Goal: Task Accomplishment & Management: Contribute content

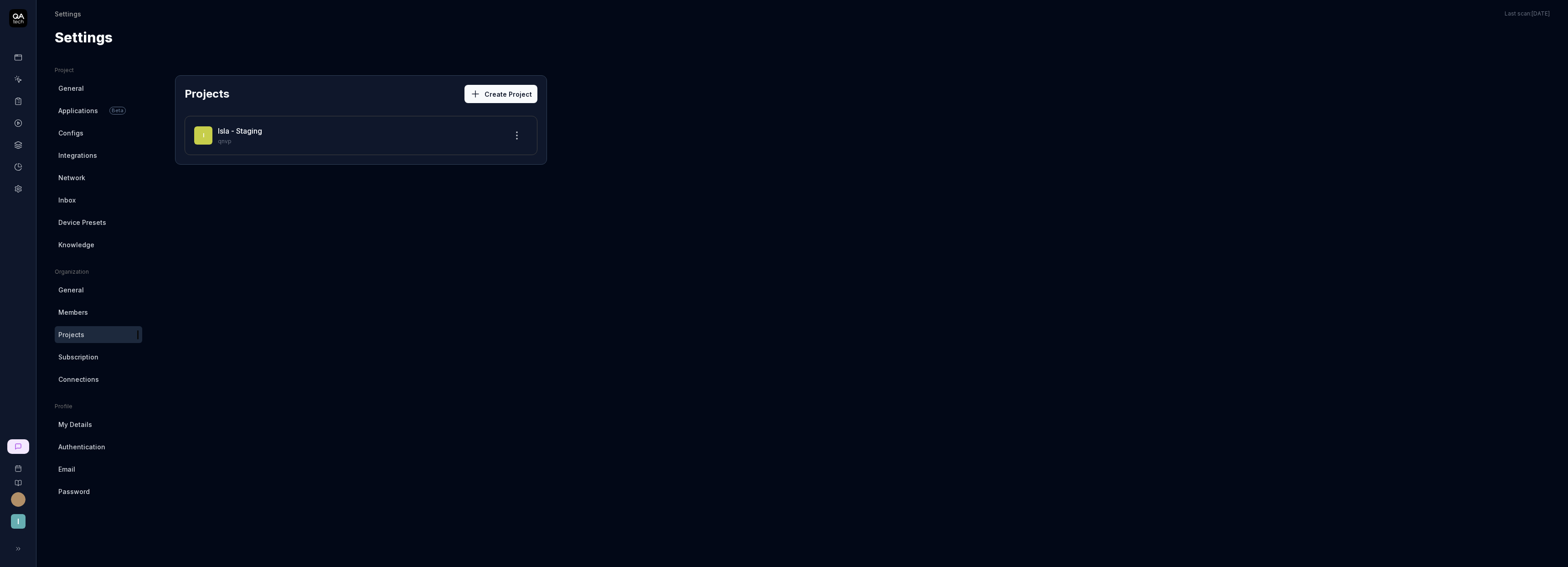
click at [17, 81] on icon at bounding box center [18, 79] width 8 height 8
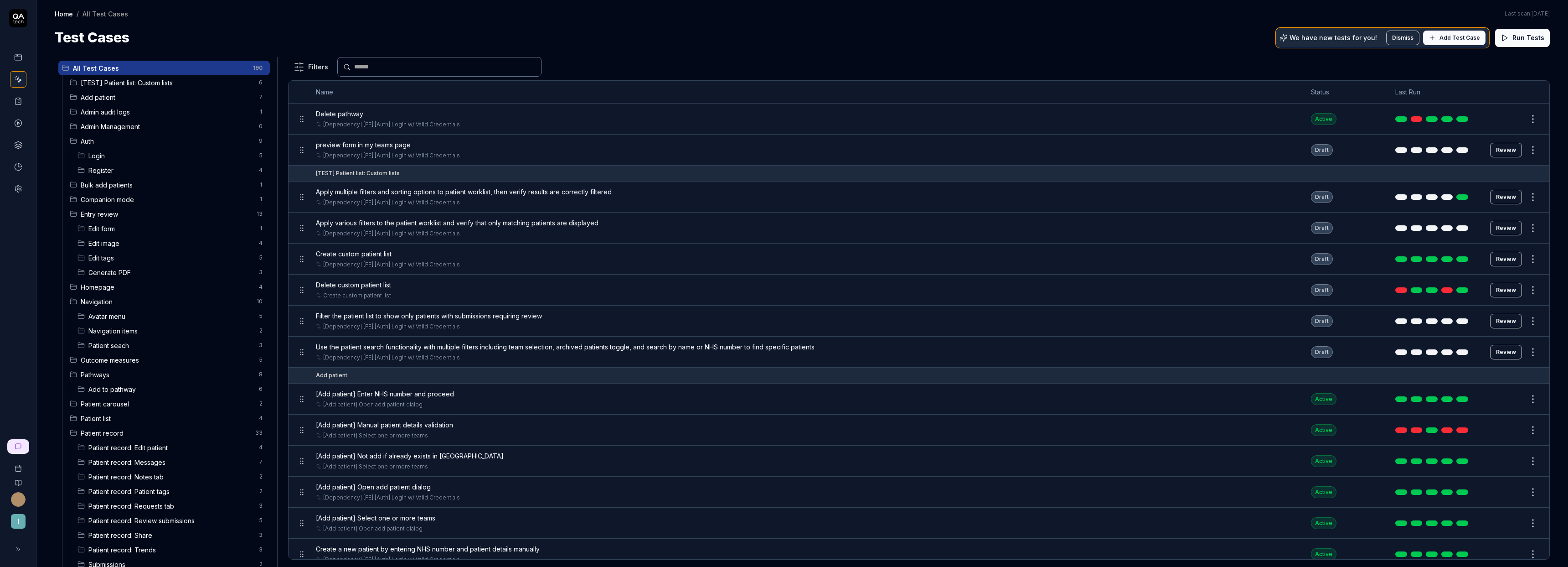
scroll to position [12, 0]
click at [149, 553] on span "Submissions" at bounding box center [170, 553] width 165 height 10
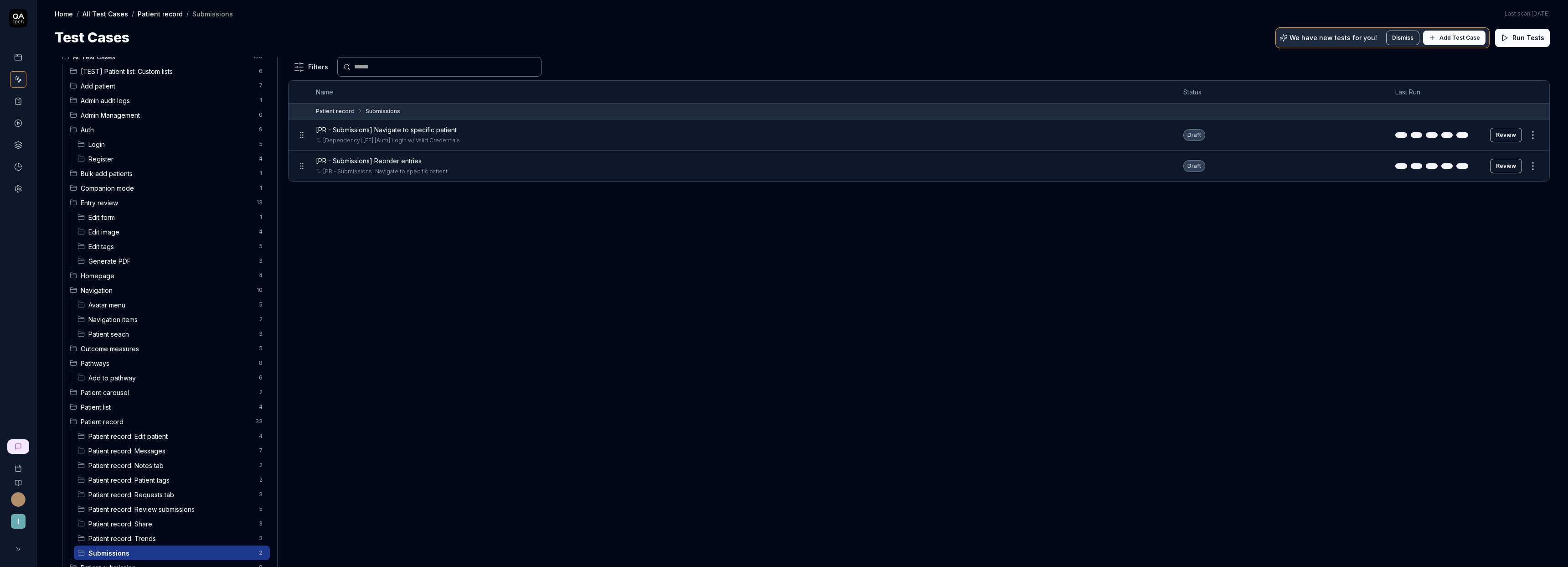
click at [1511, 171] on button "Review" at bounding box center [1506, 166] width 32 height 15
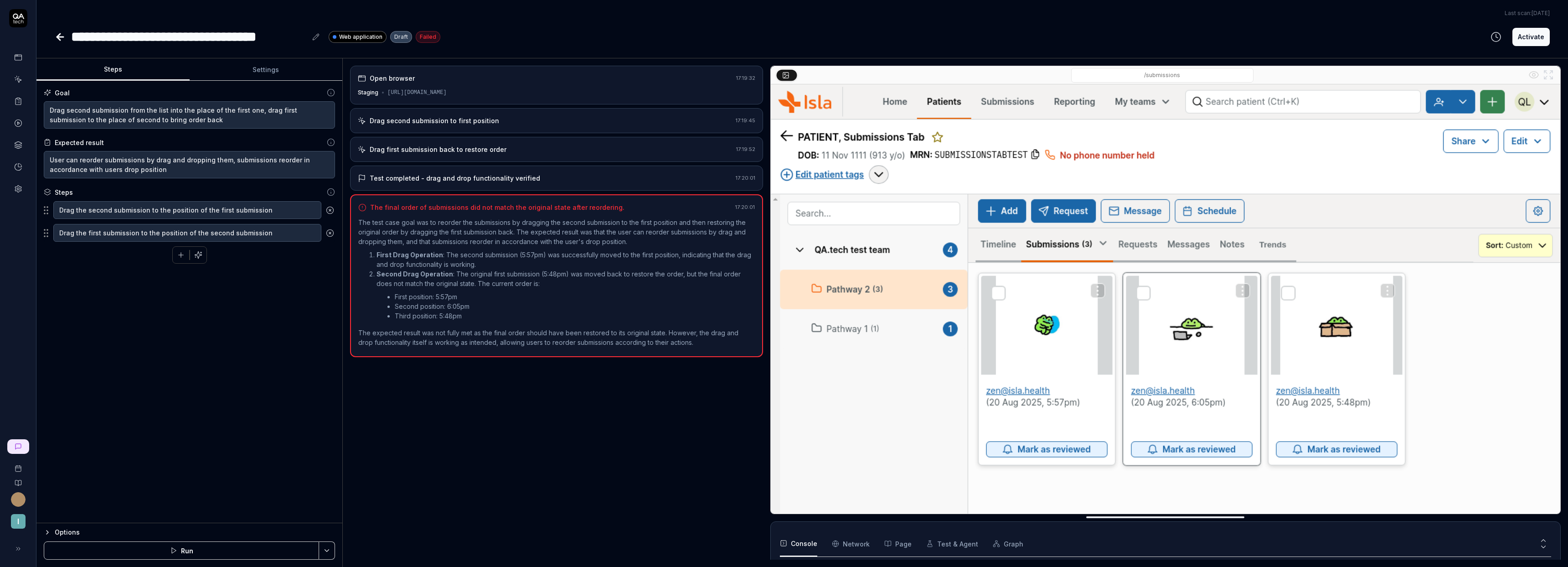
scroll to position [26, 0]
click at [188, 546] on button "Run" at bounding box center [181, 551] width 275 height 18
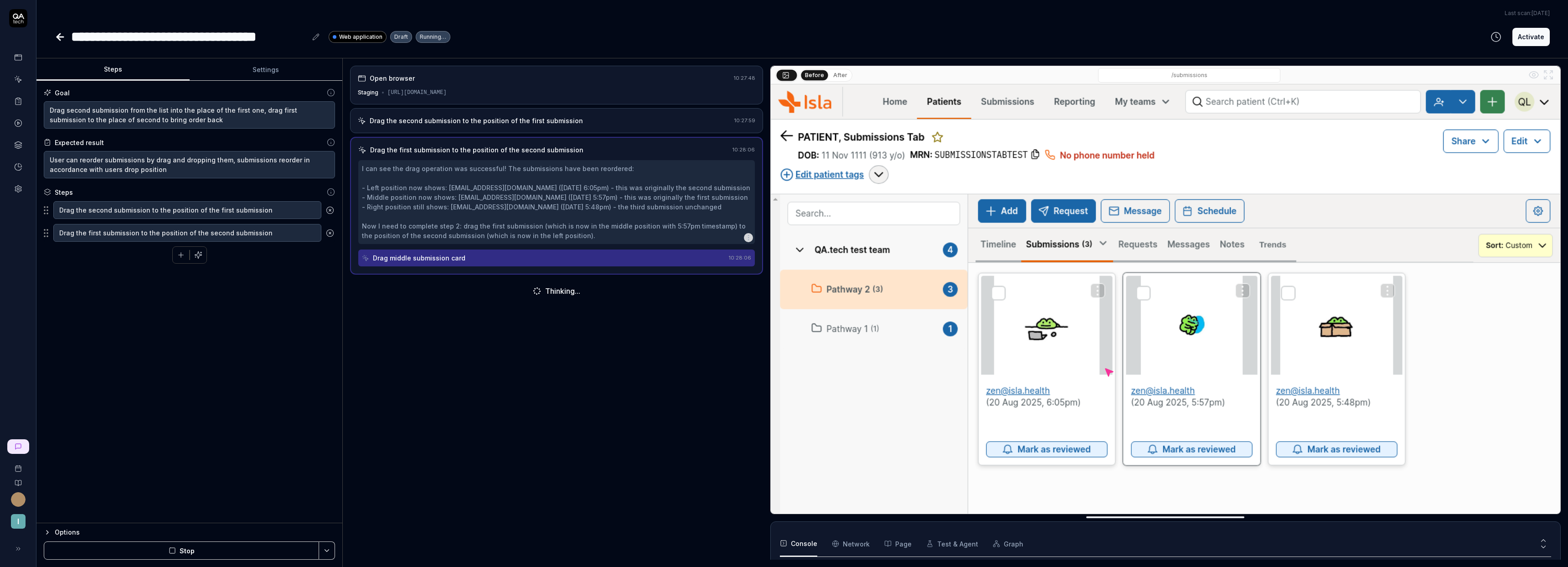
click at [592, 133] on div "Drag the second submission to the position of the first submission 10:27:59" at bounding box center [556, 120] width 413 height 25
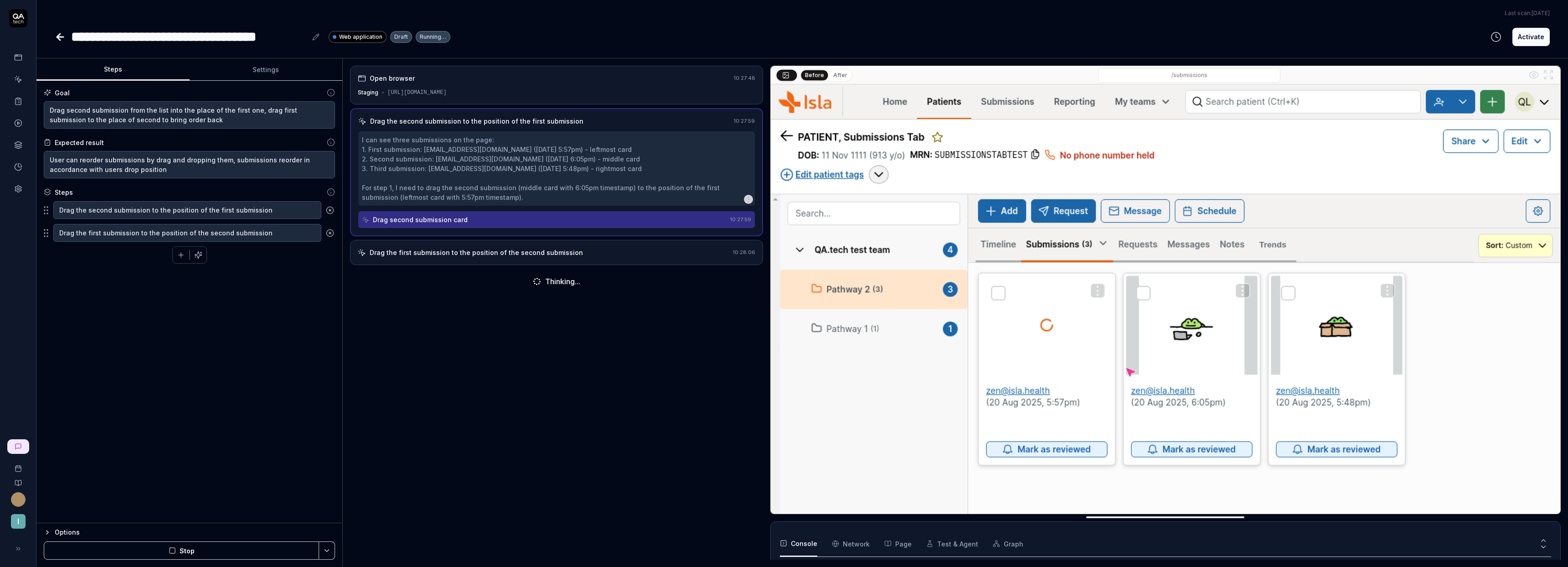
click at [841, 77] on button "After" at bounding box center [840, 75] width 21 height 10
click at [812, 73] on button "Before" at bounding box center [814, 75] width 26 height 10
click at [847, 76] on button "After" at bounding box center [840, 75] width 21 height 10
click at [529, 253] on div "Drag the first submission to the position of the second submission" at bounding box center [476, 253] width 213 height 10
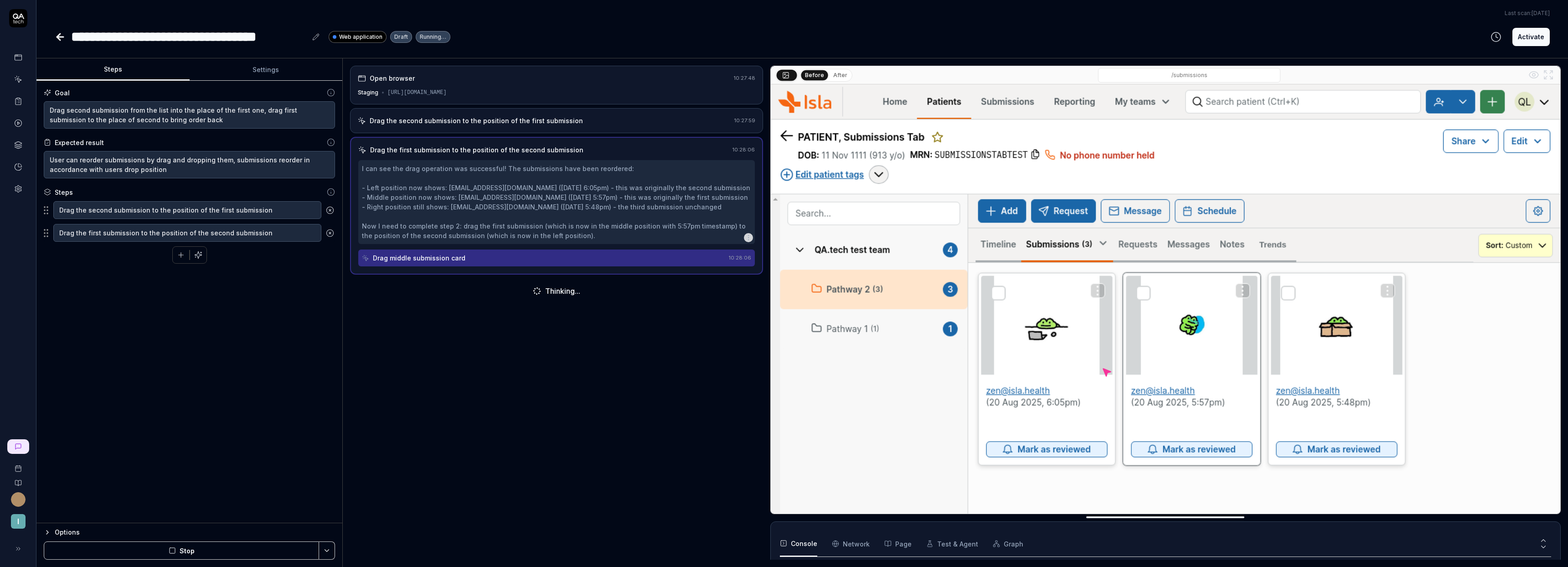
click at [836, 75] on button "After" at bounding box center [840, 75] width 21 height 10
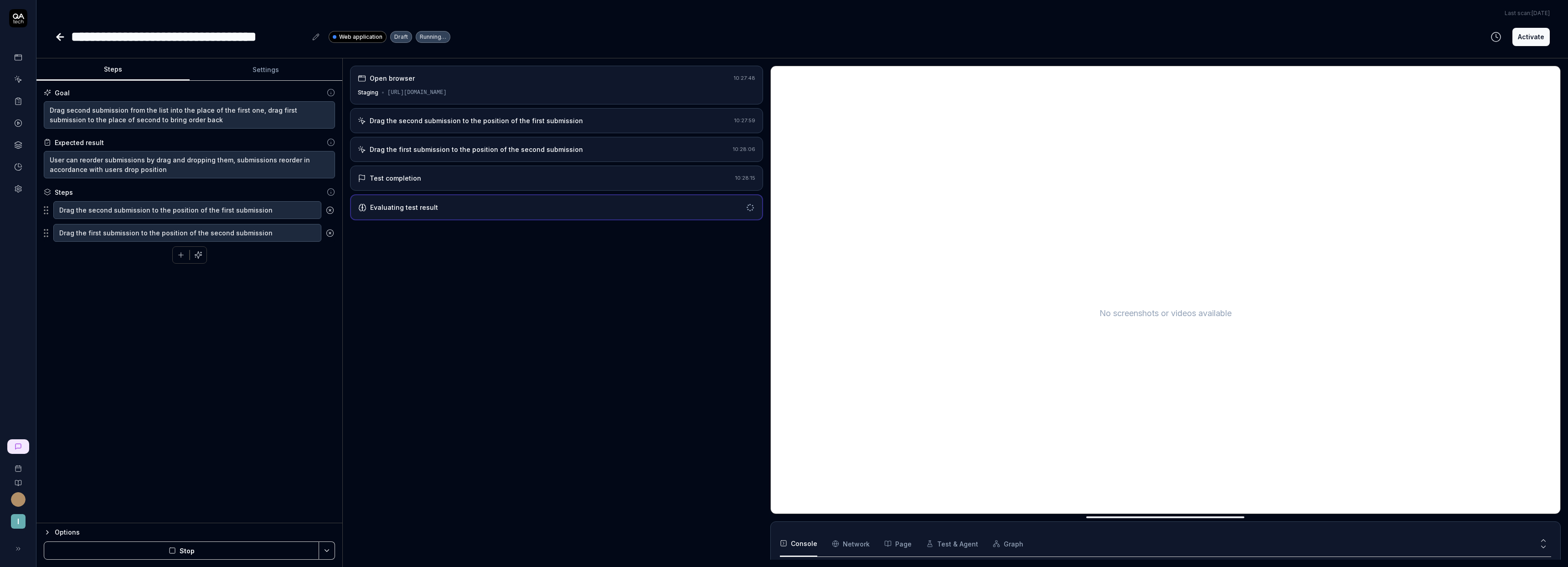
click at [507, 155] on div "Drag the first submission to the position of the second submission 10:28:06" at bounding box center [556, 149] width 413 height 25
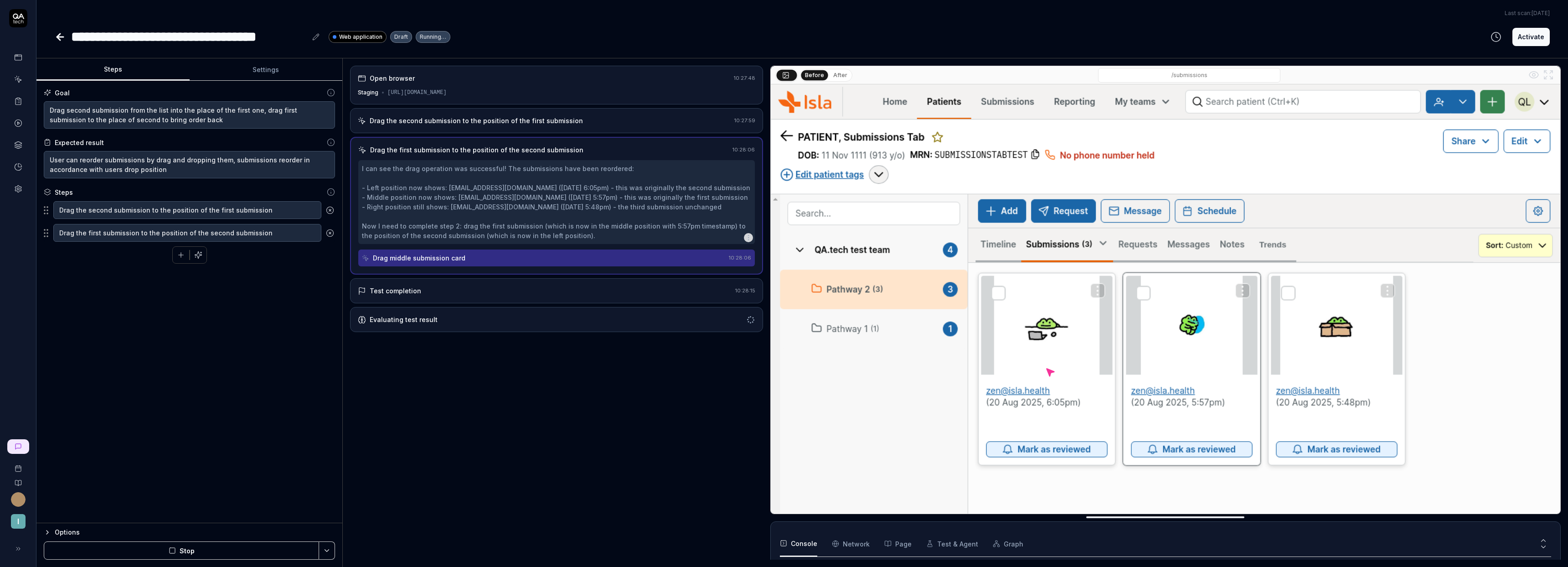
click at [836, 77] on button "After" at bounding box center [840, 75] width 21 height 10
click at [807, 72] on button "Before" at bounding box center [814, 75] width 26 height 10
click at [875, 78] on div "/submissions" at bounding box center [1189, 76] width 674 height 15
click at [834, 77] on button "After" at bounding box center [840, 75] width 21 height 10
click at [485, 116] on div "Drag the second submission to the position of the first submission" at bounding box center [476, 121] width 213 height 10
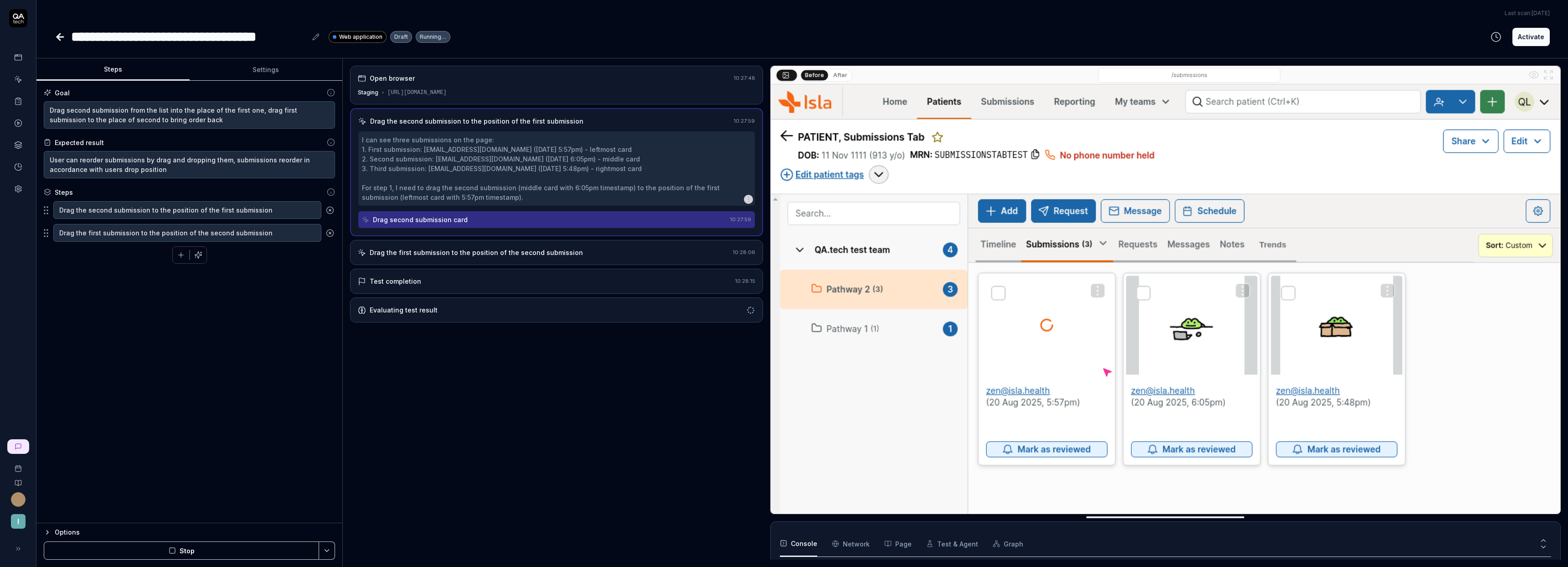
click at [840, 77] on button "After" at bounding box center [840, 75] width 21 height 10
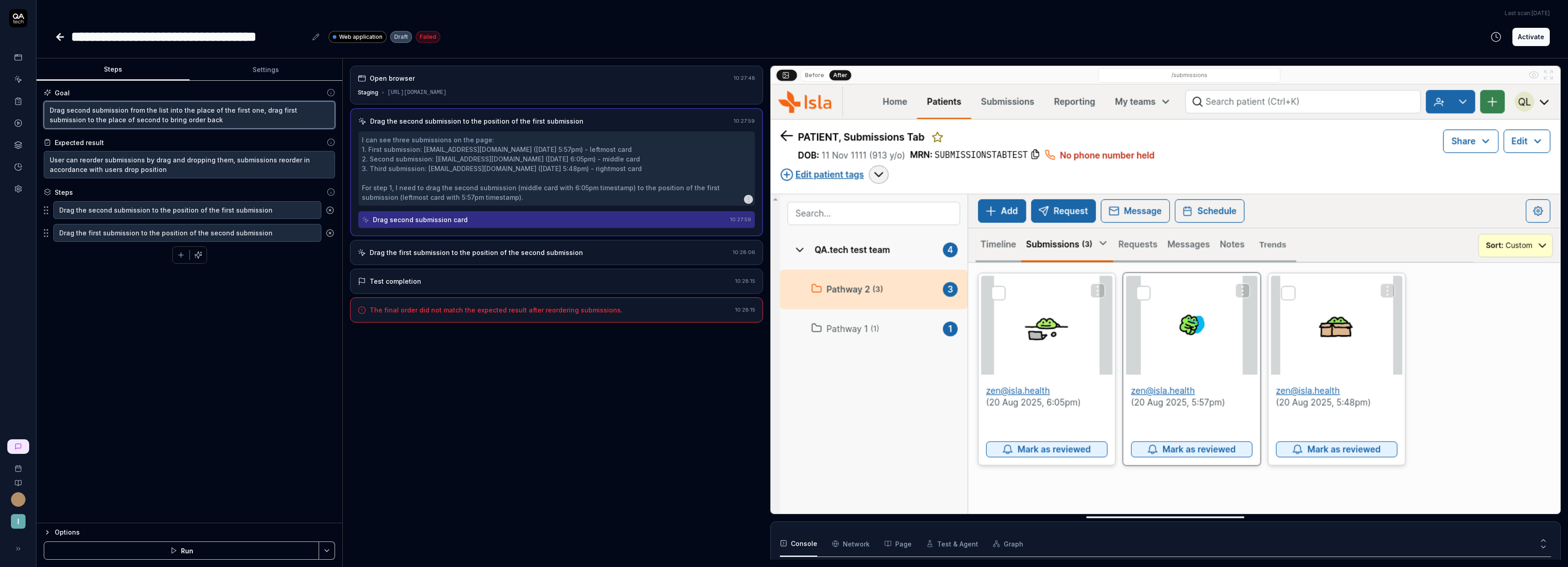
drag, startPoint x: 259, startPoint y: 119, endPoint x: 253, endPoint y: 111, distance: 10.0
click at [253, 111] on textarea "Drag second submission from the list into the place of the first one, drag firs…" at bounding box center [189, 114] width 292 height 27
click at [331, 231] on icon at bounding box center [330, 233] width 2 height 2
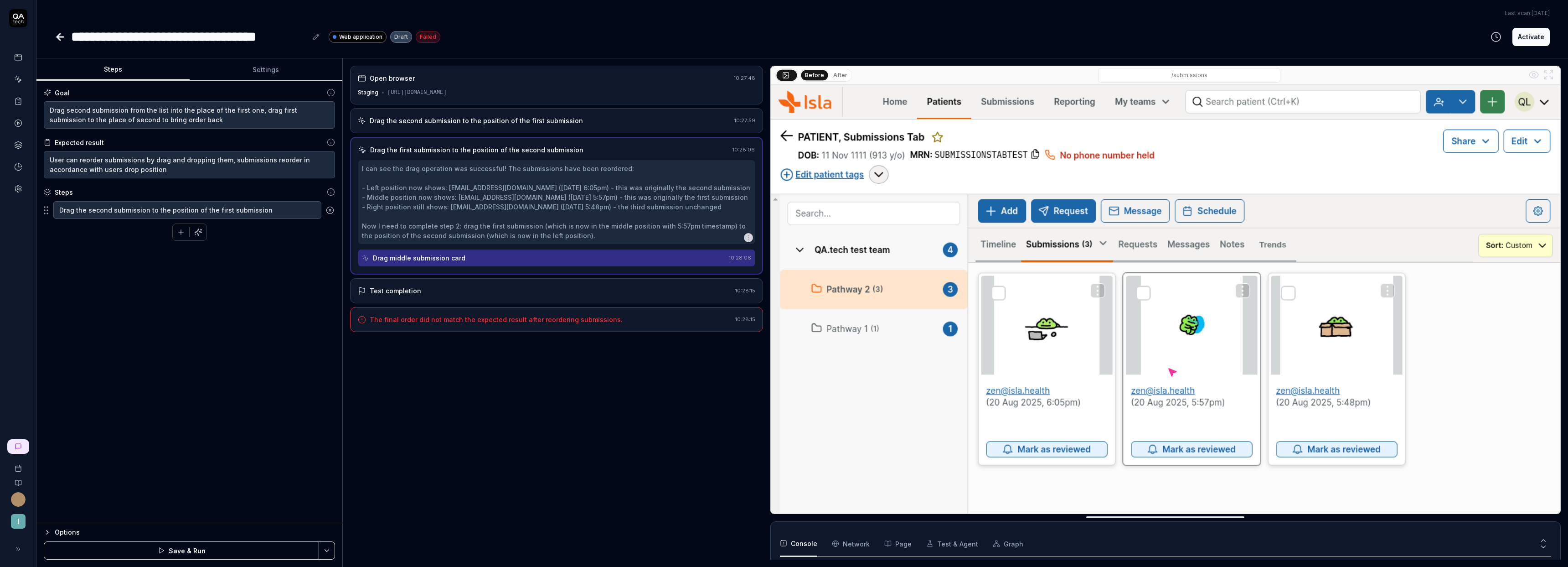
click at [332, 215] on button at bounding box center [330, 210] width 17 height 18
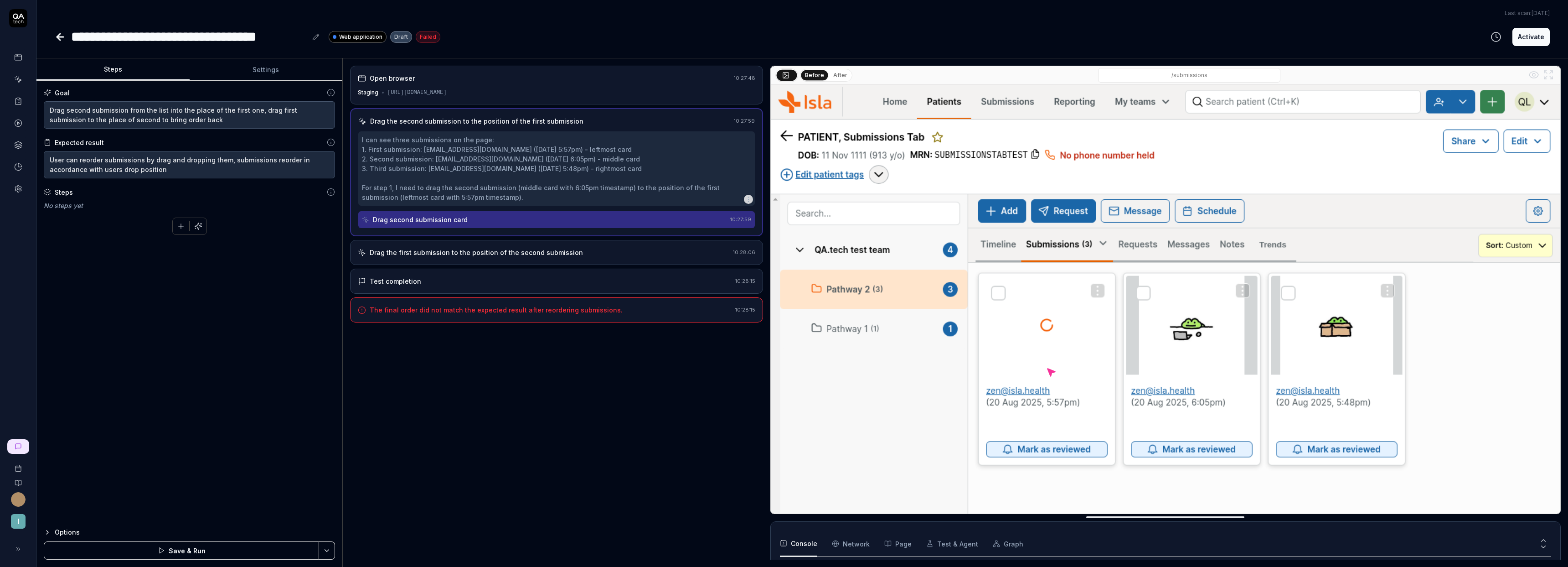
click at [195, 224] on icon "button" at bounding box center [198, 226] width 8 height 8
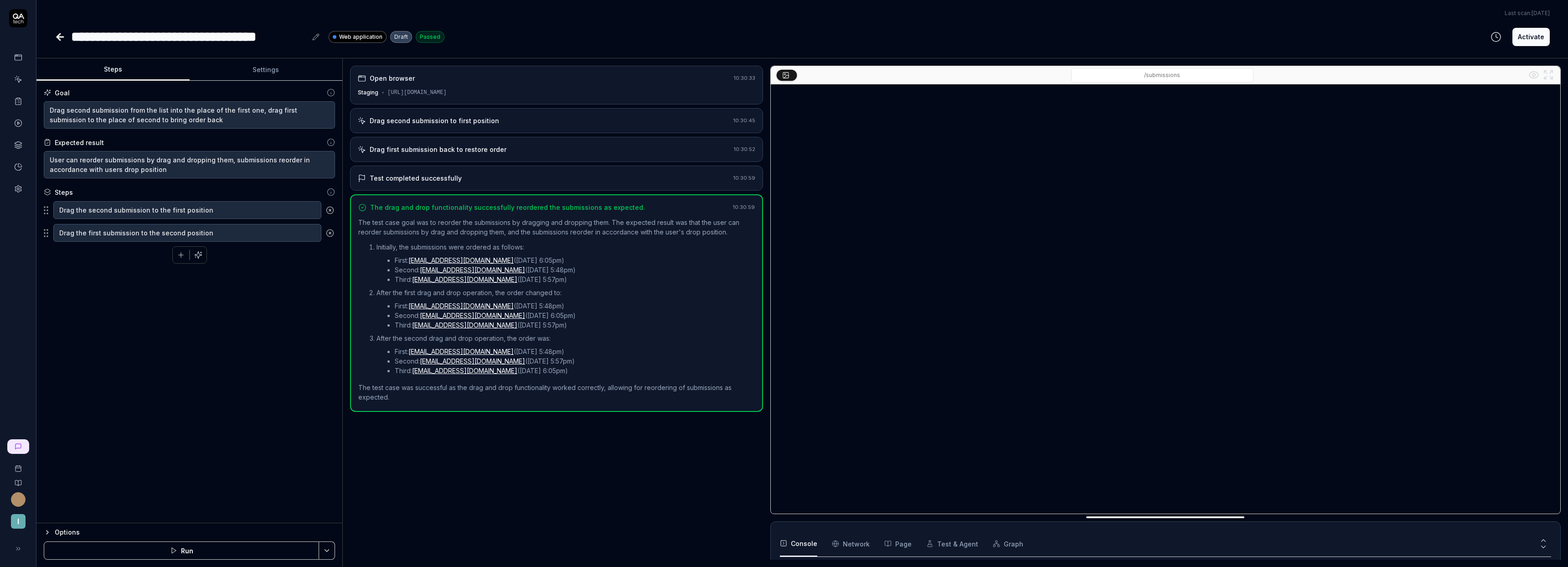
type textarea "*"
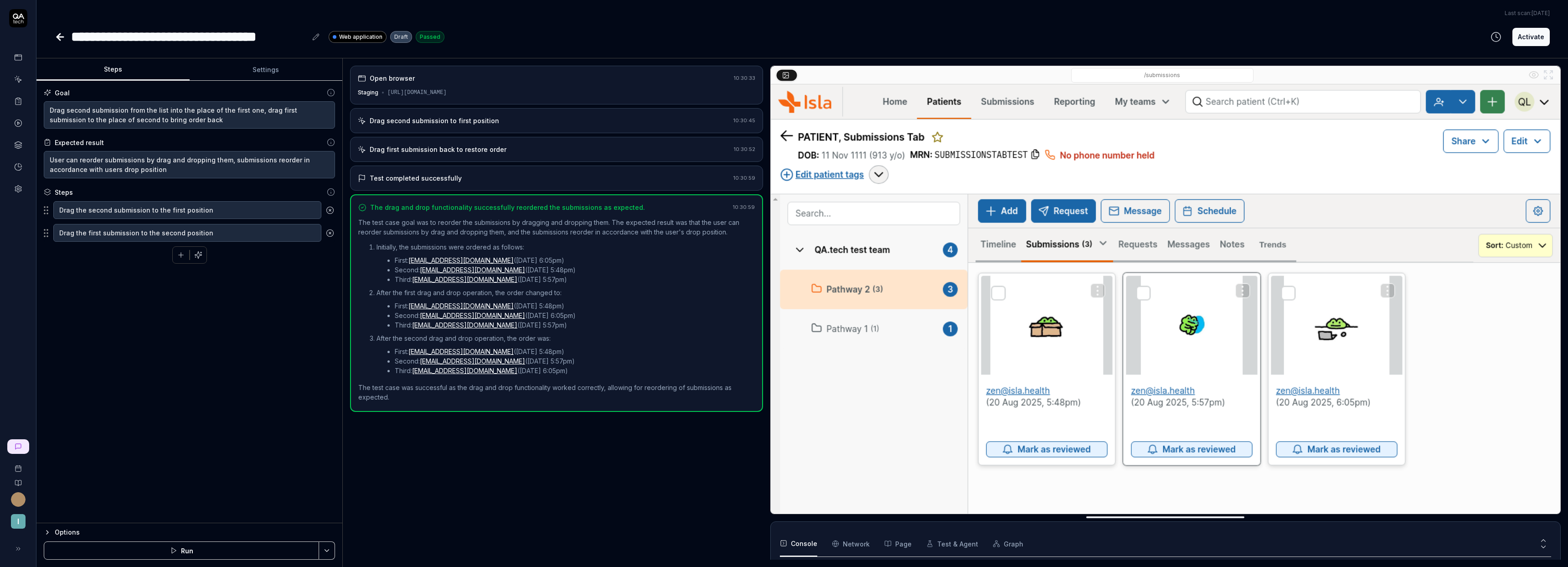
click at [61, 37] on icon at bounding box center [60, 37] width 6 height 0
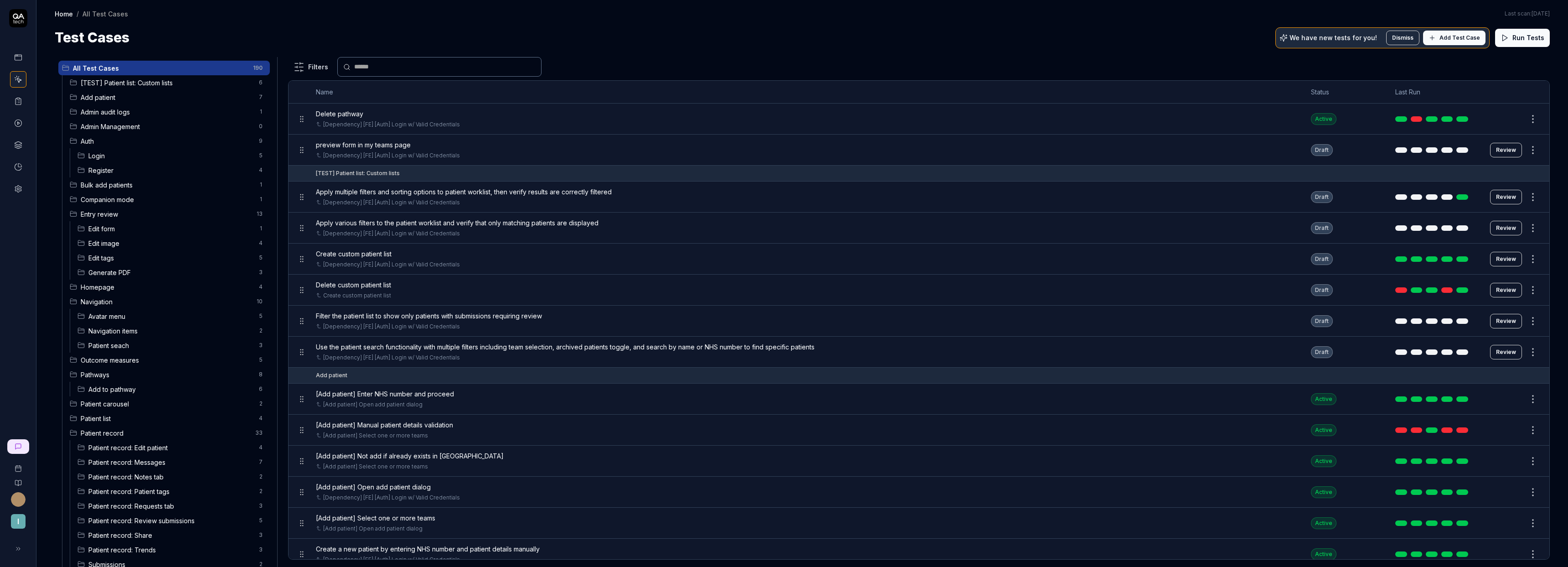
scroll to position [241, 0]
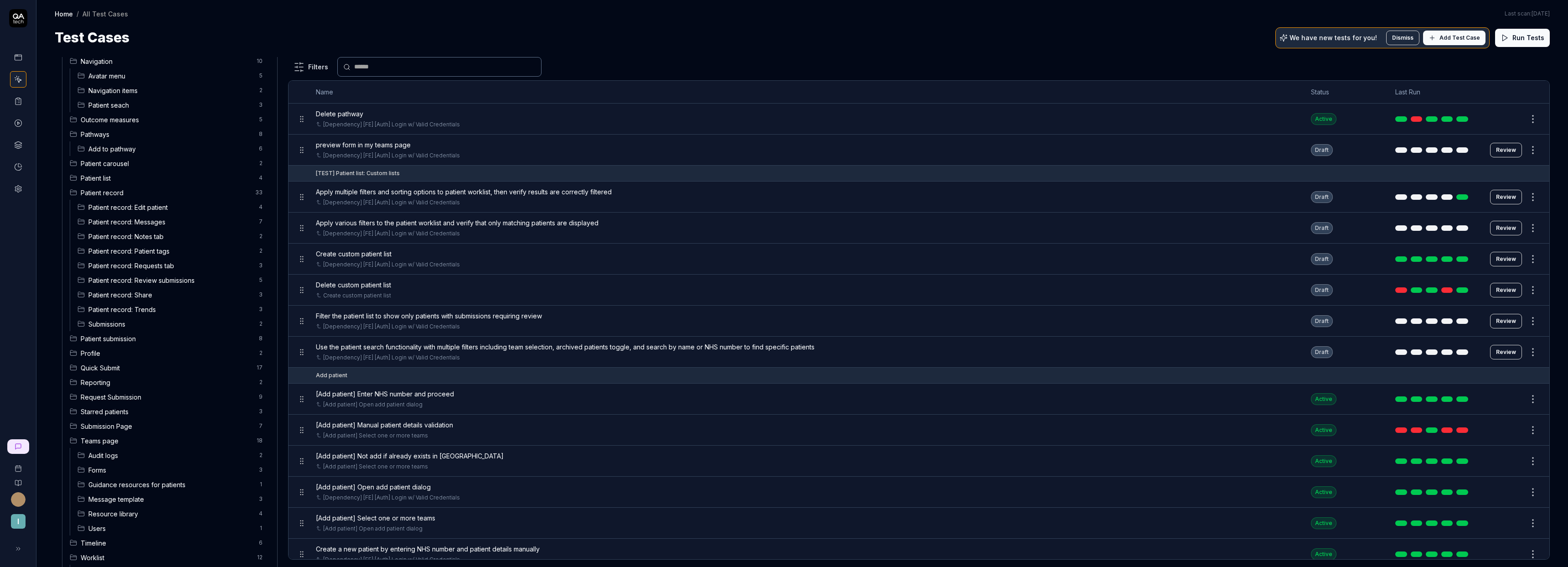
click at [135, 324] on span "Submissions" at bounding box center [170, 324] width 165 height 10
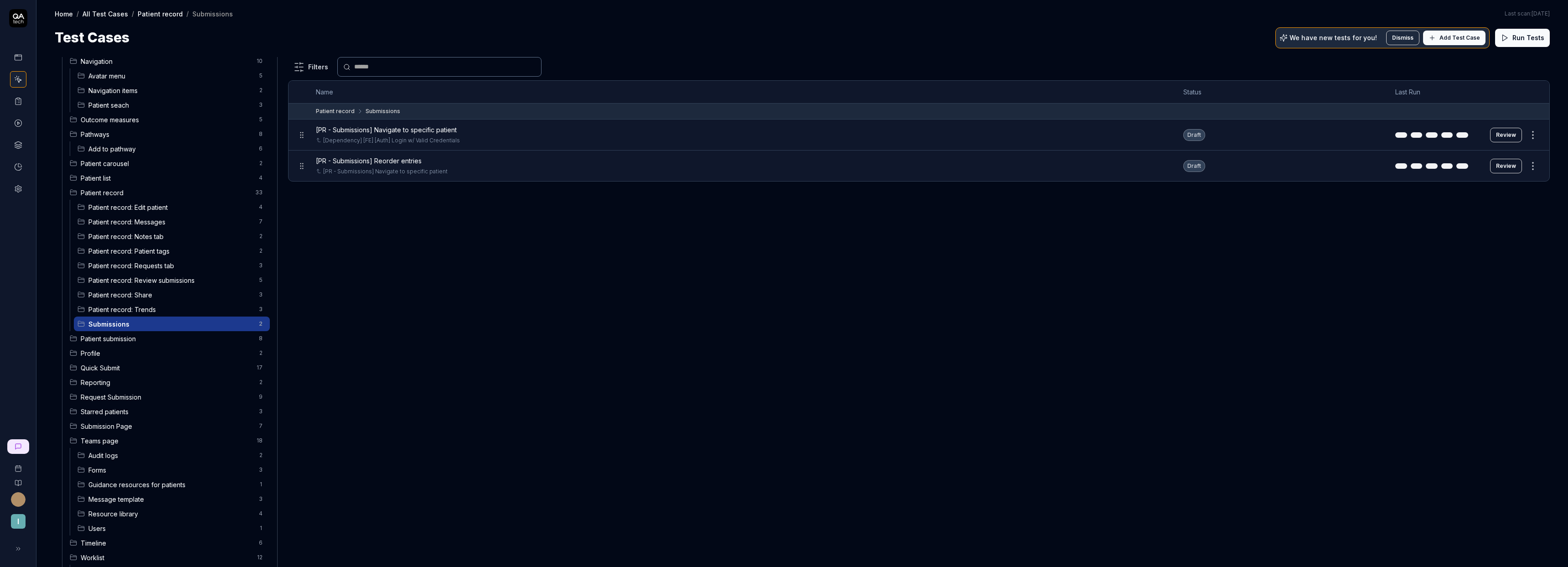
click at [1533, 136] on html "I Home / All Test Cases / Patient record / Submissions Home / All Test Cases / …" at bounding box center [784, 283] width 1568 height 567
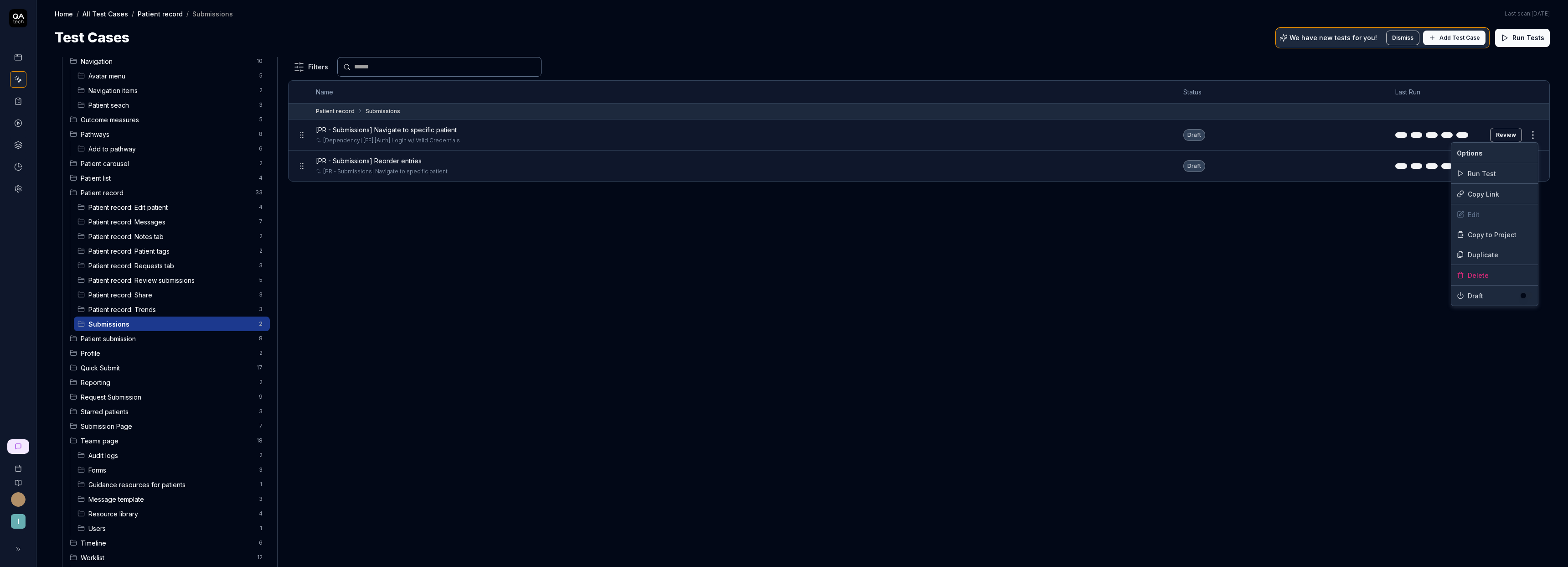
click at [1524, 297] on button "button" at bounding box center [1526, 295] width 13 height 7
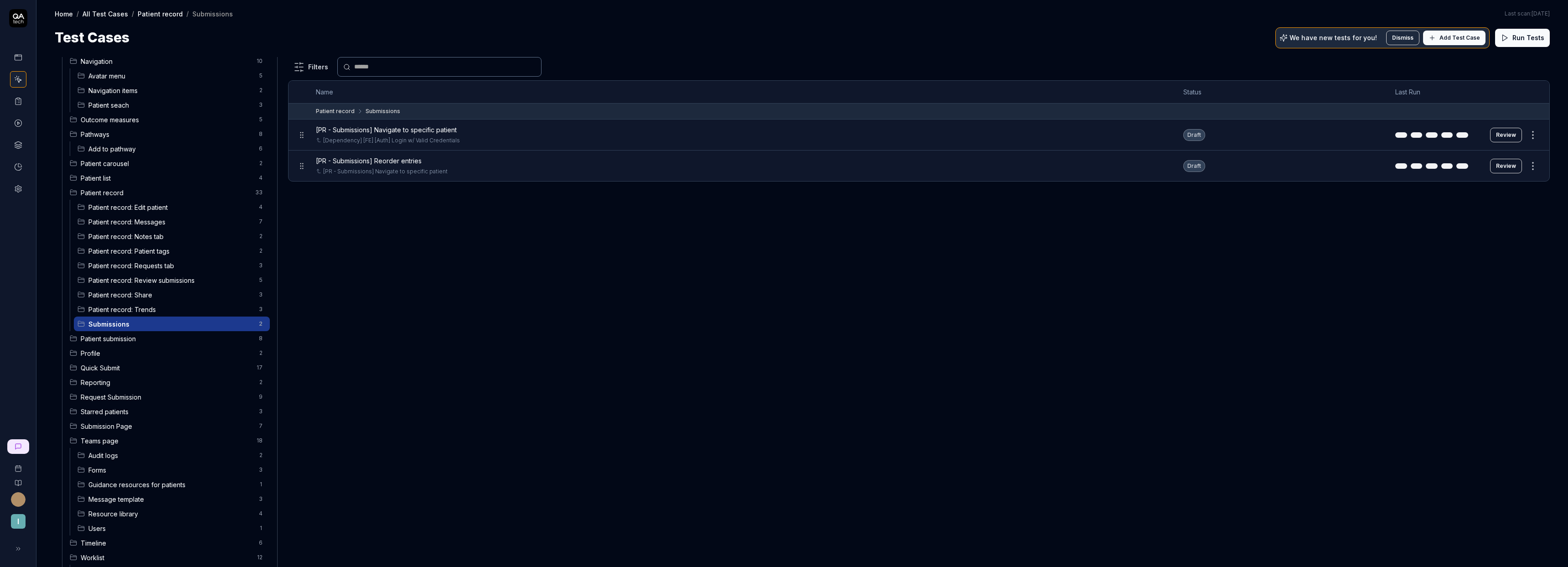
click at [1338, 214] on html "I Home / All Test Cases / Patient record / Submissions Home / All Test Cases / …" at bounding box center [784, 283] width 1568 height 567
click at [1536, 164] on html "I Home / All Test Cases / Patient record / Submissions Home / All Test Cases / …" at bounding box center [784, 283] width 1568 height 567
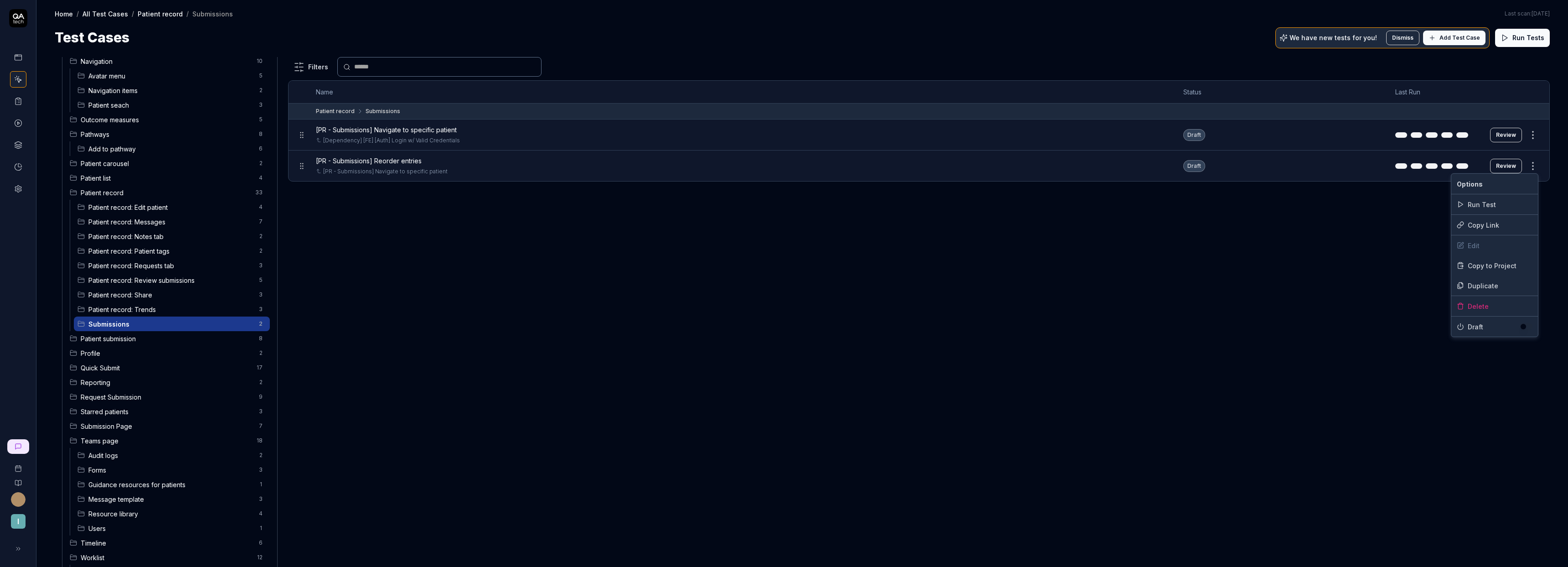
click at [1528, 331] on div "Draft" at bounding box center [1494, 326] width 86 height 20
click at [1526, 329] on button "button" at bounding box center [1526, 326] width 13 height 7
drag, startPoint x: 894, startPoint y: 214, endPoint x: 738, endPoint y: 199, distance: 156.7
click at [892, 215] on html "I Home / All Test Cases / Patient record / Submissions Home / All Test Cases / …" at bounding box center [784, 283] width 1568 height 567
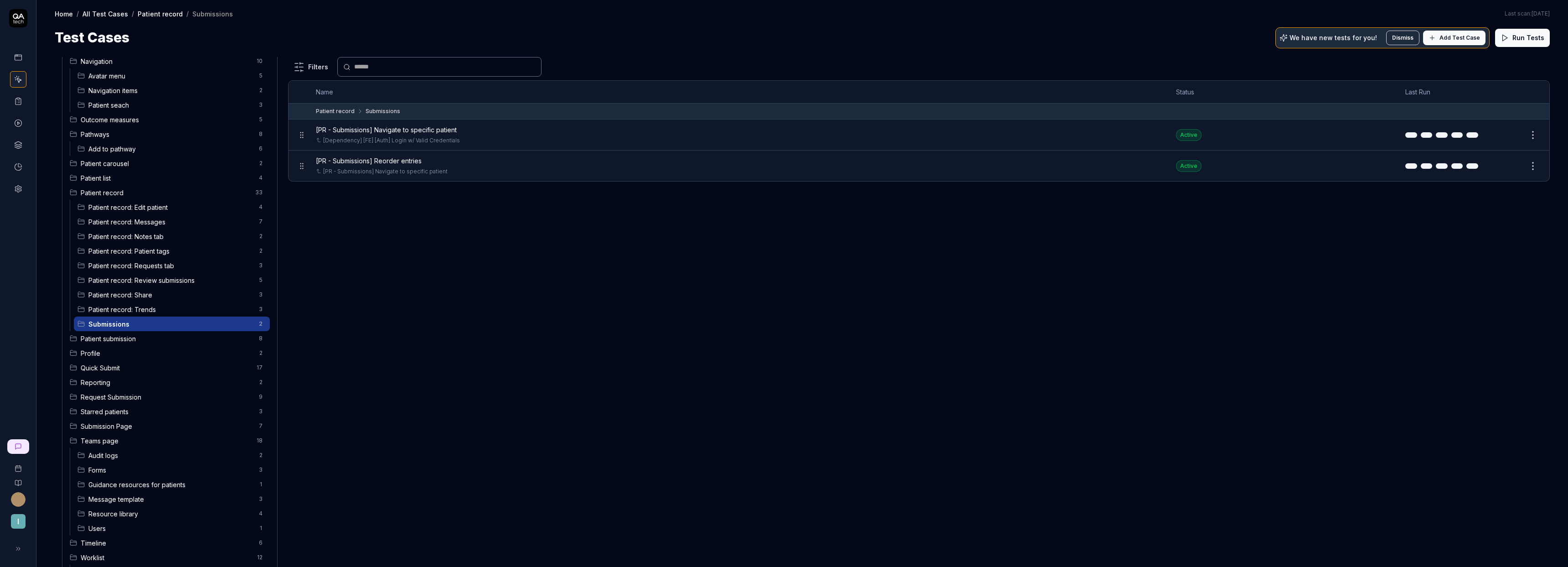
click at [421, 131] on span "[PR - Submissions] Navigate to specific patient" at bounding box center [386, 130] width 141 height 10
click at [1522, 136] on button "Edit" at bounding box center [1511, 135] width 22 height 15
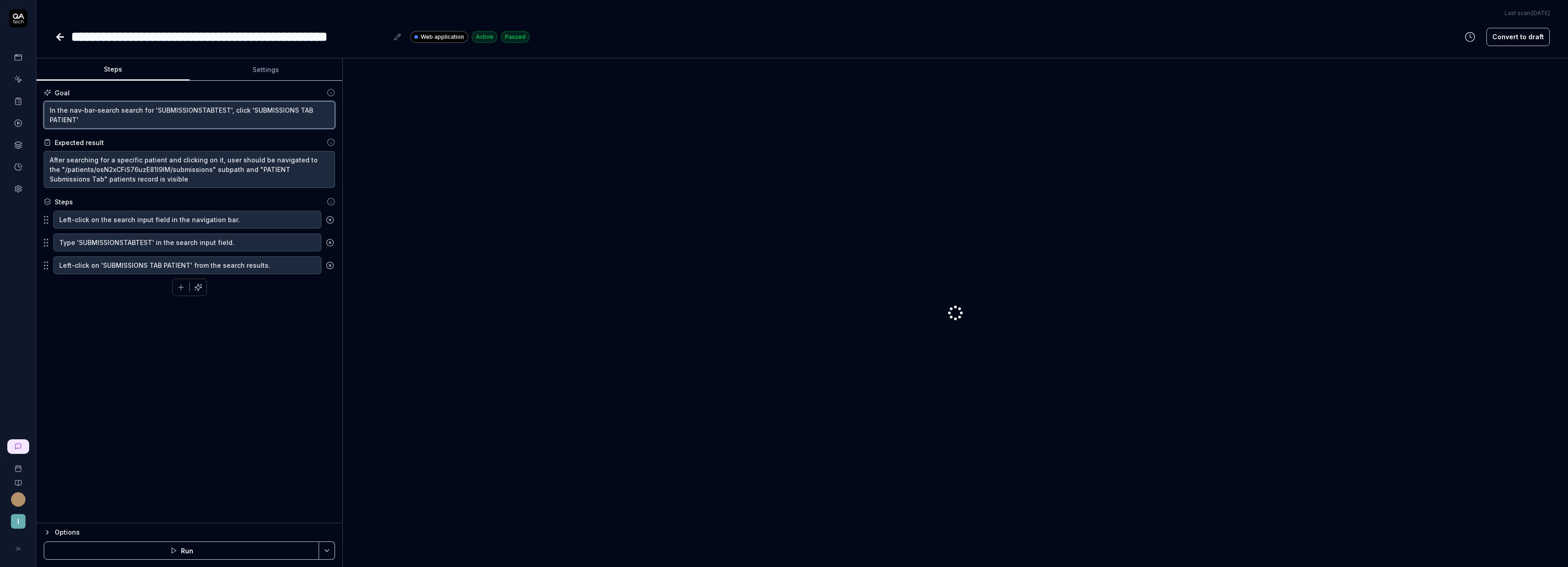
click at [164, 118] on textarea "In the nav-bar-search search for 'SUBMISSIONSTABTEST', click 'SUBMISSIONS TAB P…" at bounding box center [189, 114] width 292 height 27
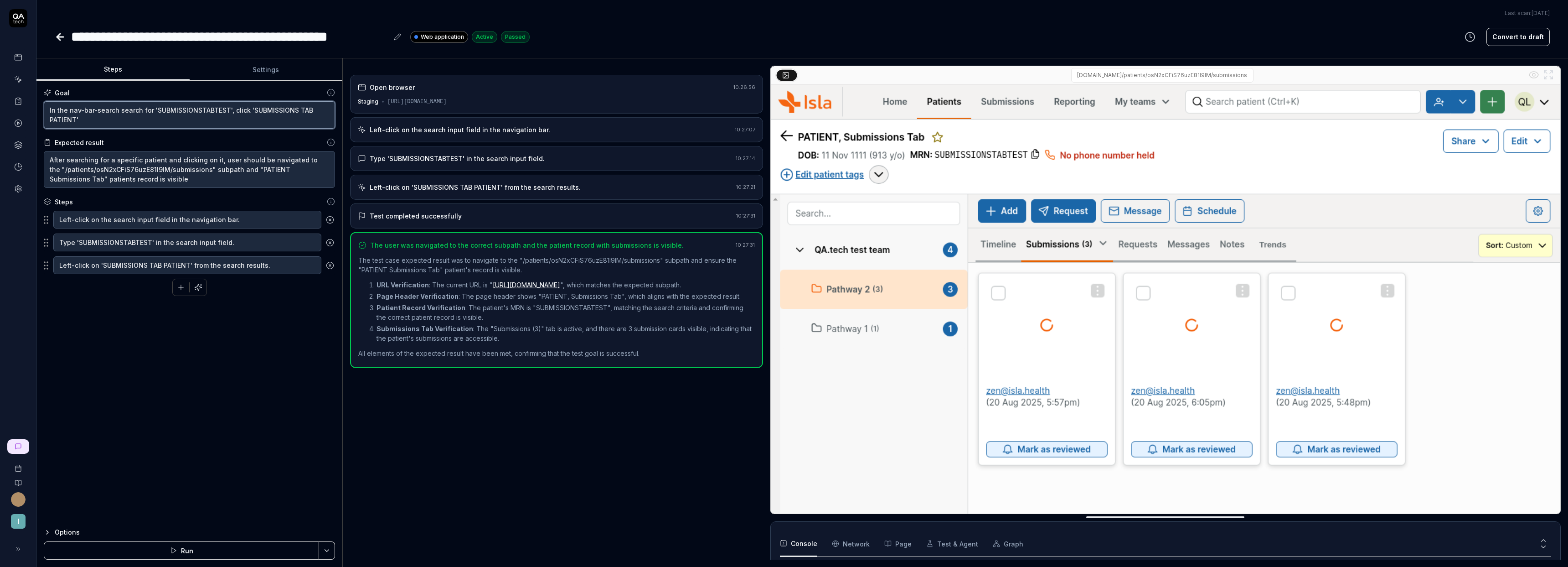
click at [167, 112] on textarea "In the nav-bar-search search for 'SUBMISSIONSTABTEST', click 'SUBMISSIONS TAB P…" at bounding box center [189, 114] width 292 height 27
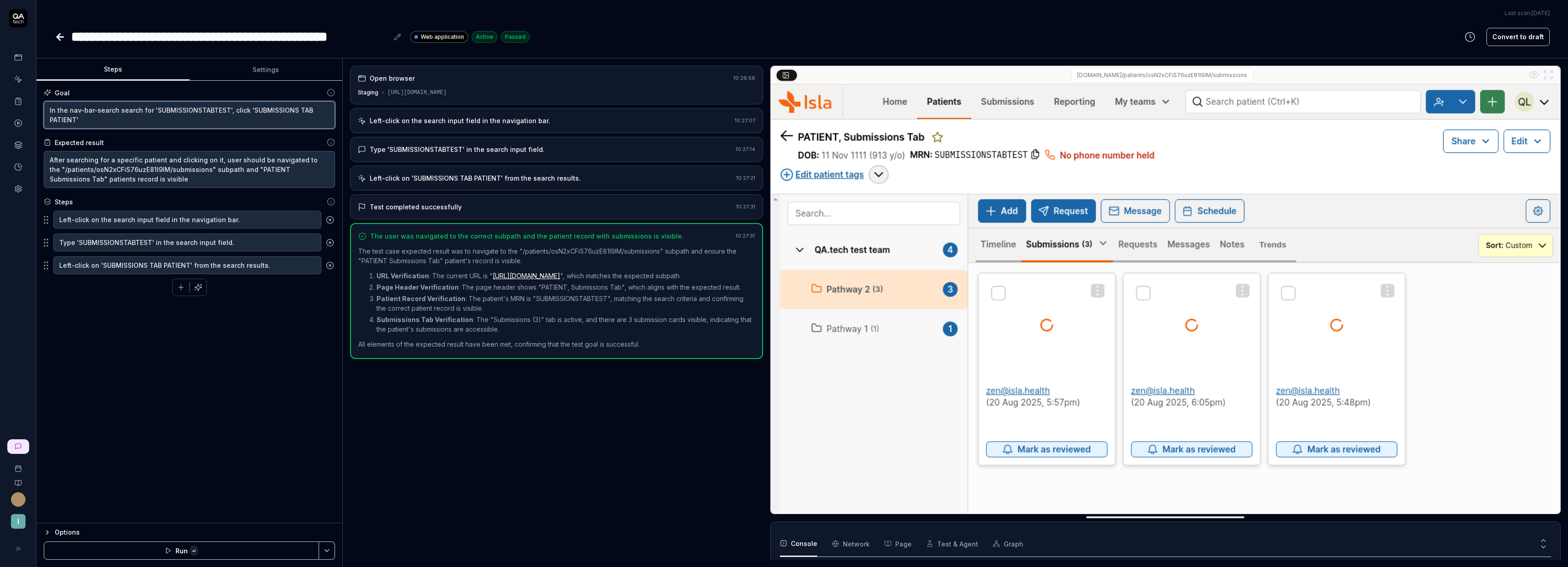
scroll to position [26, 0]
type textarea "*"
click at [66, 37] on link at bounding box center [61, 37] width 13 height 18
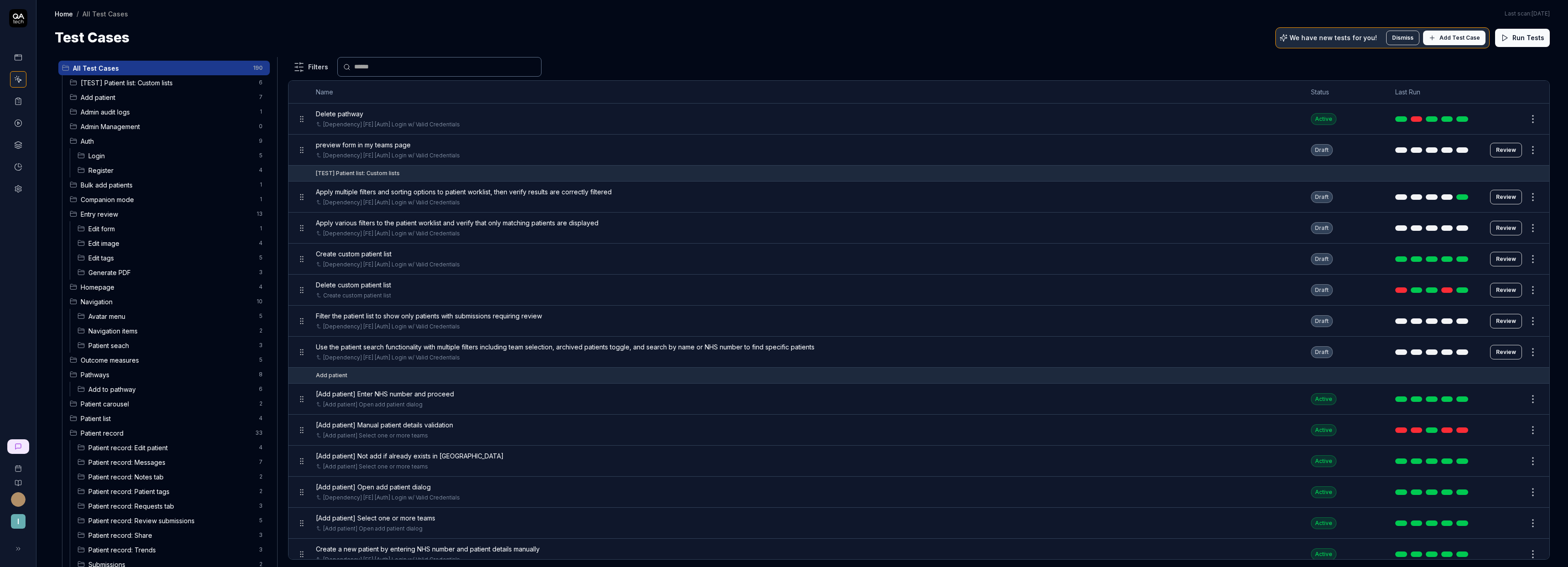
scroll to position [146, 0]
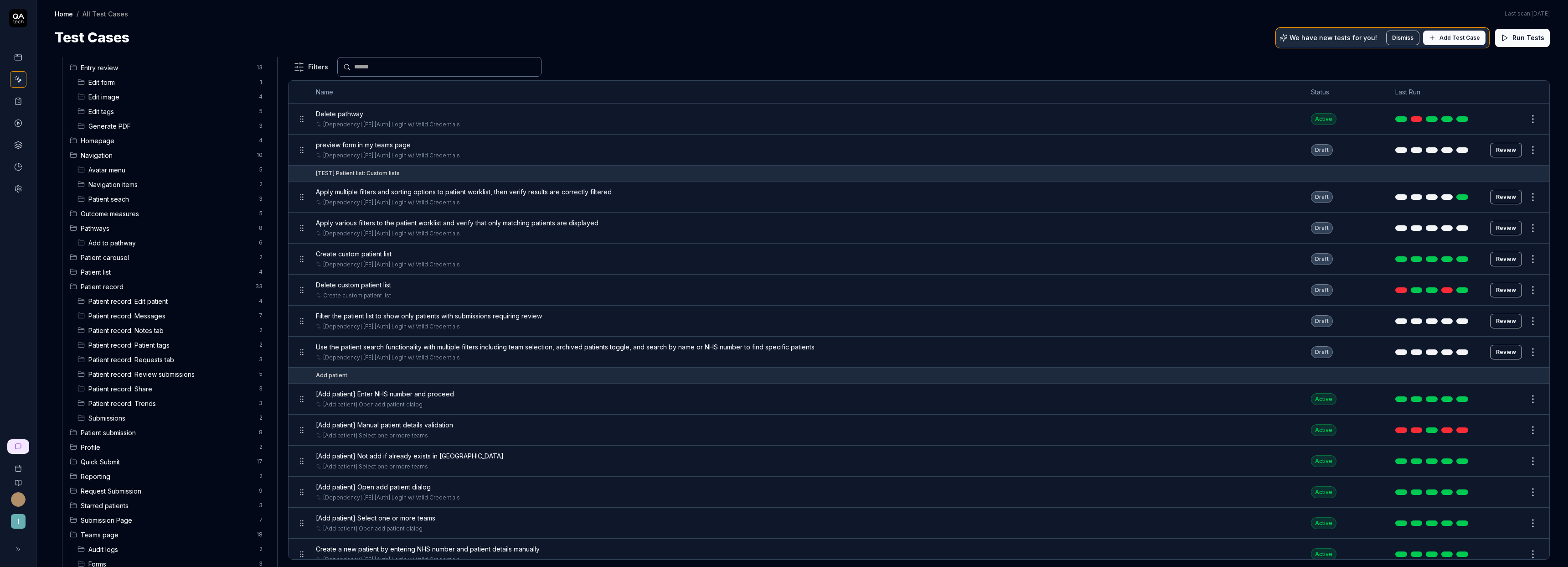
click at [133, 419] on span "Submissions" at bounding box center [170, 418] width 165 height 10
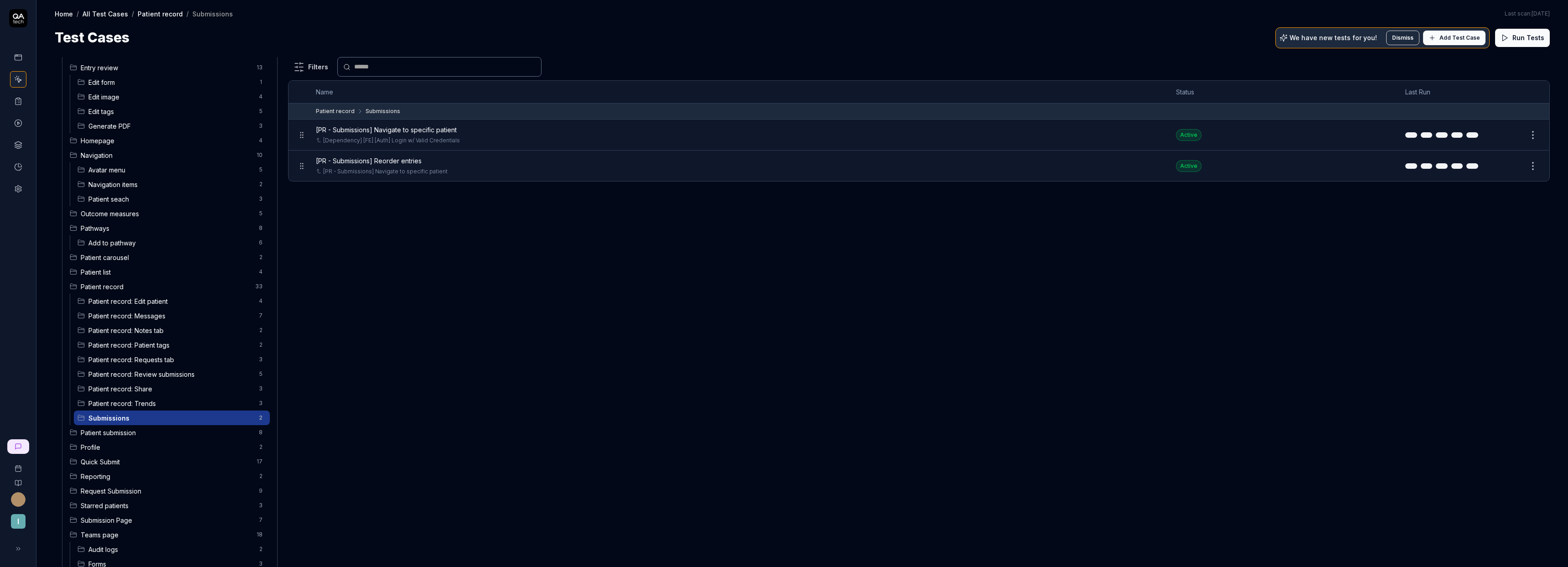
click at [1465, 36] on span "Add Test Case" at bounding box center [1460, 37] width 41 height 8
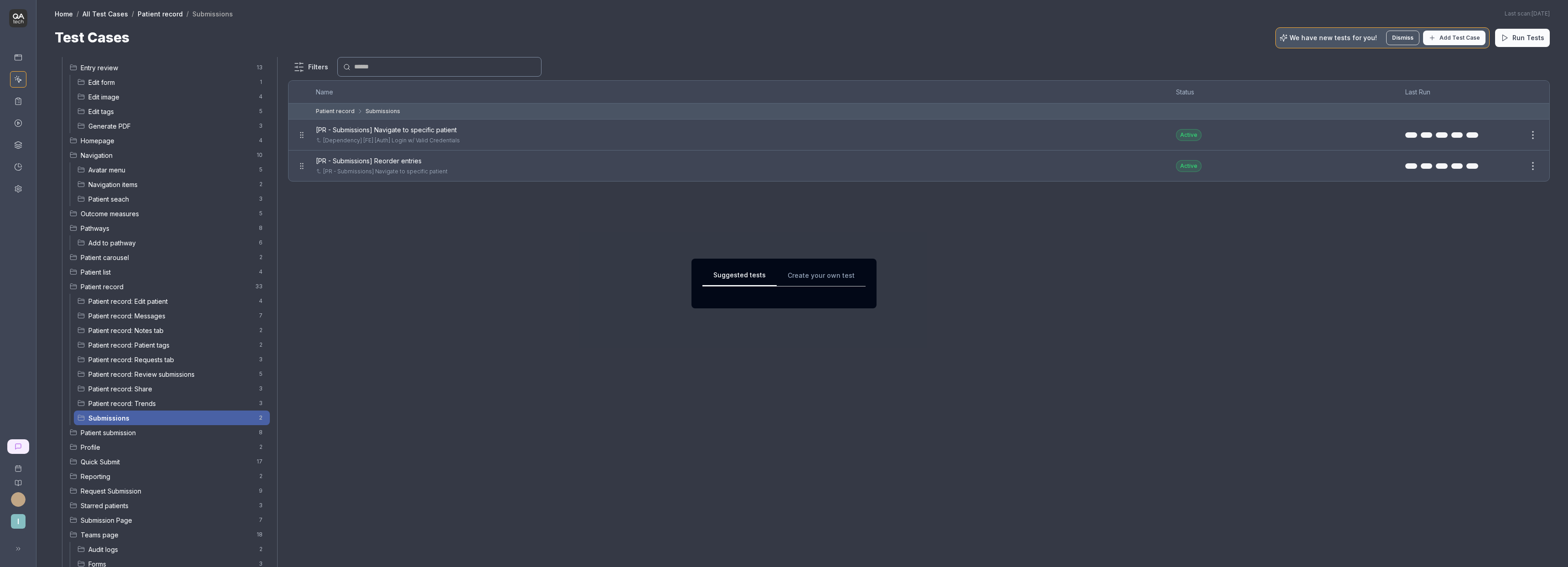
click at [807, 276] on div "Suggested tests Create your own test" at bounding box center [784, 284] width 163 height 28
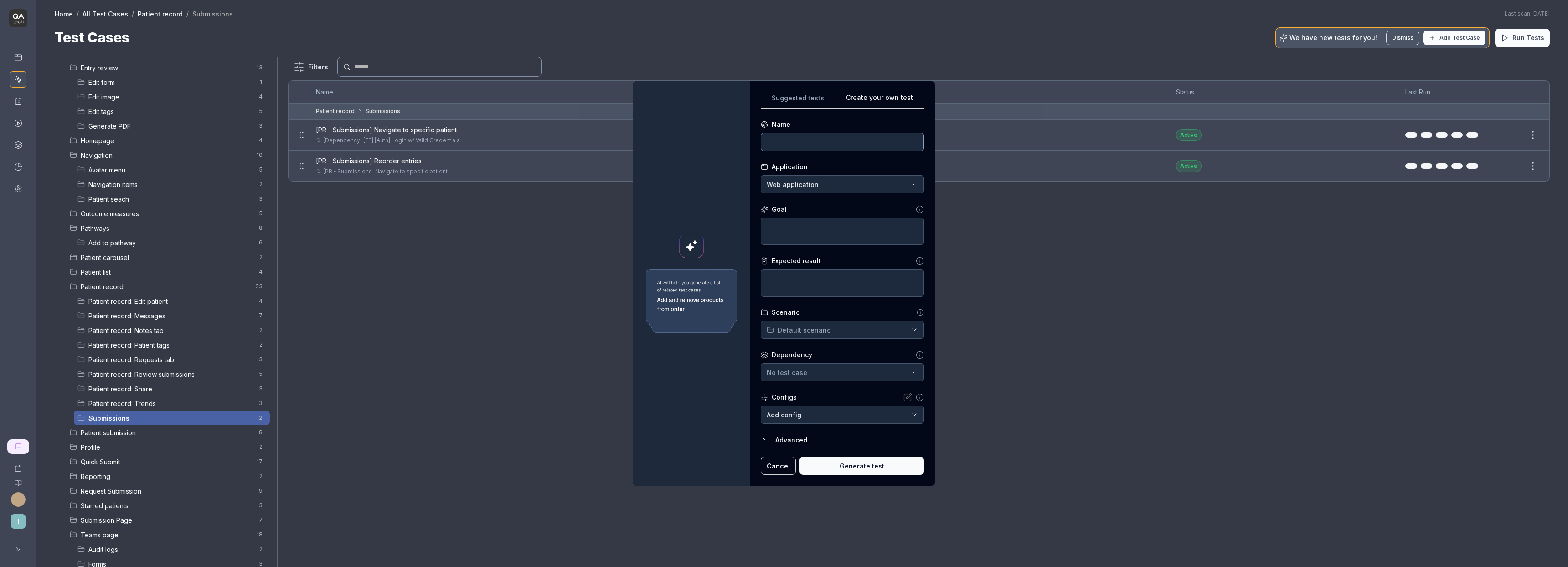
click at [818, 139] on input at bounding box center [842, 142] width 163 height 18
type input "[PR - Submissions] Carousel next entry"
click at [814, 231] on textarea at bounding box center [842, 231] width 163 height 27
type textarea "*"
type textarea "S"
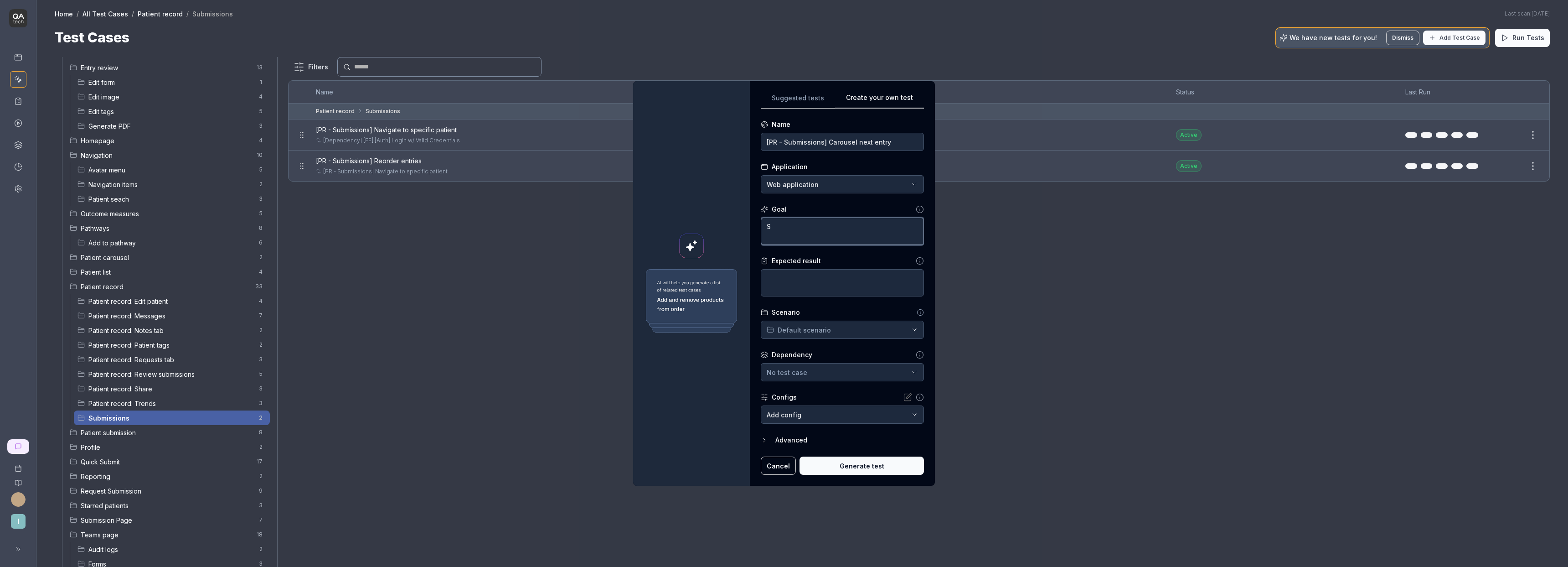
type textarea "*"
type textarea "Se"
type textarea "*"
type textarea "Sel"
type textarea "*"
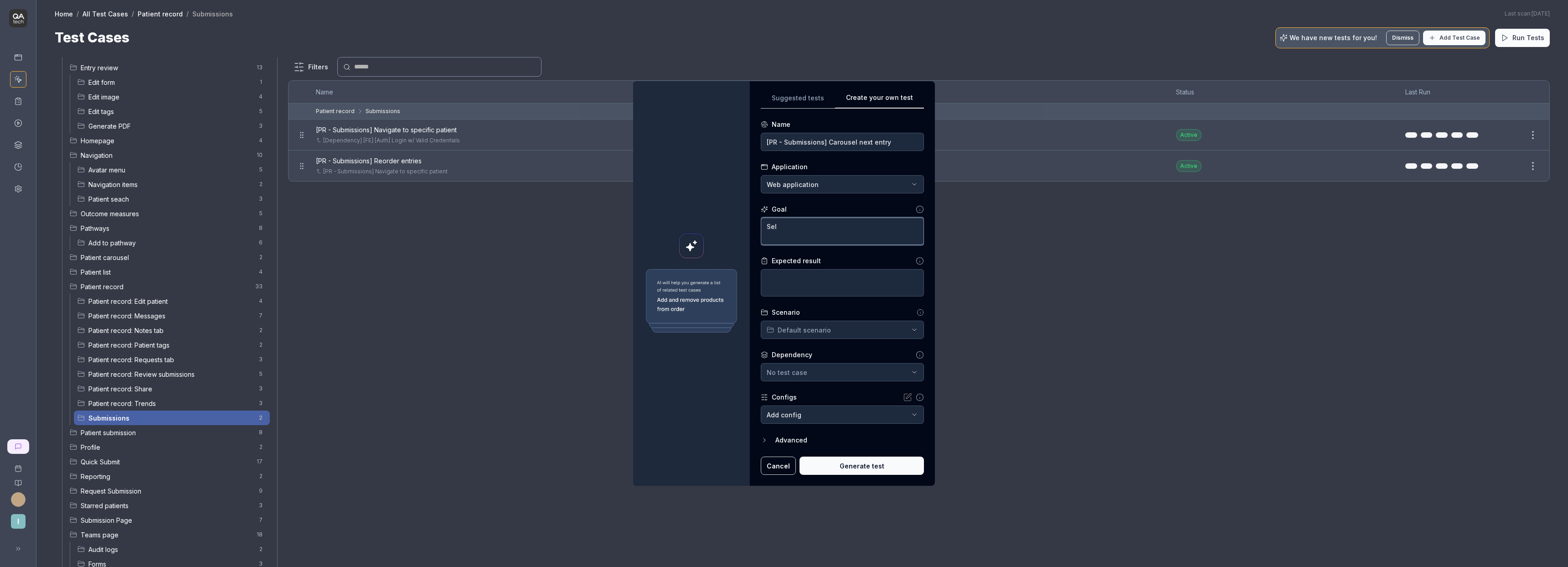
type textarea "Sele"
type textarea "*"
type textarea "Selec"
type textarea "*"
type textarea "Select"
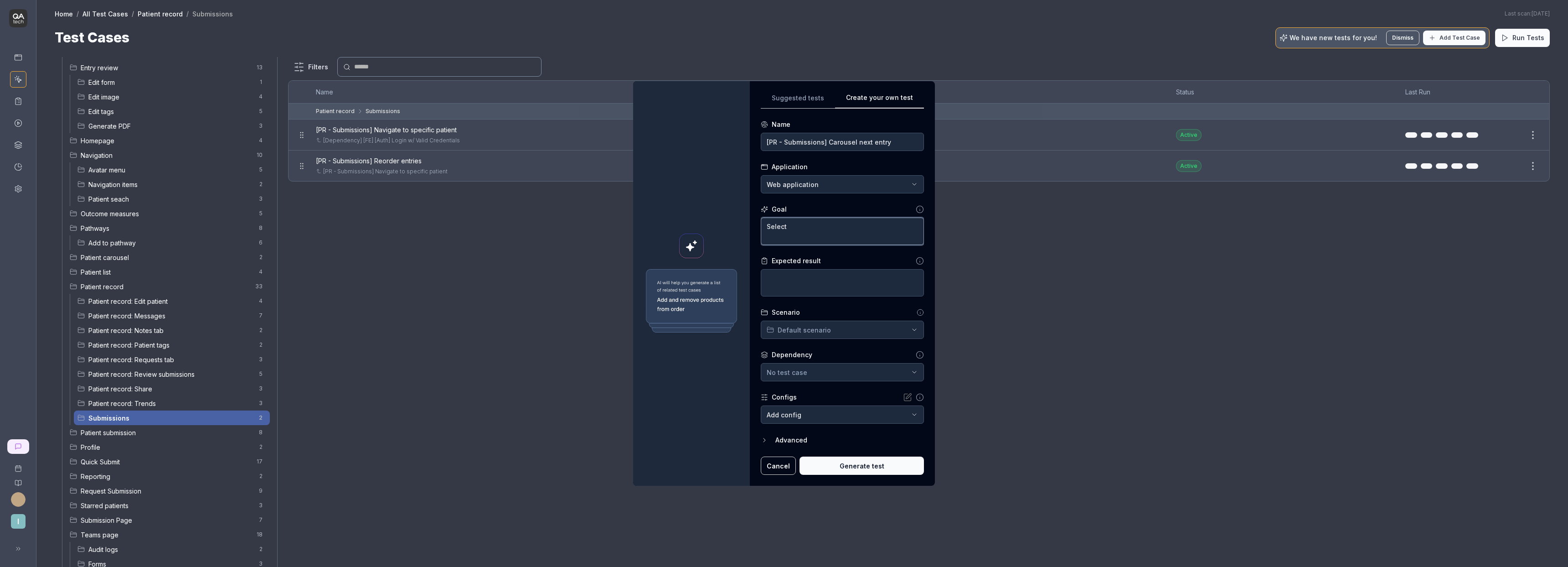
click at [810, 229] on textarea "Select" at bounding box center [842, 231] width 163 height 27
type textarea "*"
type textarea "Select"
type textarea "*"
type textarea "Select P"
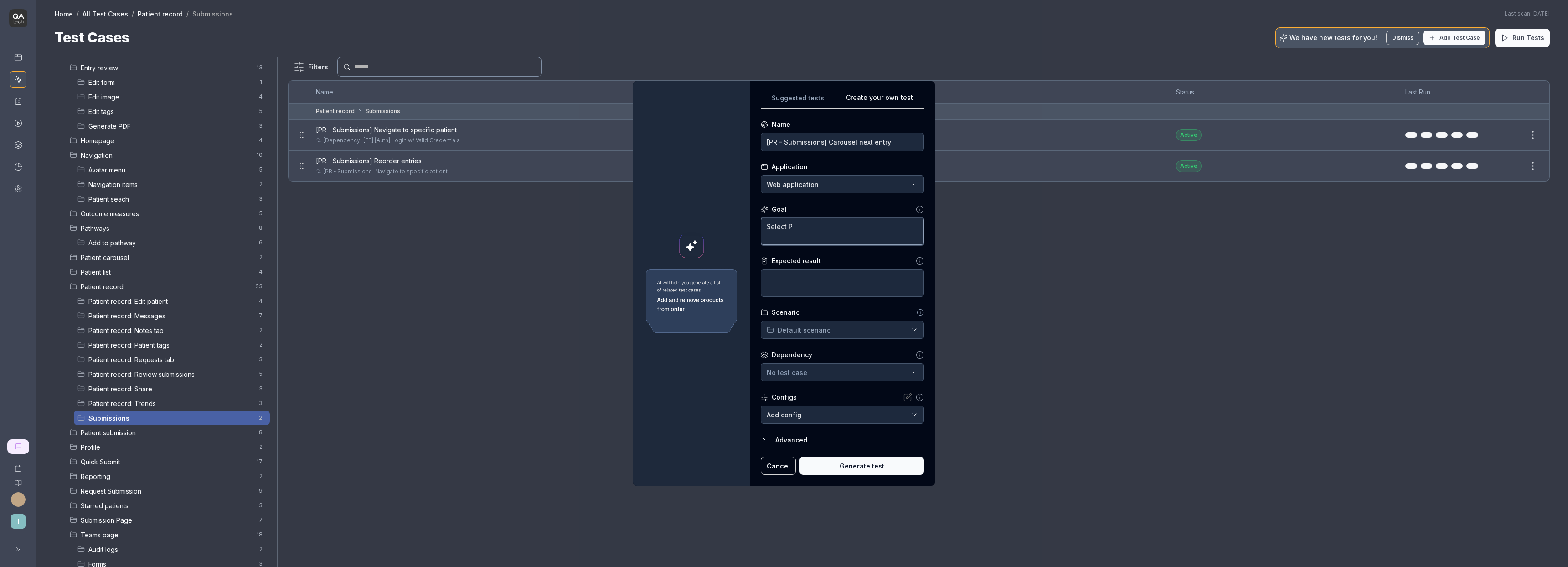
type textarea "*"
type textarea "Select"
type textarea "*"
type textarea "Select ""
type textarea "*"
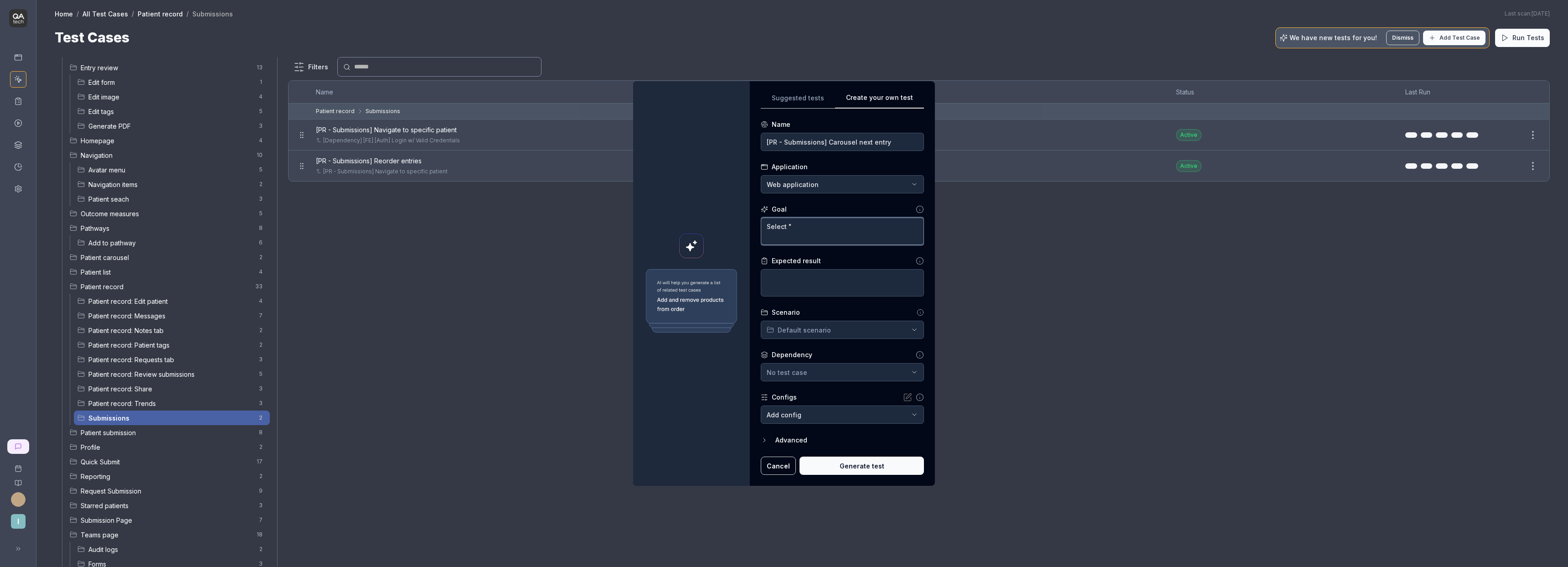
type textarea "Select "P"
type textarea "*"
type textarea "Select "Pa"
type textarea "*"
type textarea "Select "Pat"
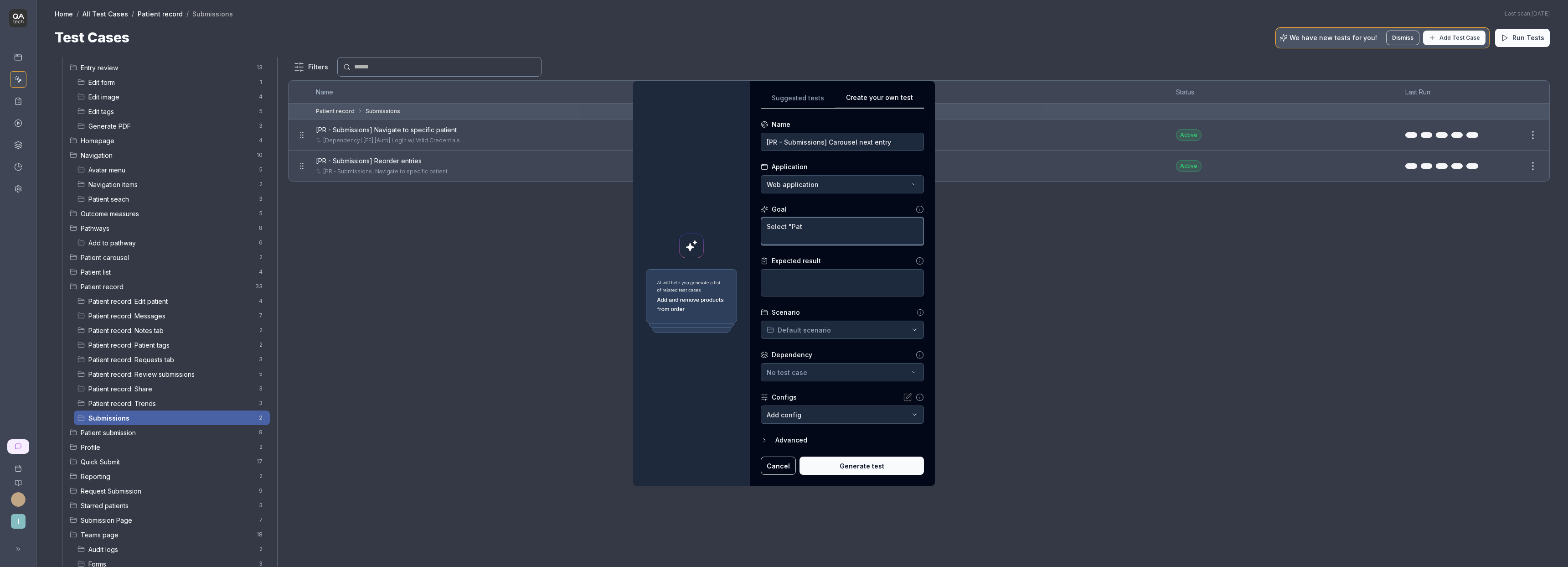
type textarea "*"
type textarea "Select "Path"
type textarea "*"
type textarea "Select "Pathw"
type textarea "*"
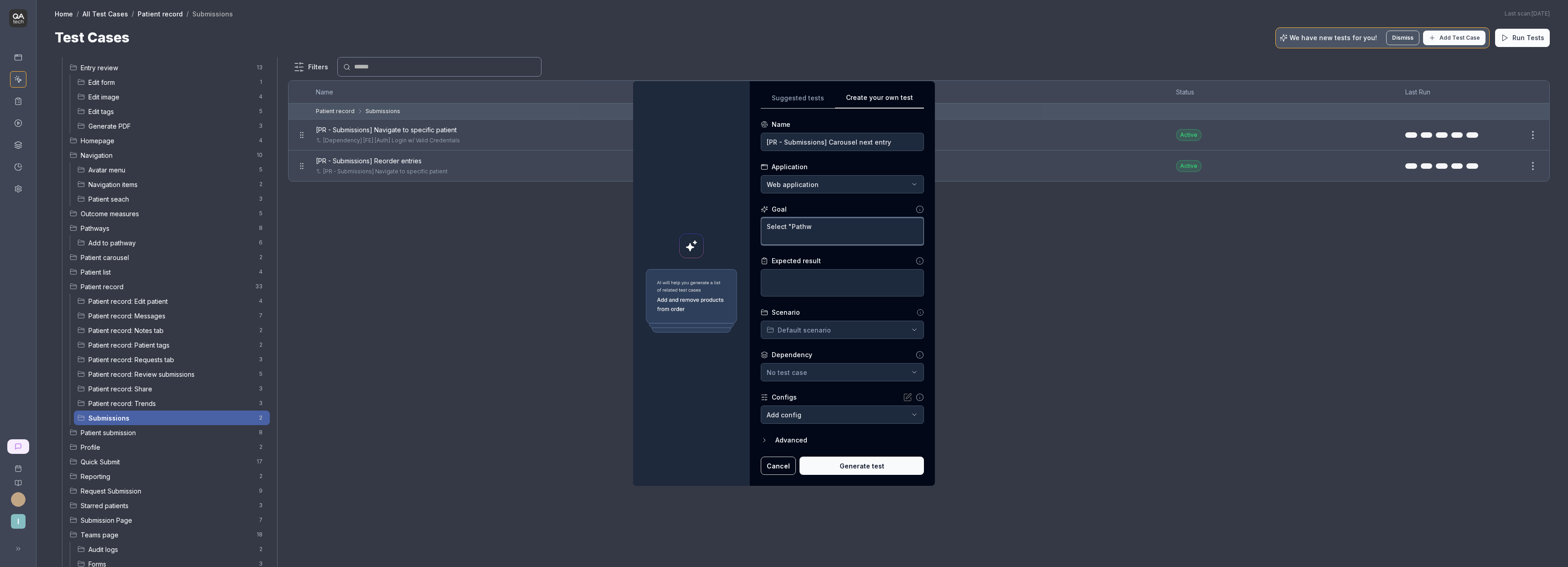
type textarea "Select "Pathwa"
type textarea "*"
type textarea "Select "Pathway"
type textarea "*"
type textarea "Select "Pathway"
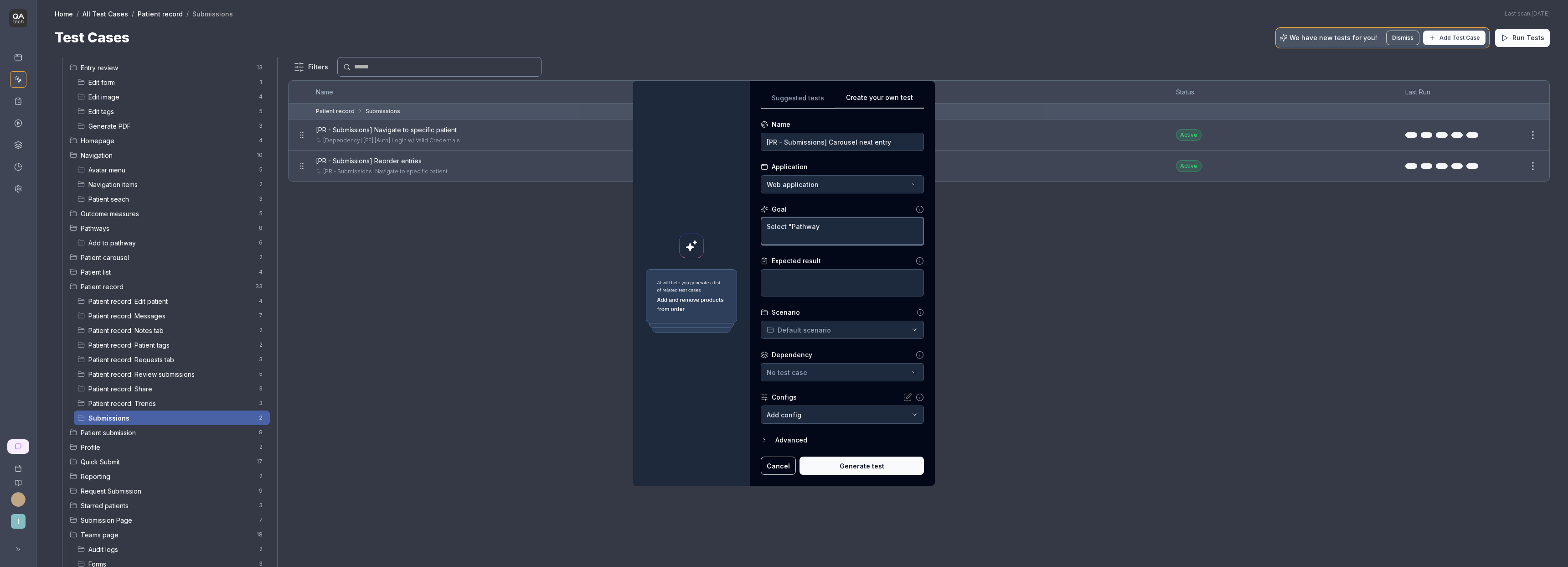
type textarea "*"
type textarea "Select "Pathway 2"
type textarea "*"
type textarea "Select "Pathway 2""
type textarea "*"
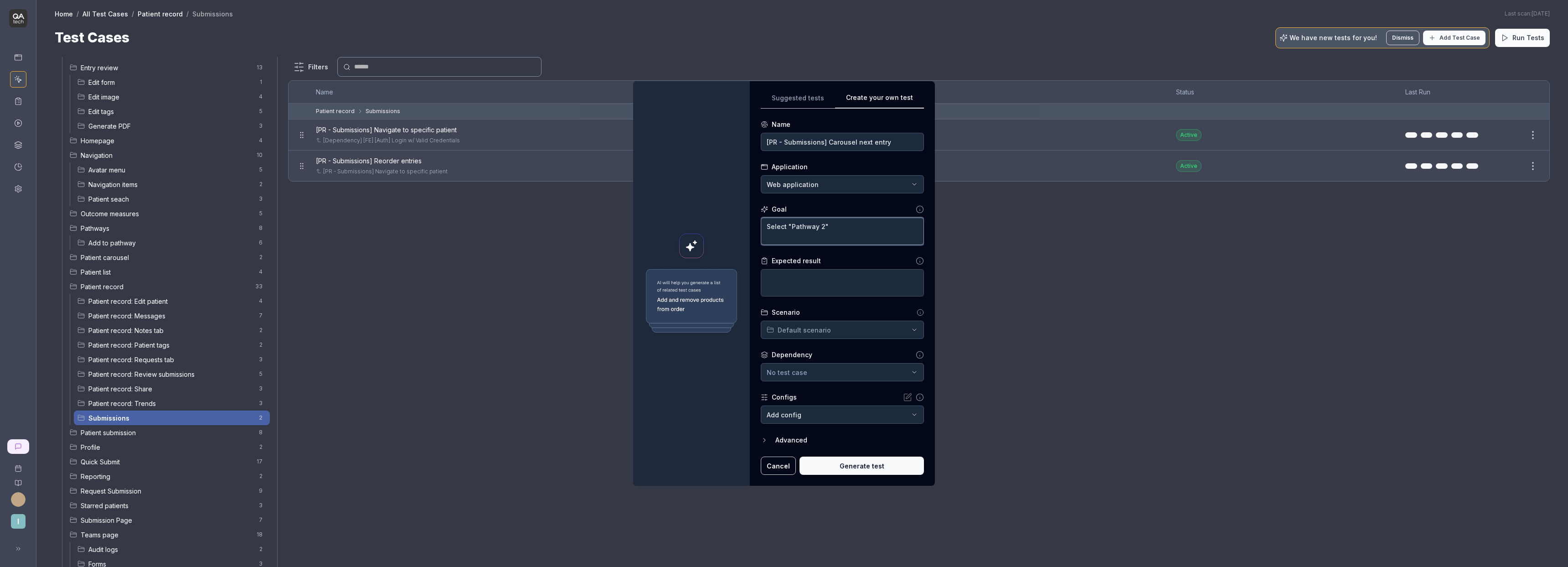
type textarea "Select "Pathway 2","
type textarea "*"
type textarea "Select "Pathway 2","
type textarea "*"
type textarea "Select "Pathway 2", c"
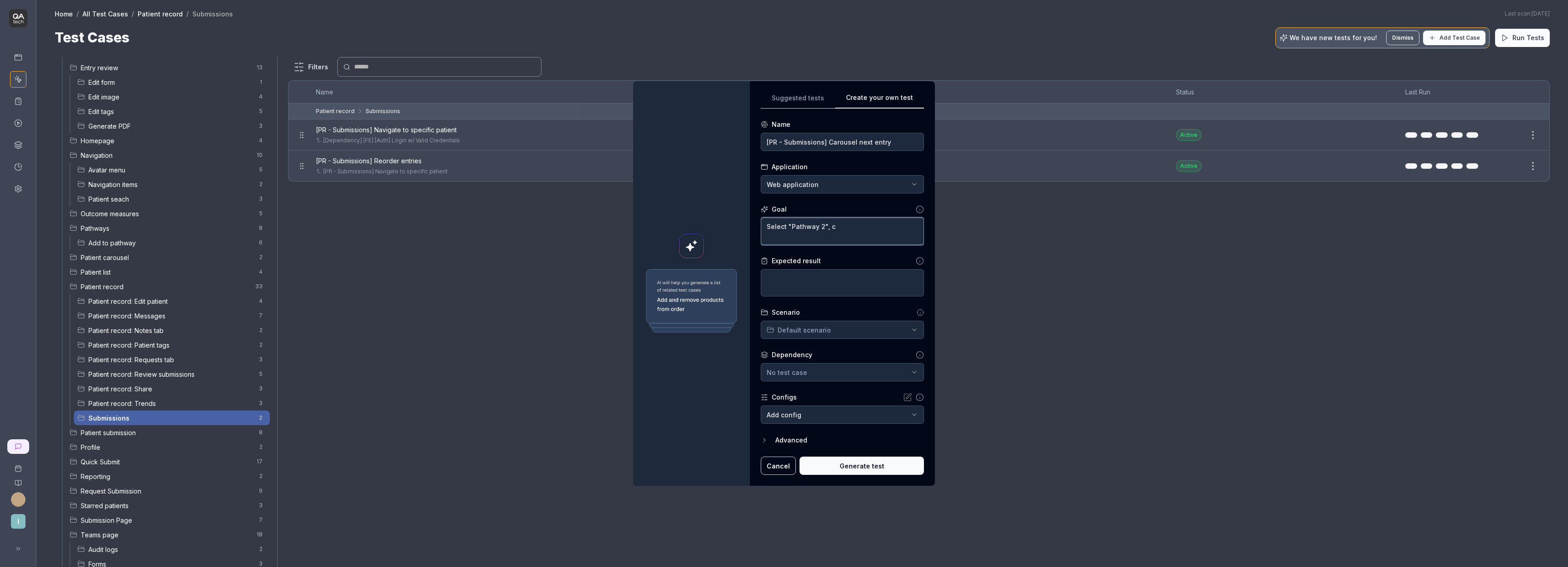
type textarea "*"
type textarea "Select "Pathway 2", cl"
type textarea "*"
type textarea "Select "Pathway 2", cli"
type textarea "*"
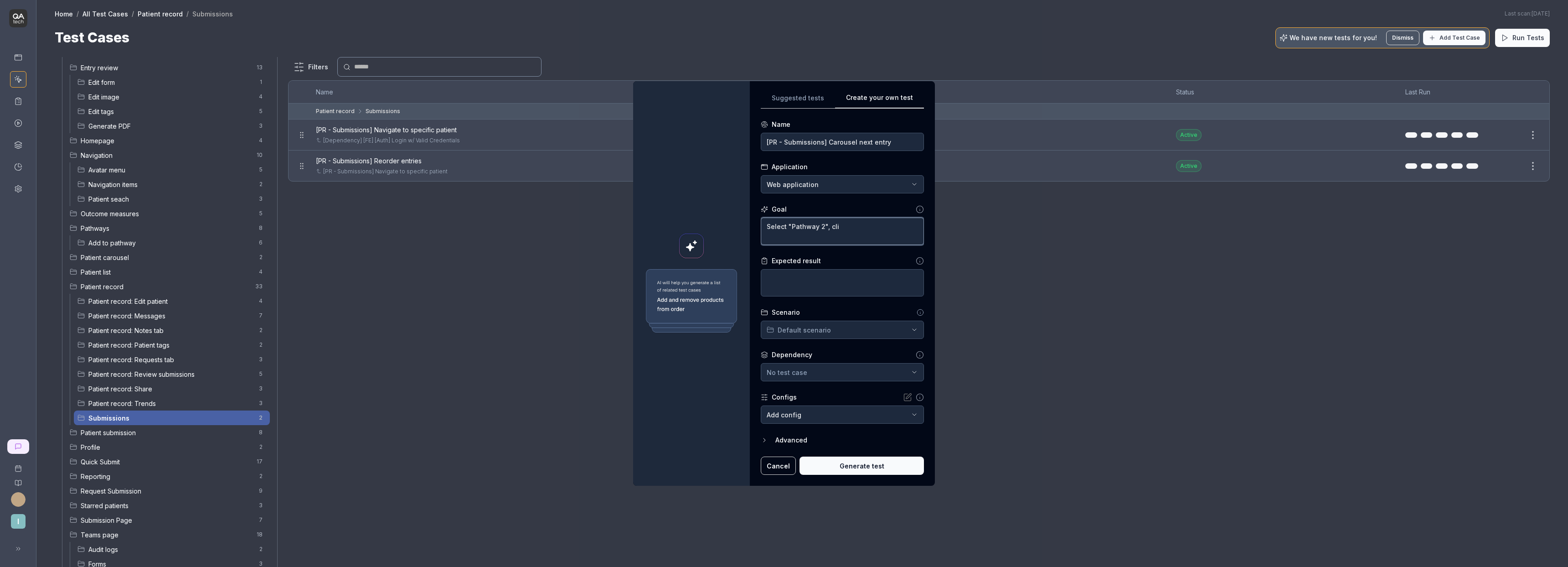
type textarea "Select "Pathway 2", clic"
type textarea "*"
type textarea "Select "Pathway 2", click"
type textarea "*"
type textarea "Select "Pathway 2", click o"
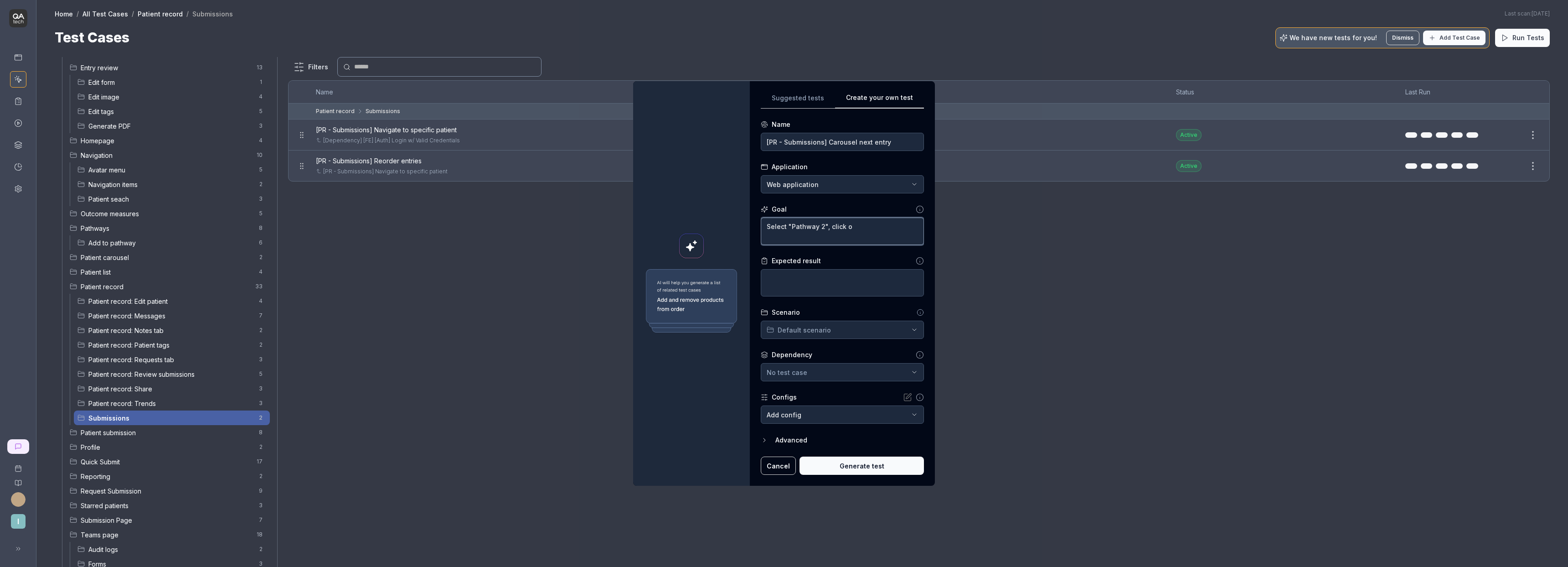
type textarea "*"
type textarea "Select "Pathway 2", click on"
type textarea "*"
type textarea "Select "Pathway 2", click on"
type textarea "*"
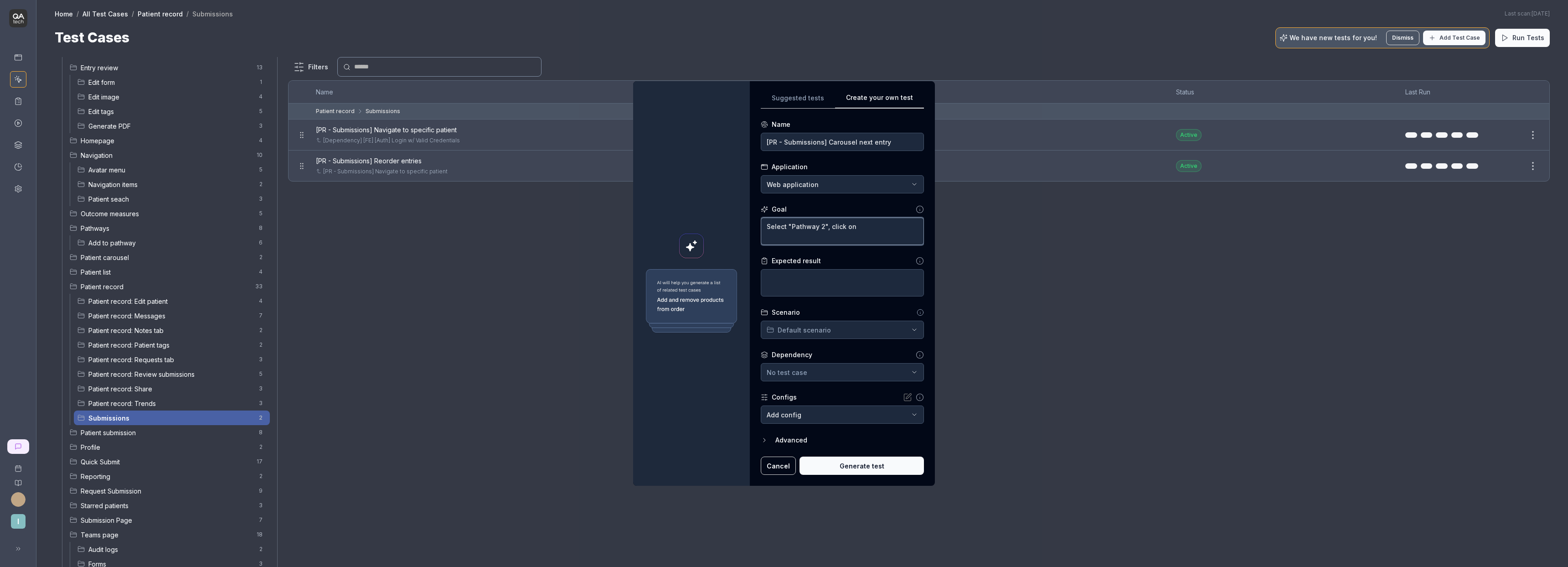
type textarea "Select "Pathway 2", click on t"
type textarea "*"
type textarea "Select "Pathway 2", click on th"
type textarea "*"
type textarea "Select "Pathway 2", click on the"
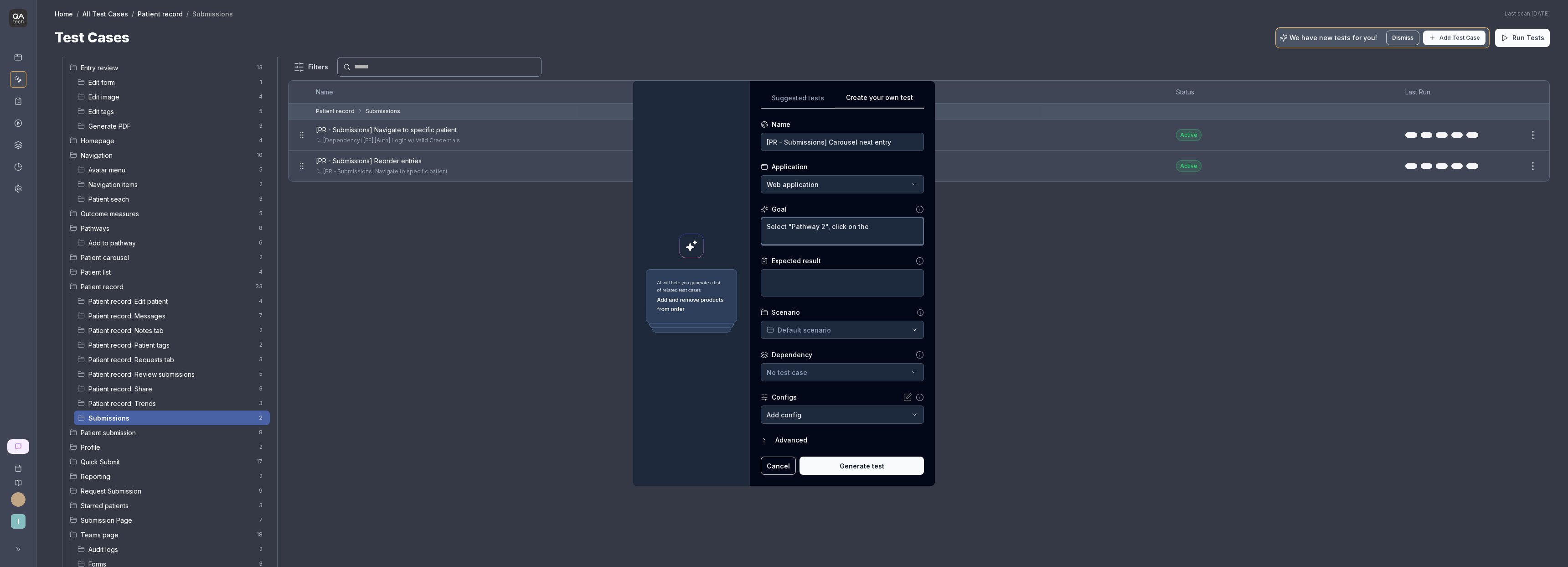
type textarea "*"
type textarea "Select "Pathway 2", click on the"
type textarea "*"
type textarea "Select "Pathway 2", click on the f"
type textarea "*"
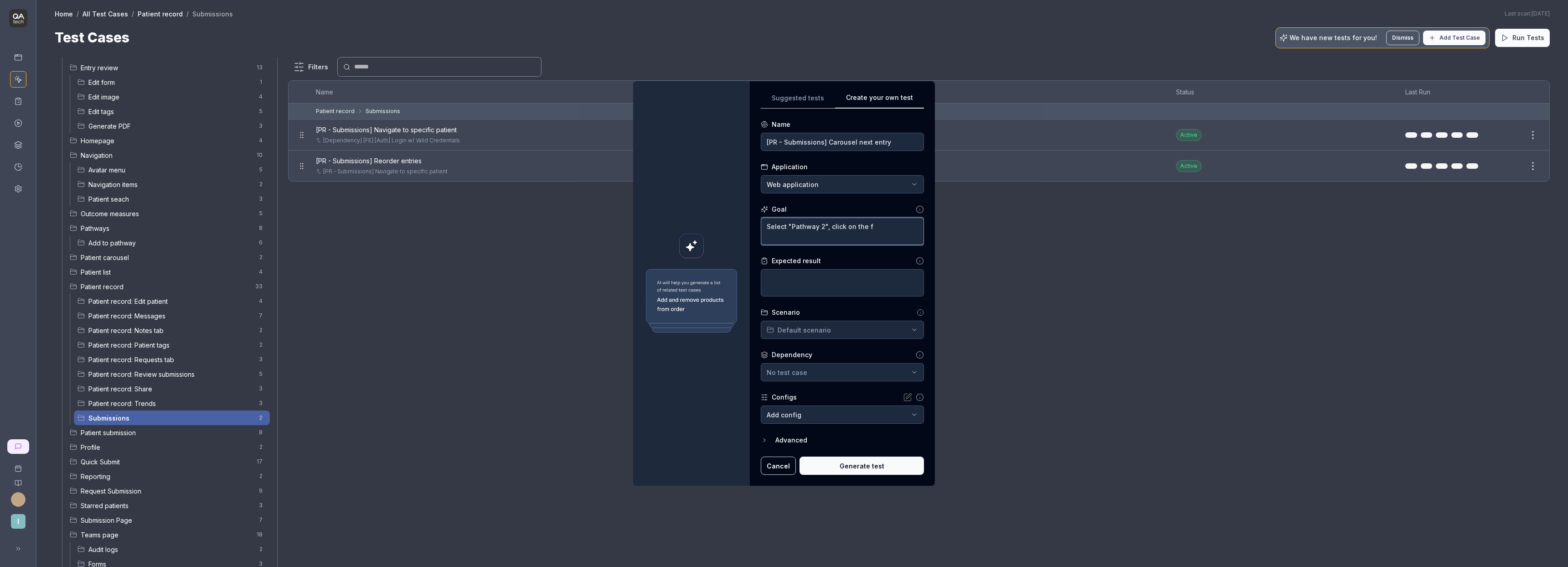
type textarea "Select "Pathway 2", click on the fi"
type textarea "*"
type textarea "Select "Pathway 2", click on the fir"
type textarea "*"
type textarea "Select "Pathway 2", click on the firs"
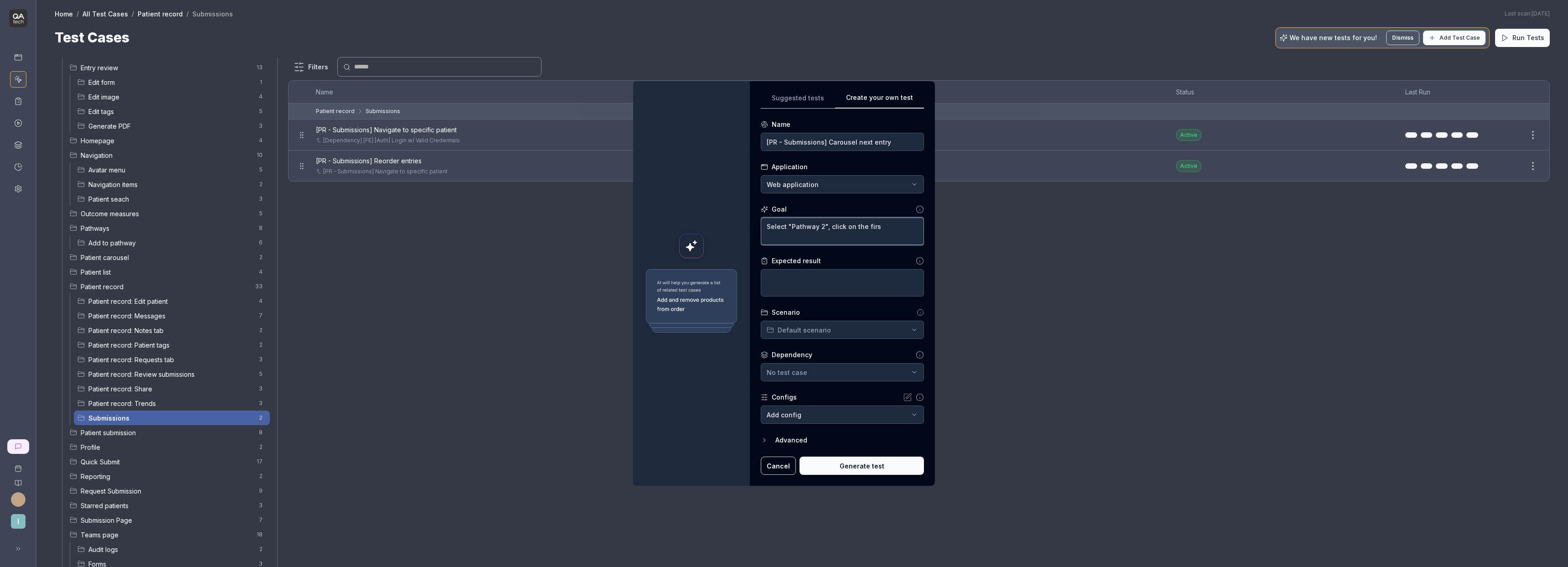
type textarea "*"
type textarea "Select "Pathway 2", click on the first"
type textarea "*"
type textarea "Select "Pathway 2", click on the first"
type textarea "*"
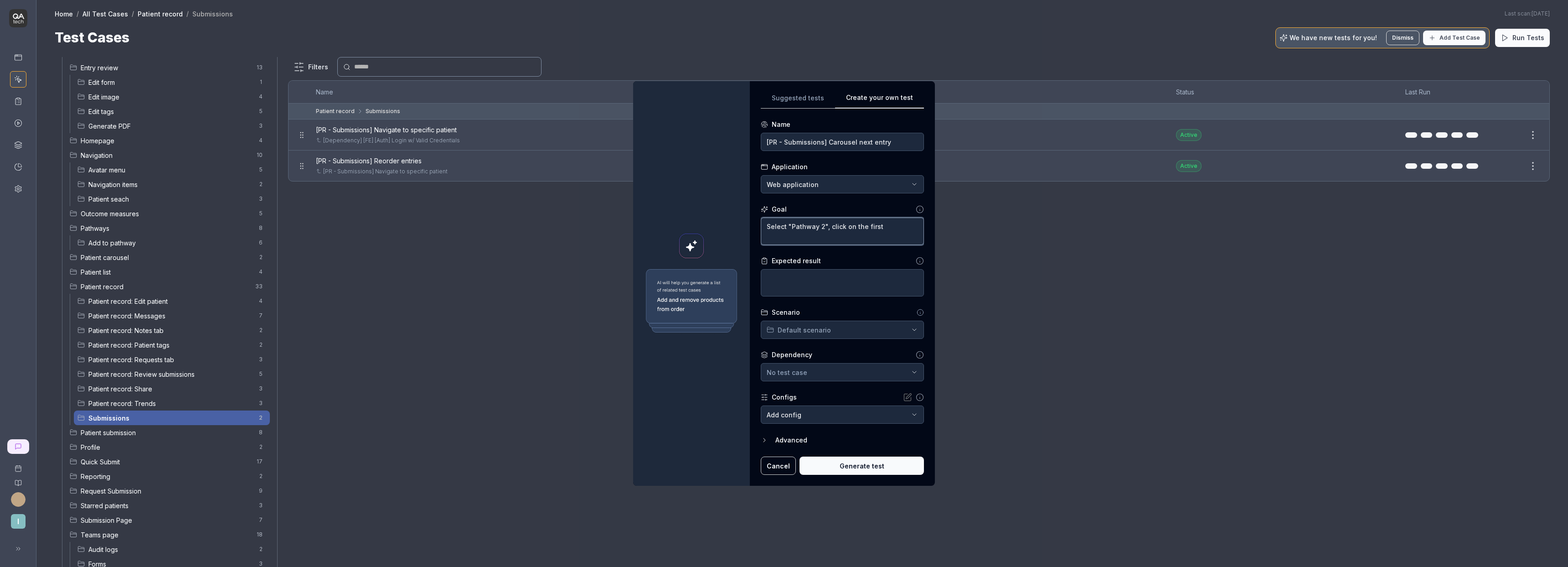
type textarea "Select "Pathway 2", click on the first e"
type textarea "*"
type textarea "Select "Pathway 2", click on the first en"
type textarea "*"
type textarea "Select "Pathway 2", click on the first ent"
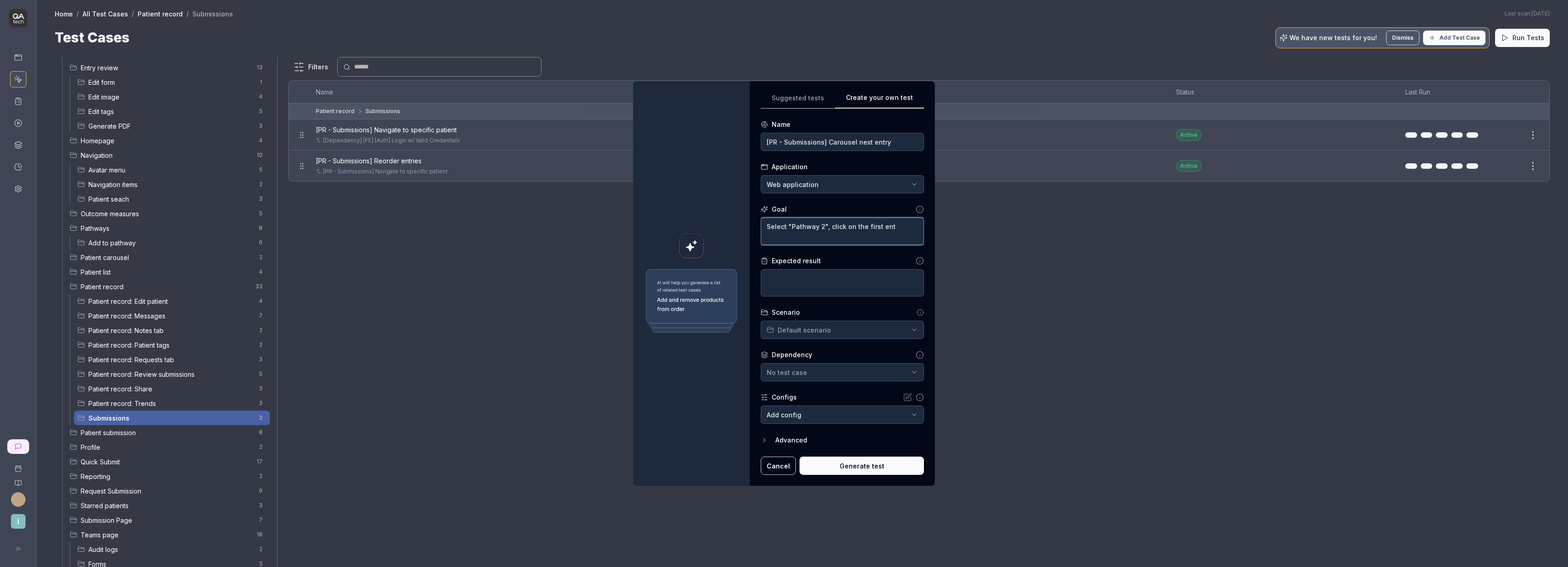
type textarea "*"
type textarea "Select "Pathway 2", click on the first entr"
type textarea "*"
type textarea "Select "Pathway 2", click on the first entry"
type textarea "*"
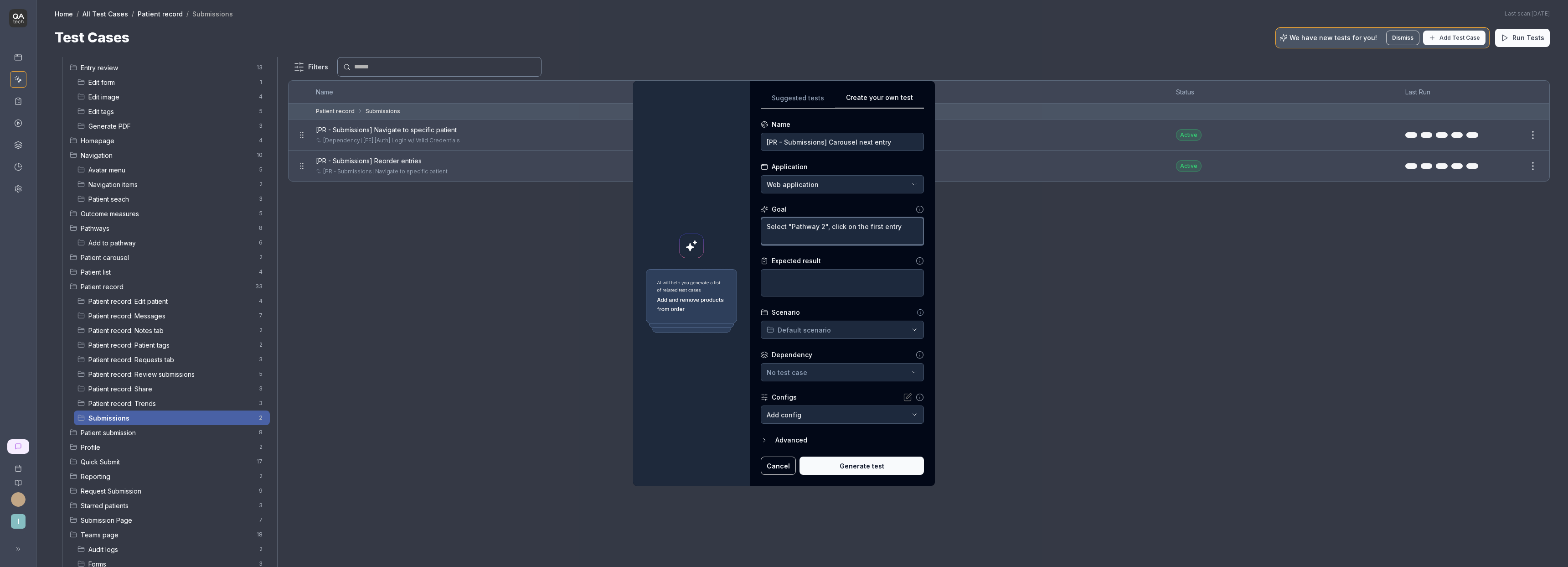
type textarea "Select "Pathway 2", click on the first entry-"
type textarea "*"
type textarea "Select "Pathway 2", click on the first entry-m"
type textarea "*"
type textarea "Select "Pathway 2", click on the first entry-me"
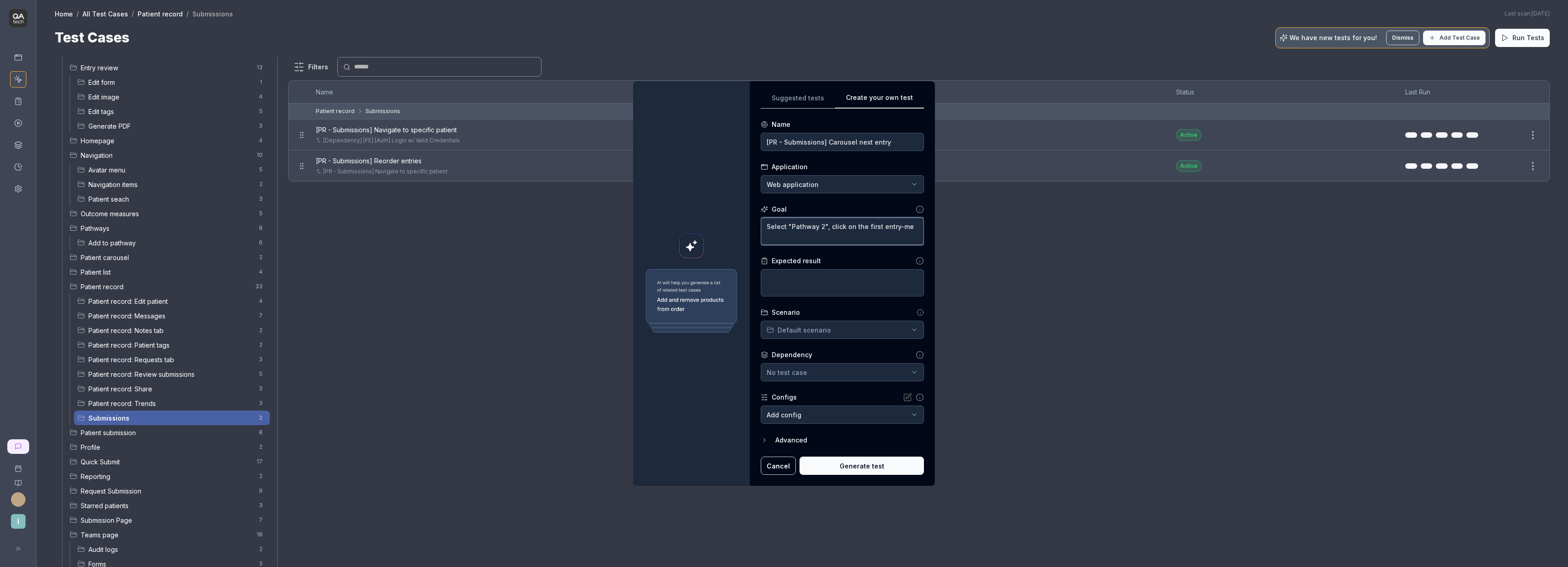
type textarea "*"
type textarea "Select "Pathway 2", click on the first entry-med"
type textarea "*"
type textarea "Select "Pathway 2", click on the first entry-medi"
type textarea "*"
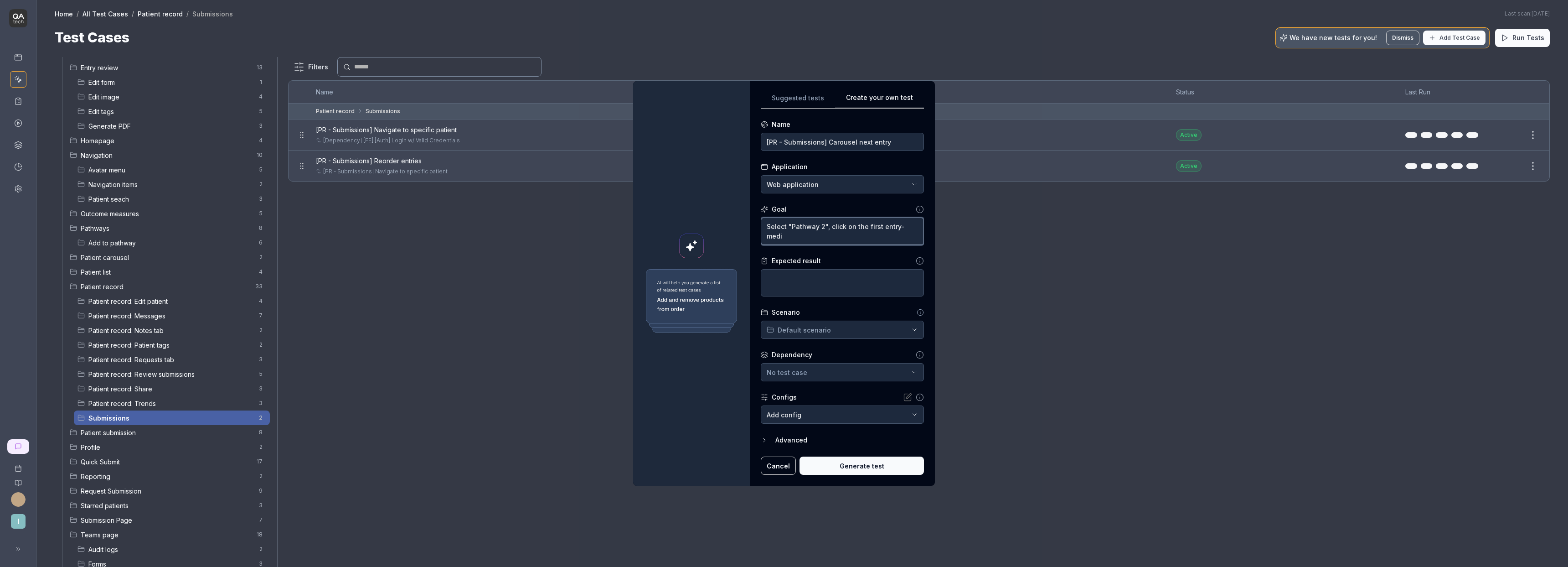
type textarea "Select "Pathway 2", click on the first entry-media"
type textarea "*"
type textarea "Select "Pathway 2", click on the first entry-media-"
type textarea "*"
type textarea "Select "Pathway 2", click on the first entry-media-c"
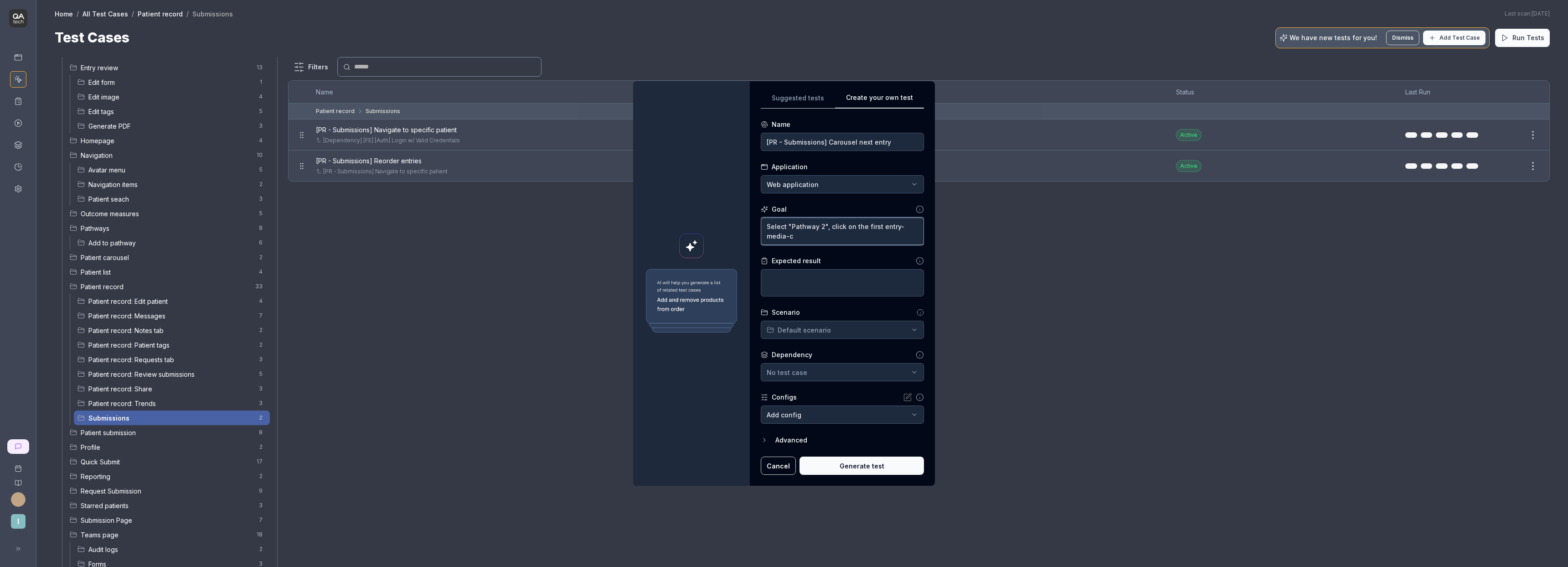
type textarea "*"
type textarea "Select "Pathway 2", click on the first entry-media-ca"
type textarea "*"
type textarea "Select "Pathway 2", click on the first entry-media-car"
type textarea "*"
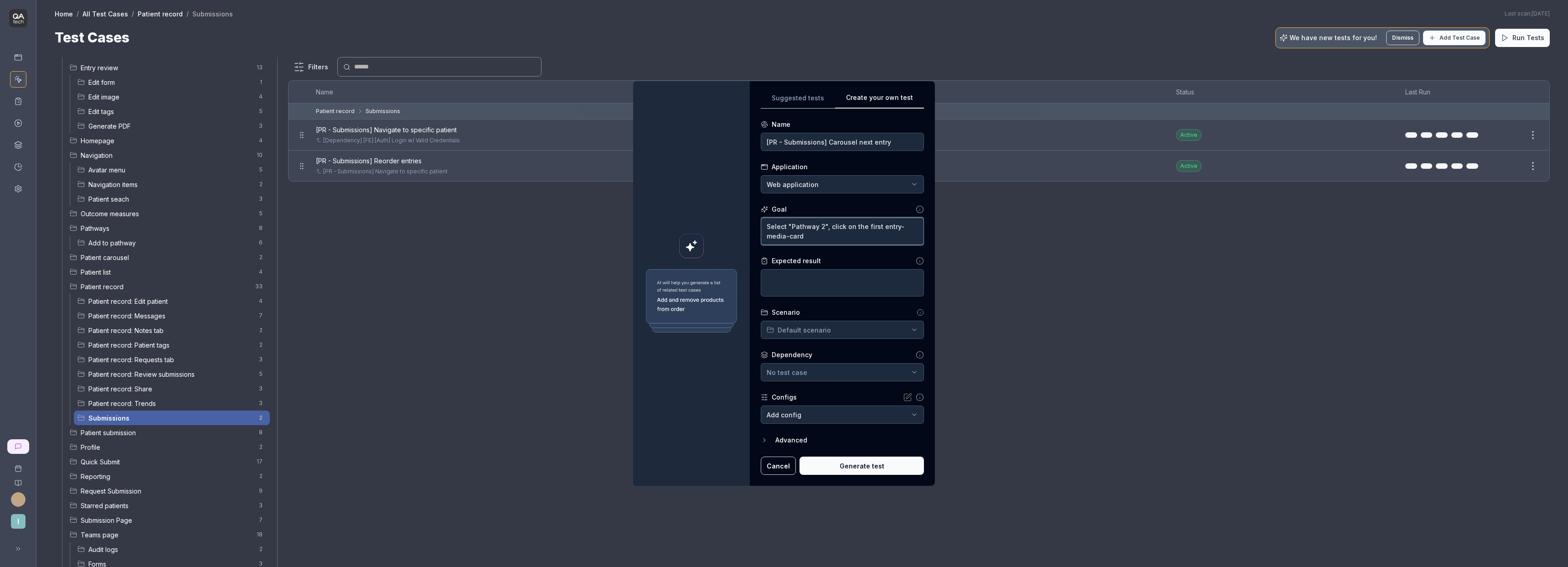
type textarea "Select "Pathway 2", click on the first entry-media-card"
click at [830, 236] on textarea "Select "Pathway 2", click on the first entry-media-card" at bounding box center [842, 231] width 163 height 27
type textarea "*"
type textarea "Select "Pathway 2", click on the first entry-media-card,"
type textarea "*"
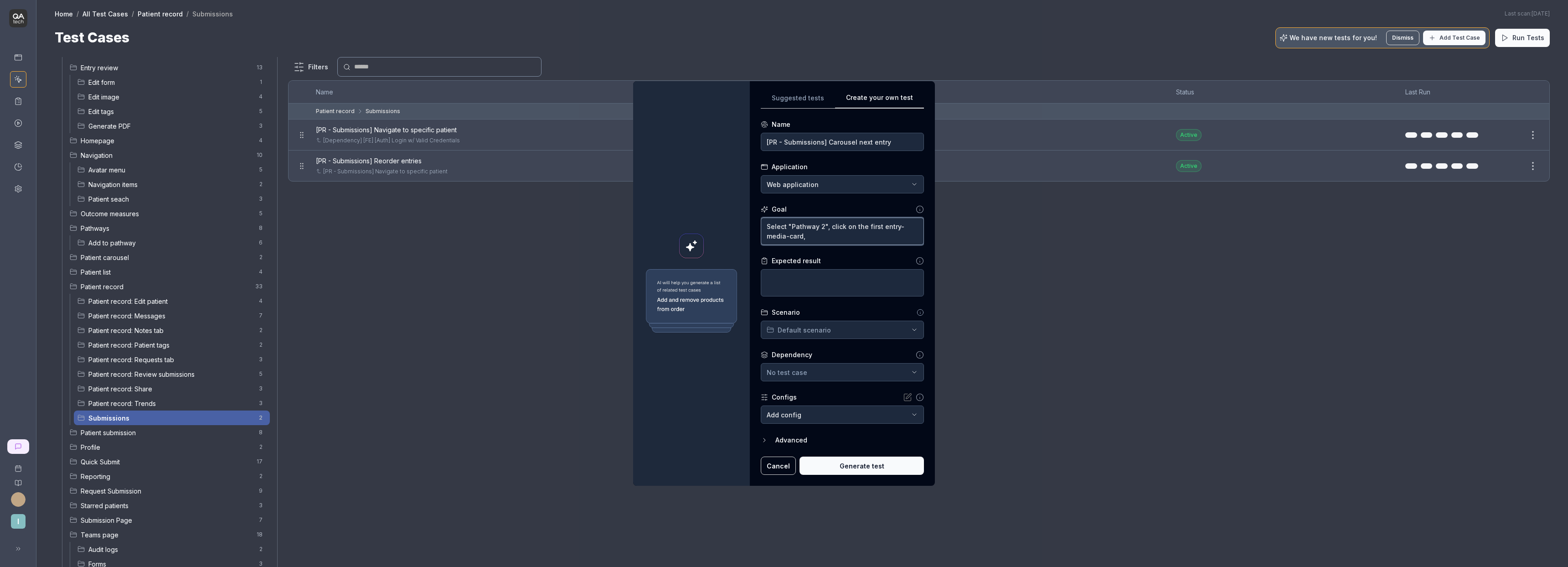
type textarea "Select "Pathway 2", click on the first entry-media-card,"
type textarea "*"
type textarea "Select "Pathway 2", click on the first entry-media-card, i"
type textarea "*"
type textarea "Select "Pathway 2", click on the first entry-media-card, in"
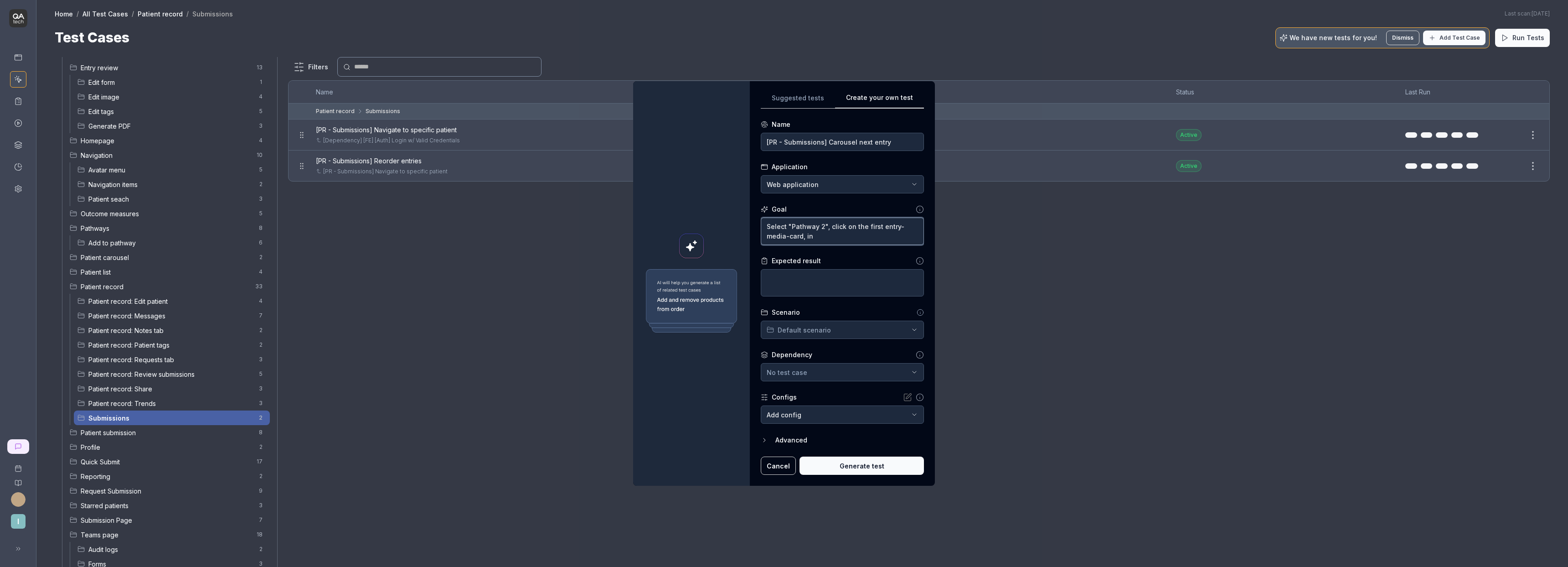
type textarea "*"
type textarea "Select "Pathway 2", click on the first entry-media-card, in"
type textarea "*"
type textarea "Select "Pathway 2", click on the first entry-media-card, in th"
type textarea "*"
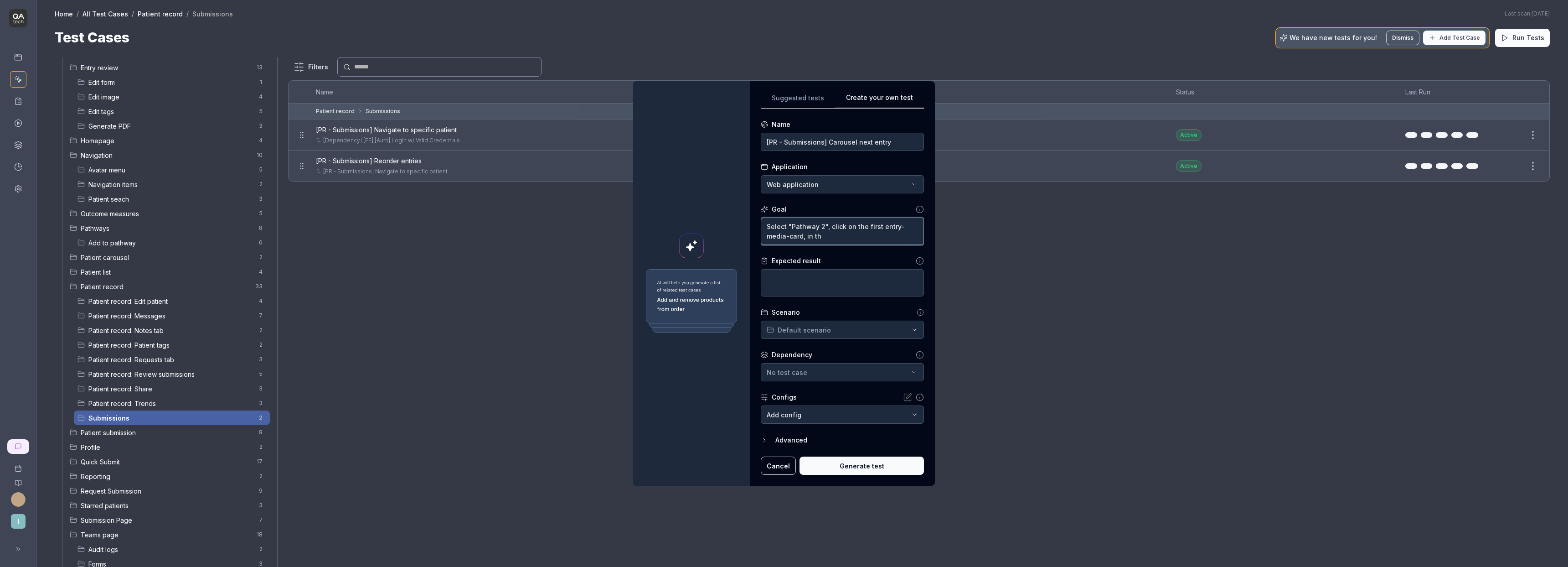
type textarea "Select "Pathway 2", click on the first entry-media-card, in the"
type textarea "*"
type textarea "Select "Pathway 2", click on the first entry-media-card, in the"
type textarea "*"
type textarea "Select "Pathway 2", click on the first entry-media-card, in the [GEOGRAPHIC_DAT…"
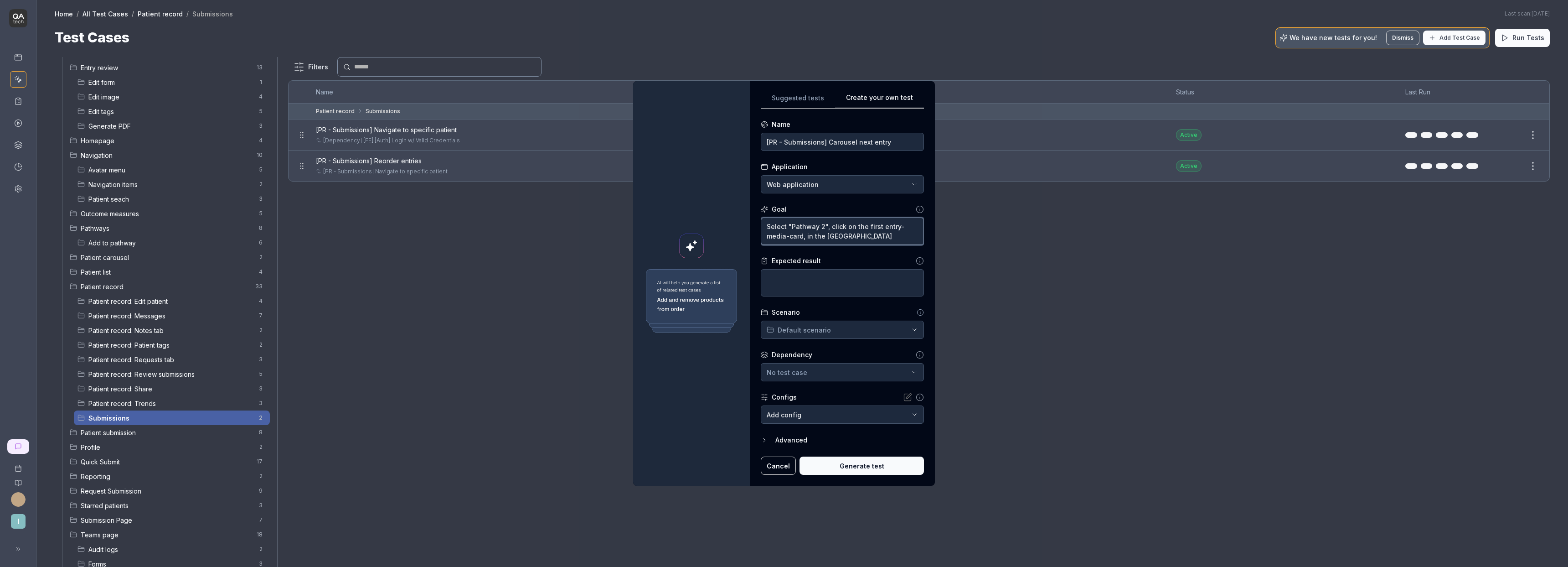
type textarea "*"
type textarea "Select "Pathway 2", click on the first entry-media-card, in the gal"
type textarea "*"
type textarea "Select "Pathway 2", click on the first entry-media-card, in the gall"
type textarea "*"
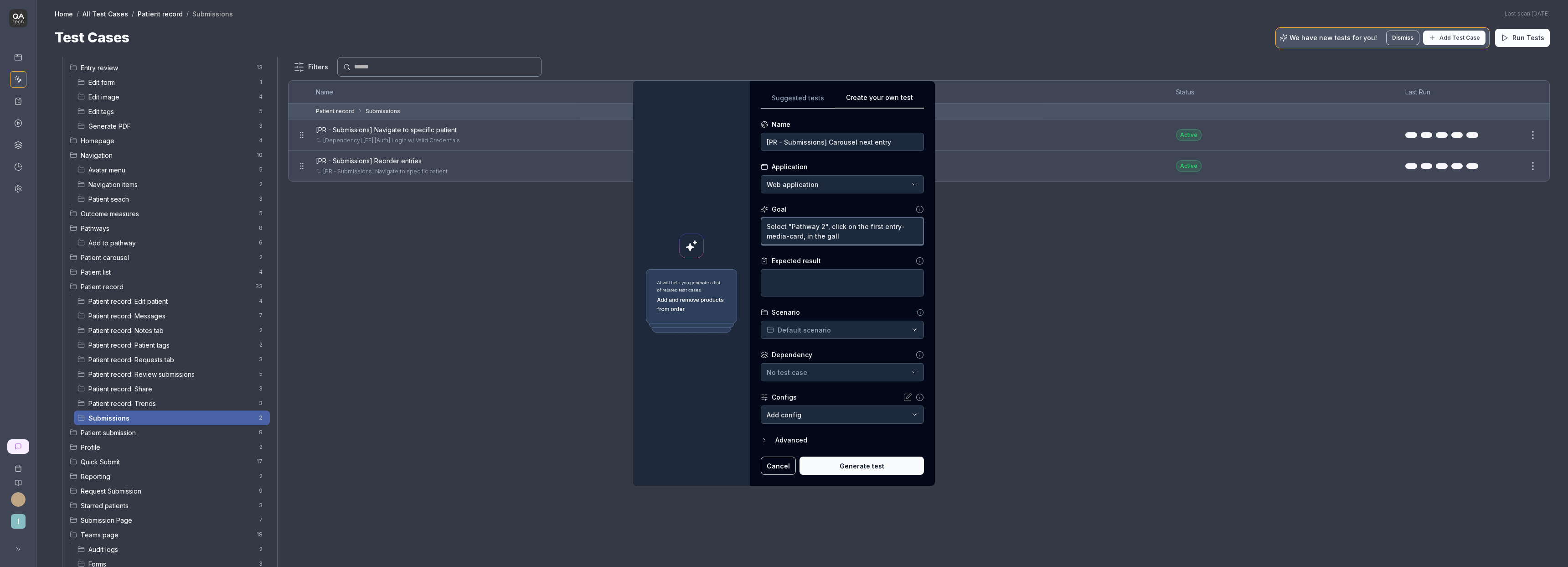
type textarea "Select "Pathway 2", click on the first entry-media-card, in the galle"
type textarea "*"
type textarea "Select "Pathway 2", click on the first entry-media-card, in the galler"
type textarea "*"
type textarea "Select "Pathway 2", click on the first entry-media-card, in the galleri"
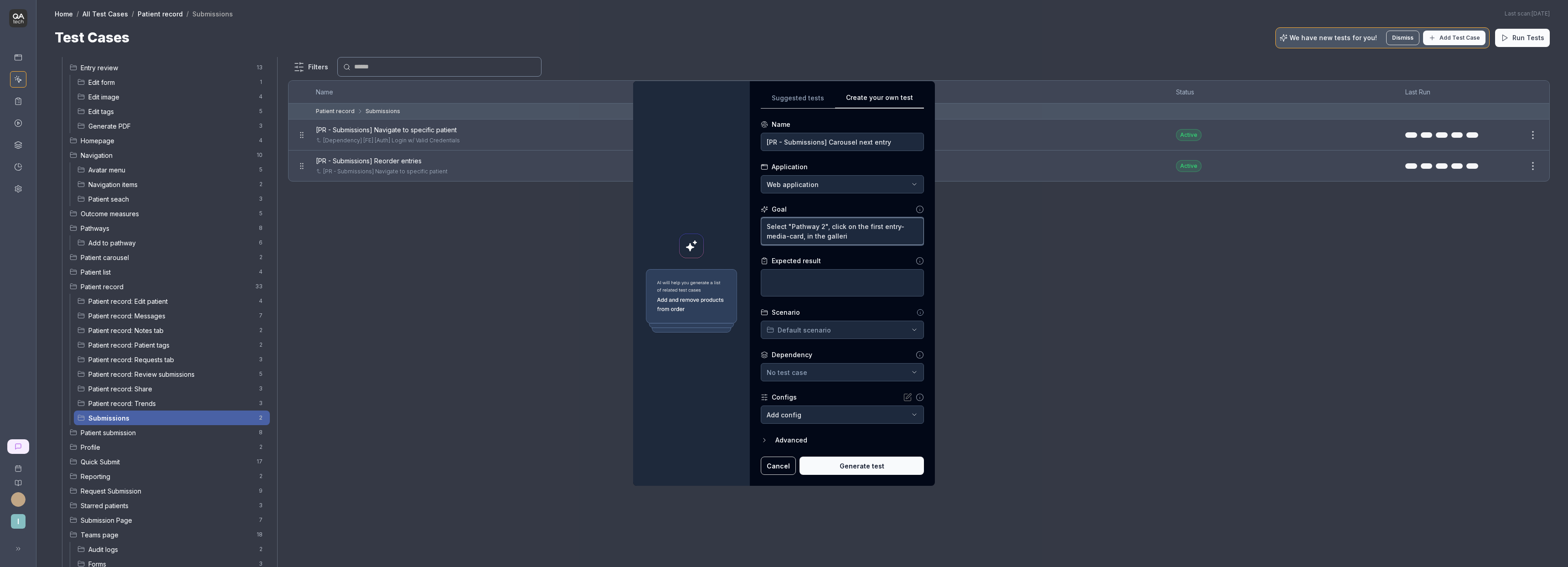
type textarea "*"
type textarea "Select "Pathway 2", click on the first entry-media-card, in the galleria"
type textarea "*"
type textarea "Select "Pathway 2", click on the first entry-media-card, in the galleria"
type textarea "*"
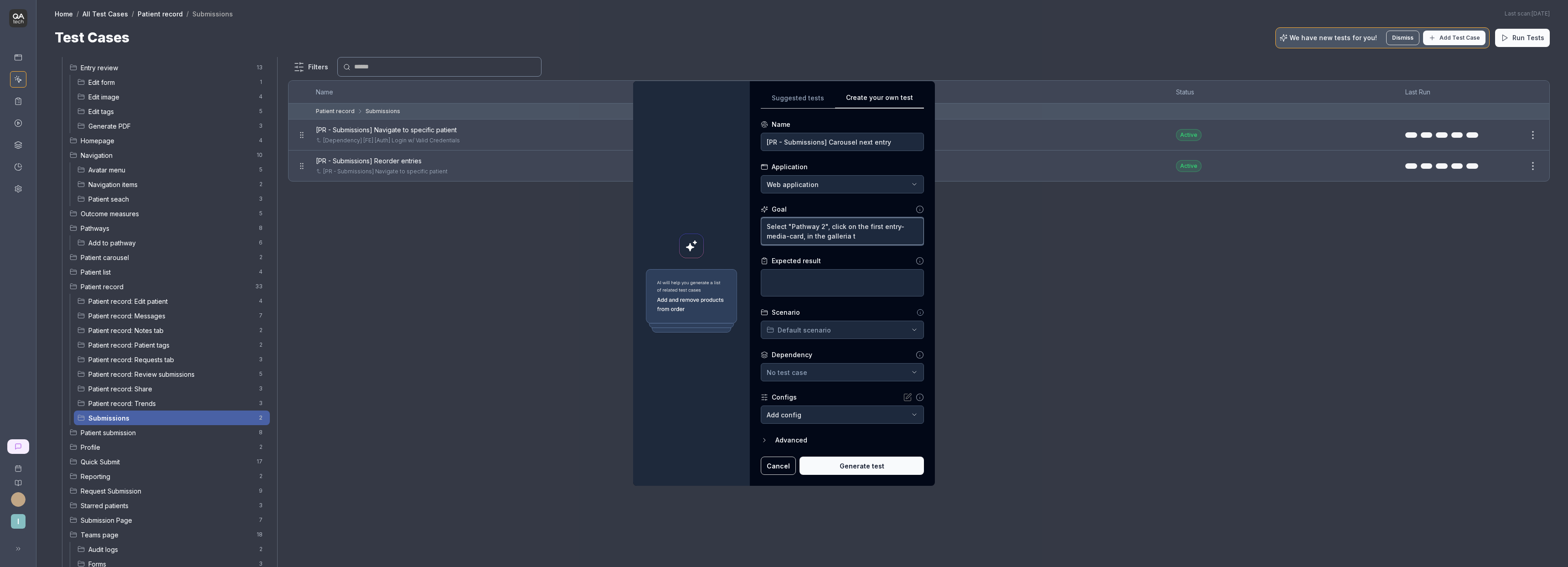
type textarea "Select "Pathway 2", click on the first entry-media-card, in the galleria th"
type textarea "*"
type textarea "Select "Pathway 2", click on the first entry-media-card, in the [GEOGRAPHIC_DAT…"
type textarea "*"
type textarea "Select "Pathway 2", click on the first entry-media-card, in the [GEOGRAPHIC_DAT…"
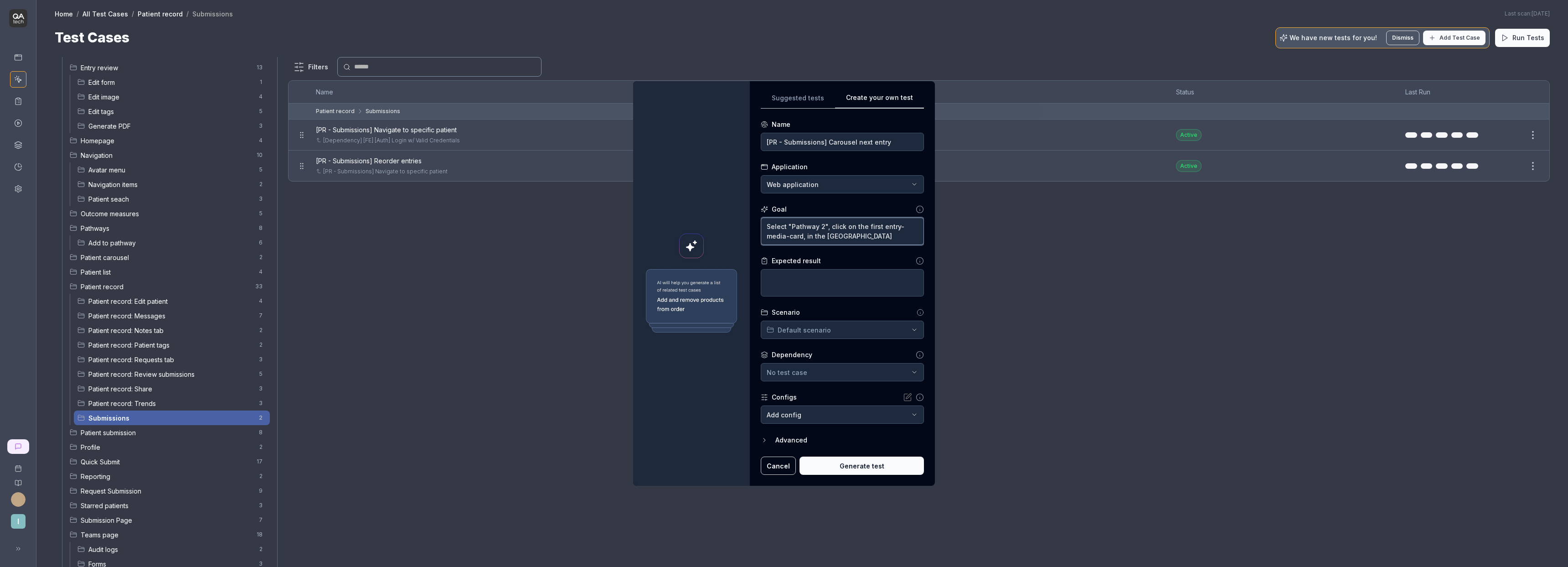
type textarea "*"
type textarea "Select "Pathway 2", click on the first entry-media-card, in the galleria thumb"
type textarea "*"
type textarea "Select "Pathway 2", click on the first entry-media-card, in the galleria thumbn"
type textarea "*"
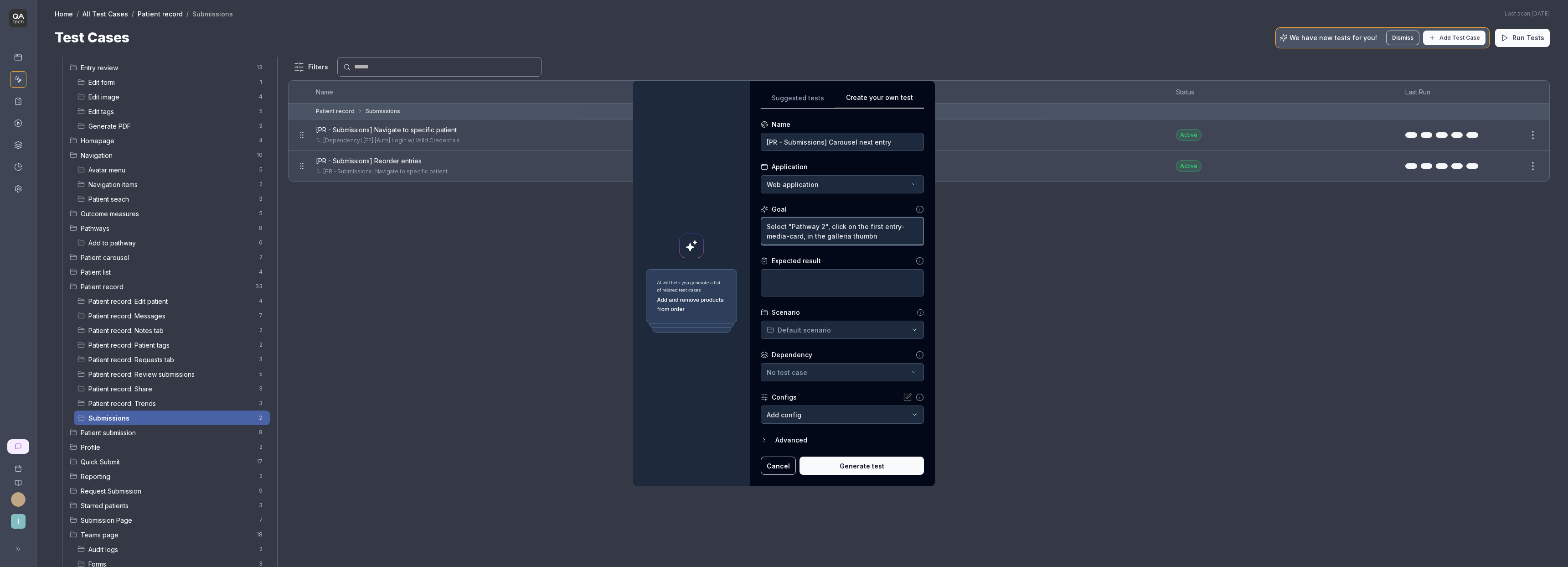
type textarea "Select "Pathway 2", click on the first entry-media-card, in the galleria thumbna"
type textarea "*"
type textarea "Select "Pathway 2", click on the first entry-media-card, in the [GEOGRAPHIC_DAT…"
type textarea "*"
type textarea "Select "Pathway 2", click on the first entry-media-card, in the galleria thumbn…"
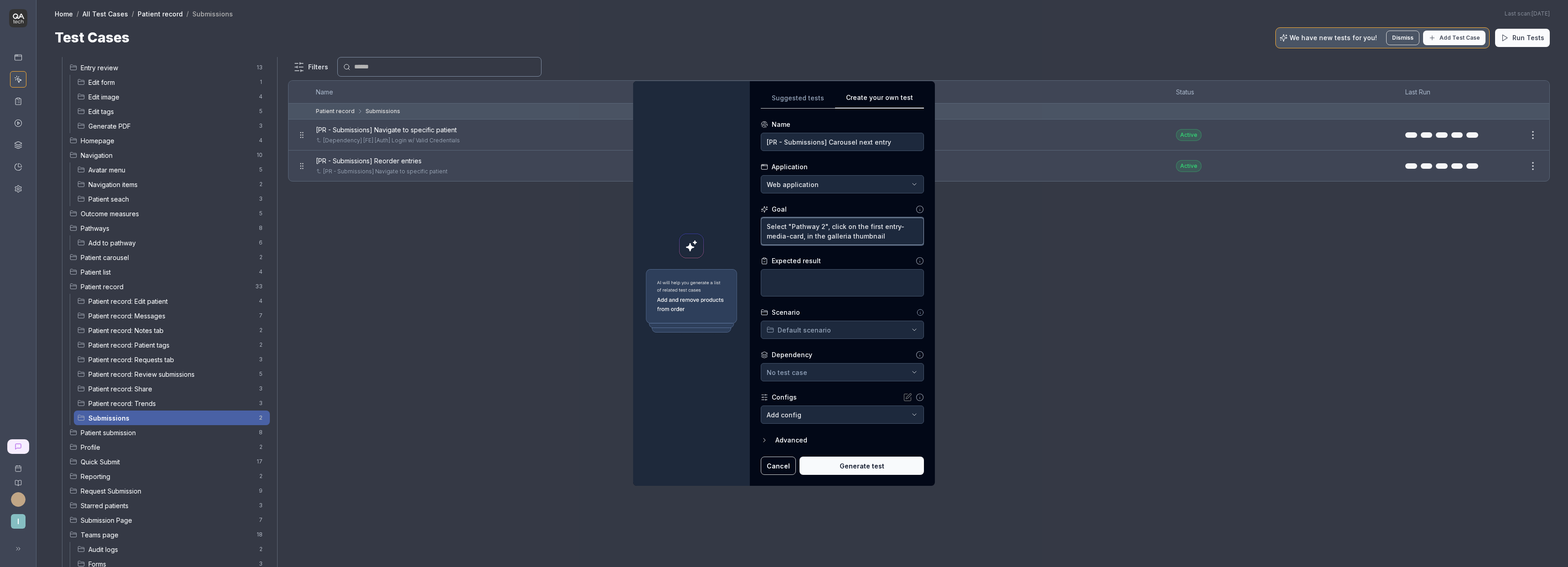
type textarea "*"
type textarea "Select "Pathway 2", click on the first entry-media-card, in the galleria thumbn…"
click at [894, 239] on textarea "Select "Pathway 2", click on the first entry-media-card, in the galleria thumbn…" at bounding box center [842, 231] width 163 height 27
type textarea "*"
type textarea "Select "Pathway 2", click on the first entry-media-card, in the galleria thumbn…"
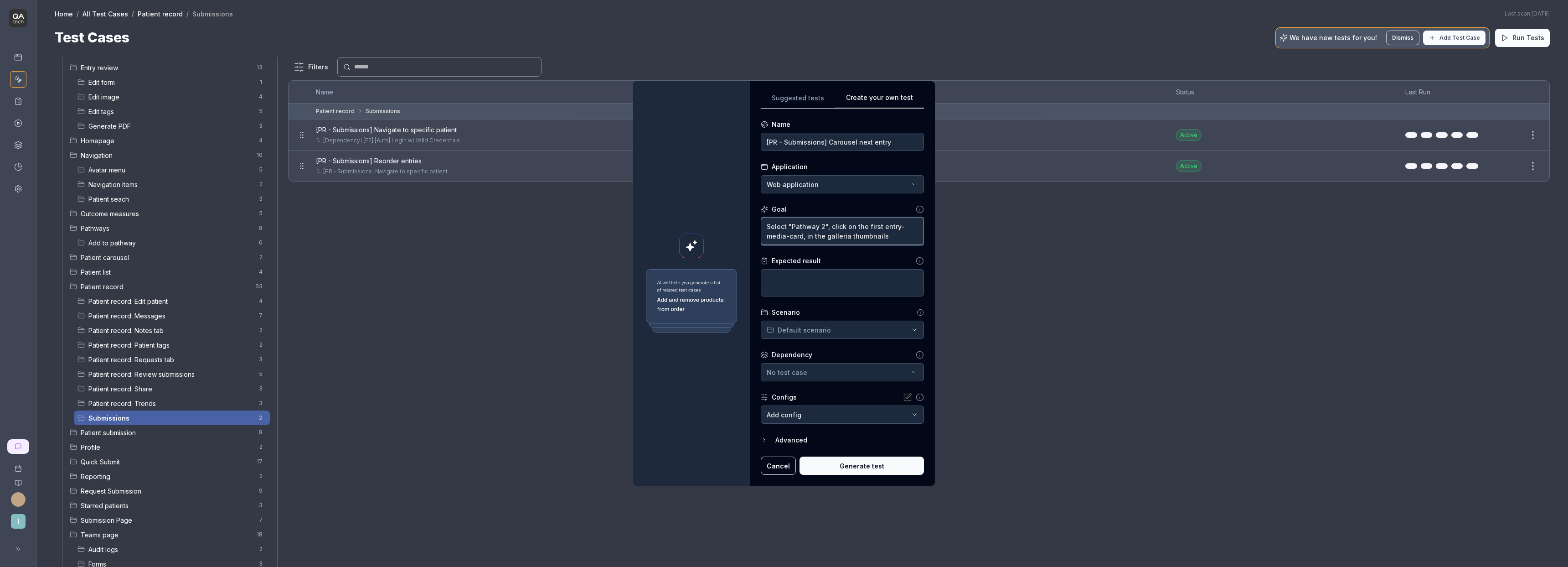
type textarea "*"
type textarea "Select "Pathway 2", click on the first entry-media-card, in the galleria thumbn…"
type textarea "*"
type textarea "Select "Pathway 2", click on the first entry-media-card, in the galleria thumbn…"
type textarea "*"
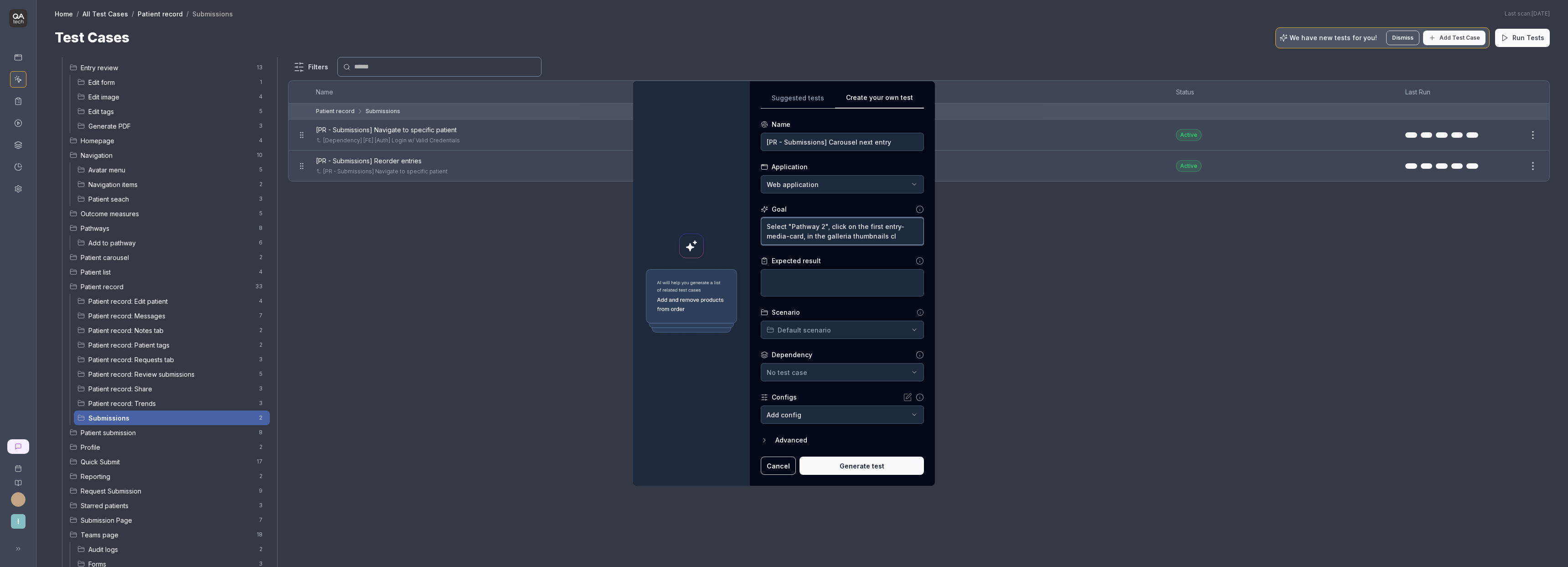
type textarea "Select "Pathway 2", click on the first entry-media-card, in the galleria thumbn…"
type textarea "*"
type textarea "Select "Pathway 2", click on the first entry-media-card, in the galleria thumbn…"
type textarea "*"
type textarea "Select "Pathway 2", click on the first entry-media-card, in the galleria thumbn…"
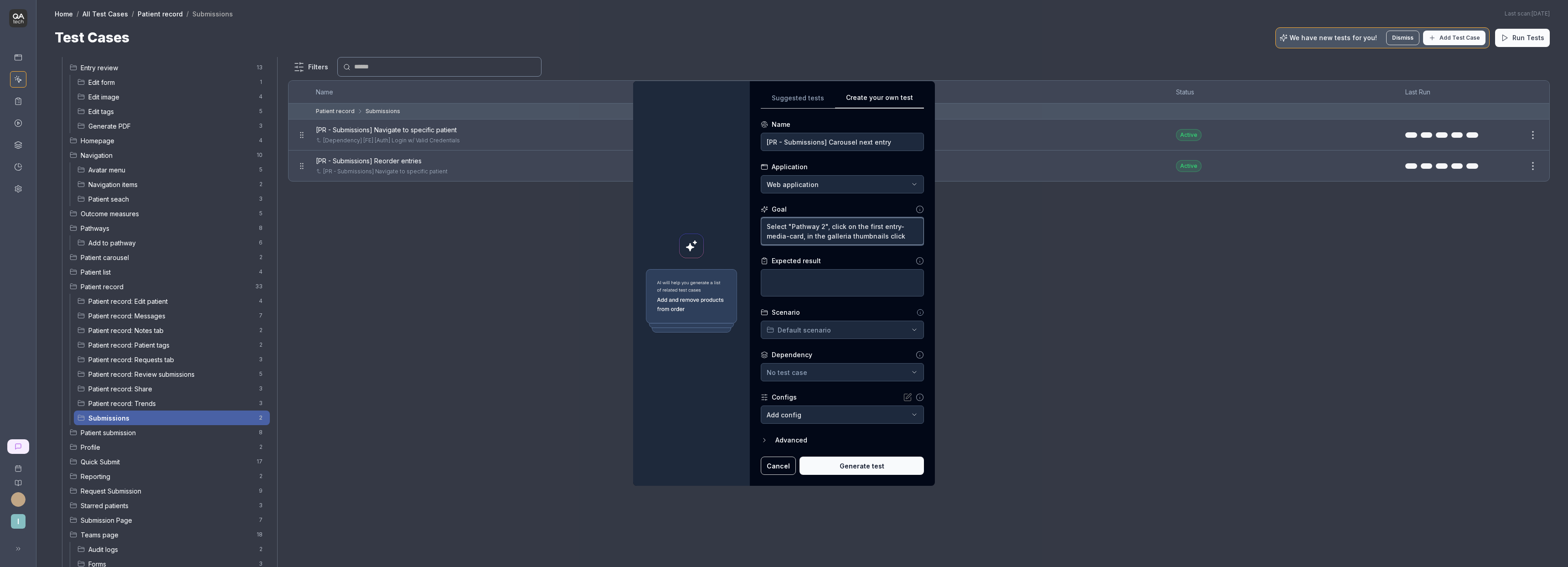
type textarea "*"
type textarea "Select "Pathway 2", click on the first entry-media-card, in the galleria thumbn…"
type textarea "*"
type textarea "Select "Pathway 2", click on the first entry-media-card, in the galleria thumbn…"
type textarea "*"
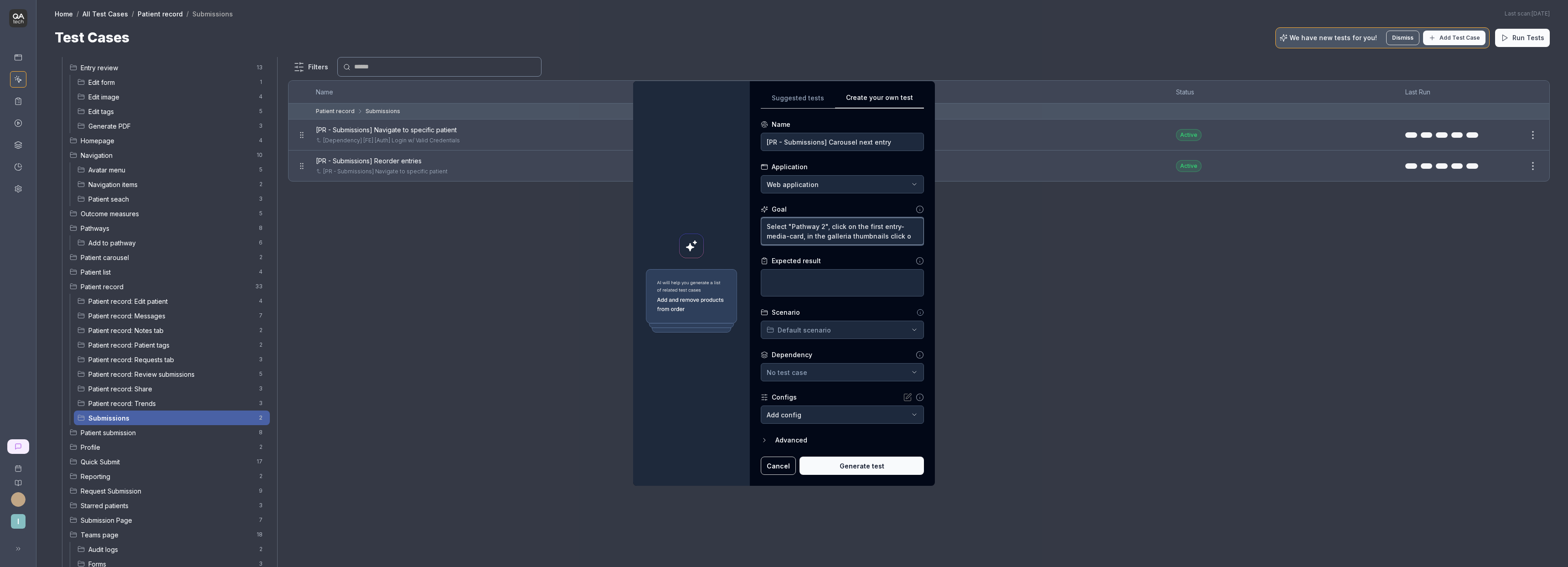
type textarea "Select "Pathway 2", click on the first entry-media-card, in the galleria thumbn…"
type textarea "*"
type textarea "Select "Pathway 2", click on the first entry-media-card, in the galleria thumbn…"
type textarea "*"
type textarea "Select "Pathway 2", click on the first entry-media-card, in the galleria thumbn…"
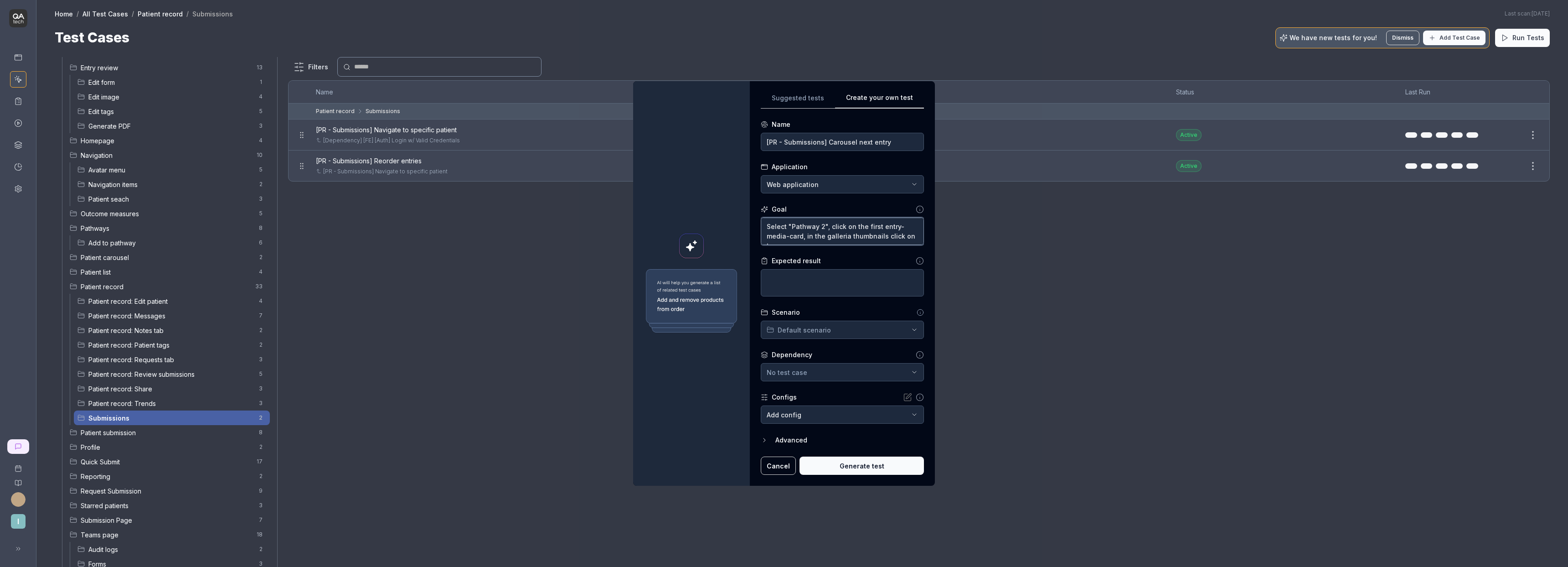
type textarea "*"
type textarea "Select "Pathway 2", click on the first entry-media-card, in the galleria thumbn…"
type textarea "*"
type textarea "Select "Pathway 2", click on the first entry-media-card, in the galleria thumbn…"
type textarea "*"
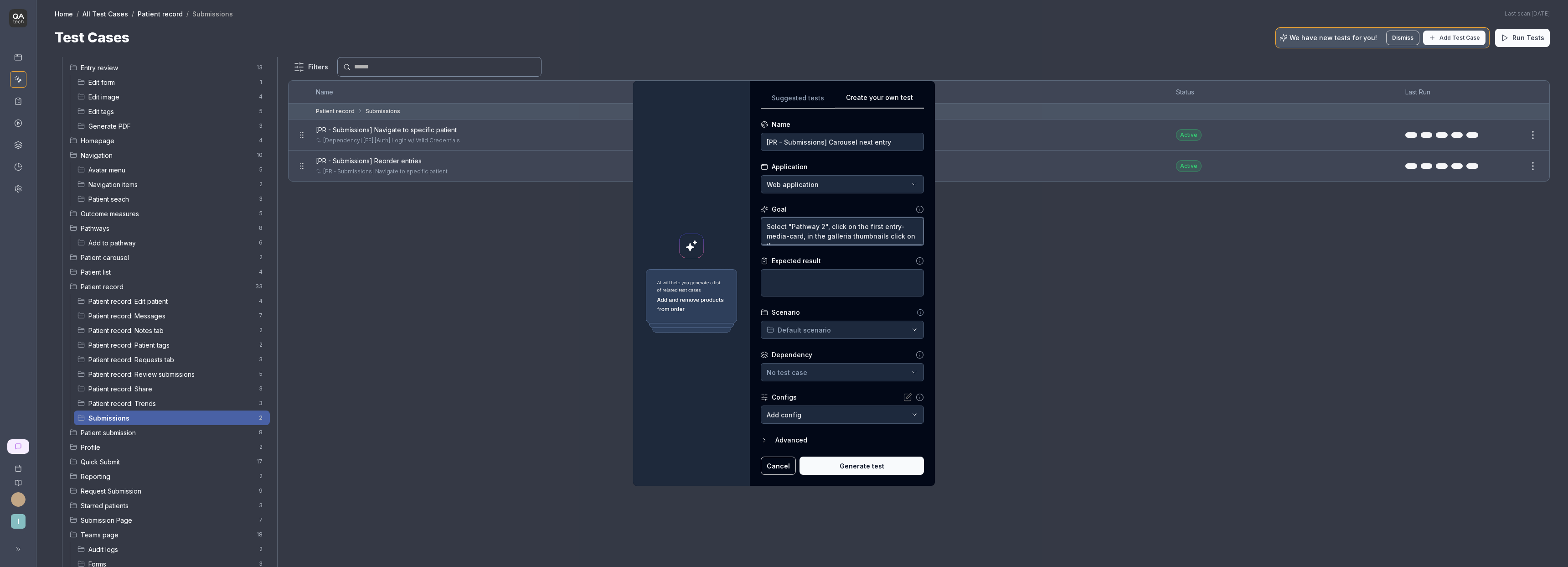
type textarea "Select "Pathway 2", click on the first entry-media-card, in the galleria thumbn…"
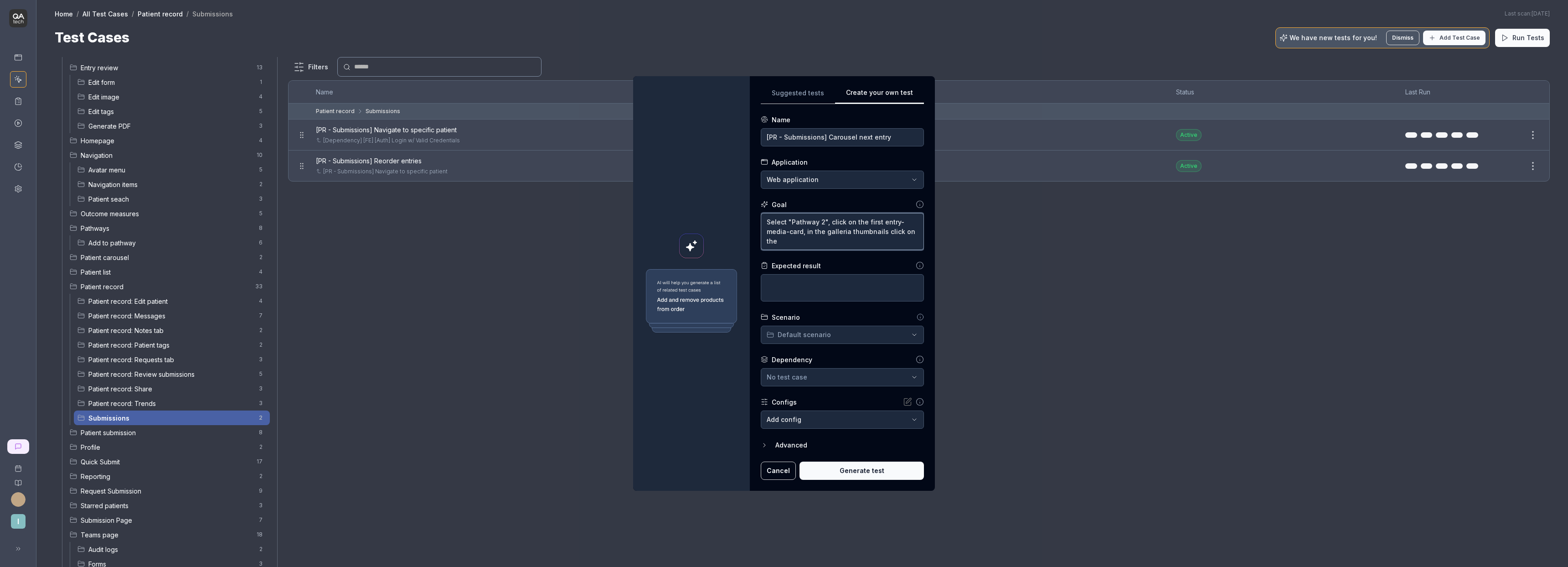
type textarea "*"
type textarea "Select "Pathway 2", click on the first entry-media-card, in the galleria thumbn…"
type textarea "*"
type textarea "Select "Pathway 2", click on the first entry-media-card, in the galleria thumbn…"
type textarea "*"
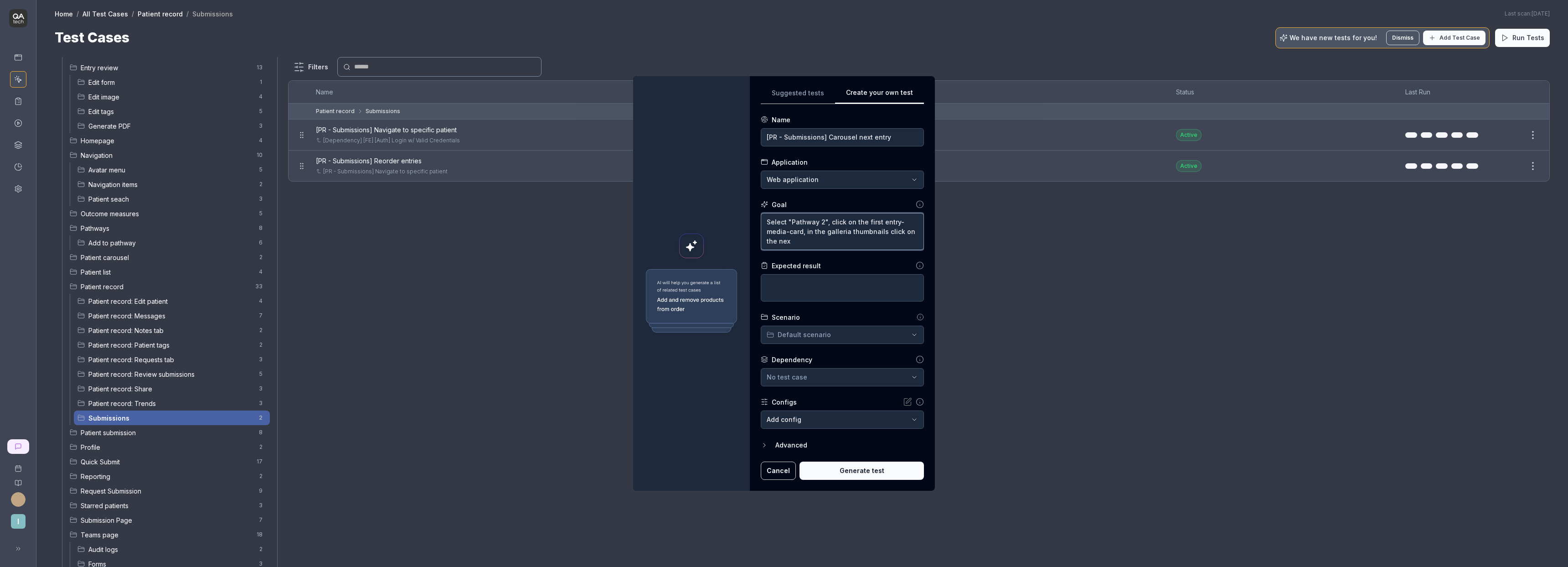
type textarea "Select "Pathway 2", click on the first entry-media-card, in the galleria thumbn…"
drag, startPoint x: 855, startPoint y: 241, endPoint x: 884, endPoint y: 231, distance: 30.7
click at [884, 231] on textarea "Select "Pathway 2", click on the first entry-media-card, in the galleria thumbn…" at bounding box center [842, 231] width 163 height 37
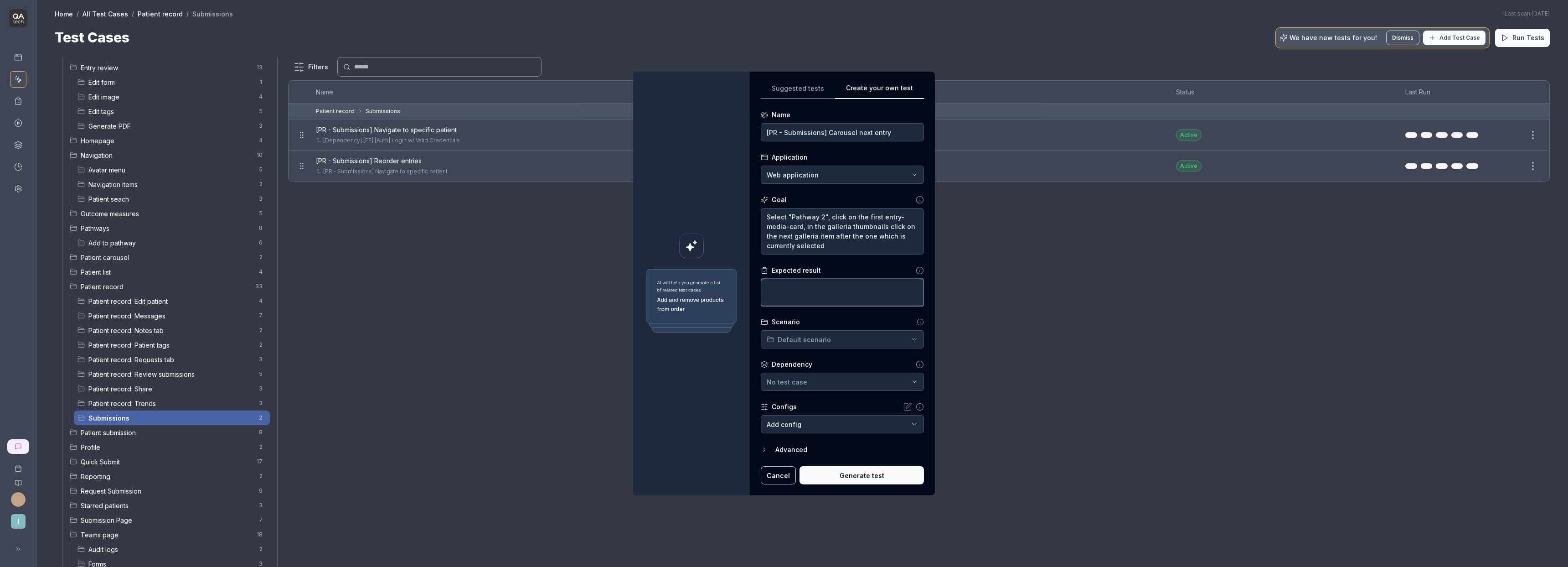
click at [845, 288] on textarea at bounding box center [842, 292] width 163 height 27
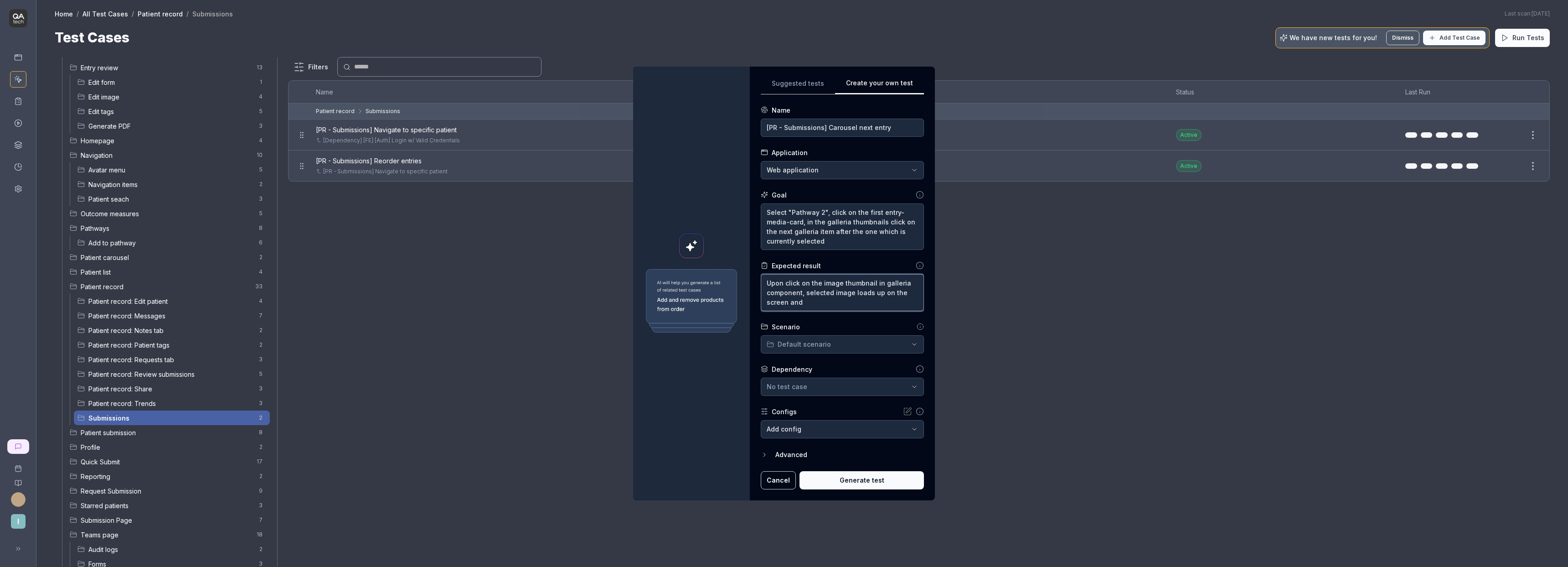
drag, startPoint x: 808, startPoint y: 300, endPoint x: 806, endPoint y: 294, distance: 6.3
click at [806, 294] on textarea "Upon click on the image thumbnail in galleria component, selected image loads u…" at bounding box center [842, 292] width 163 height 37
click at [809, 343] on div "**********" at bounding box center [784, 283] width 1568 height 567
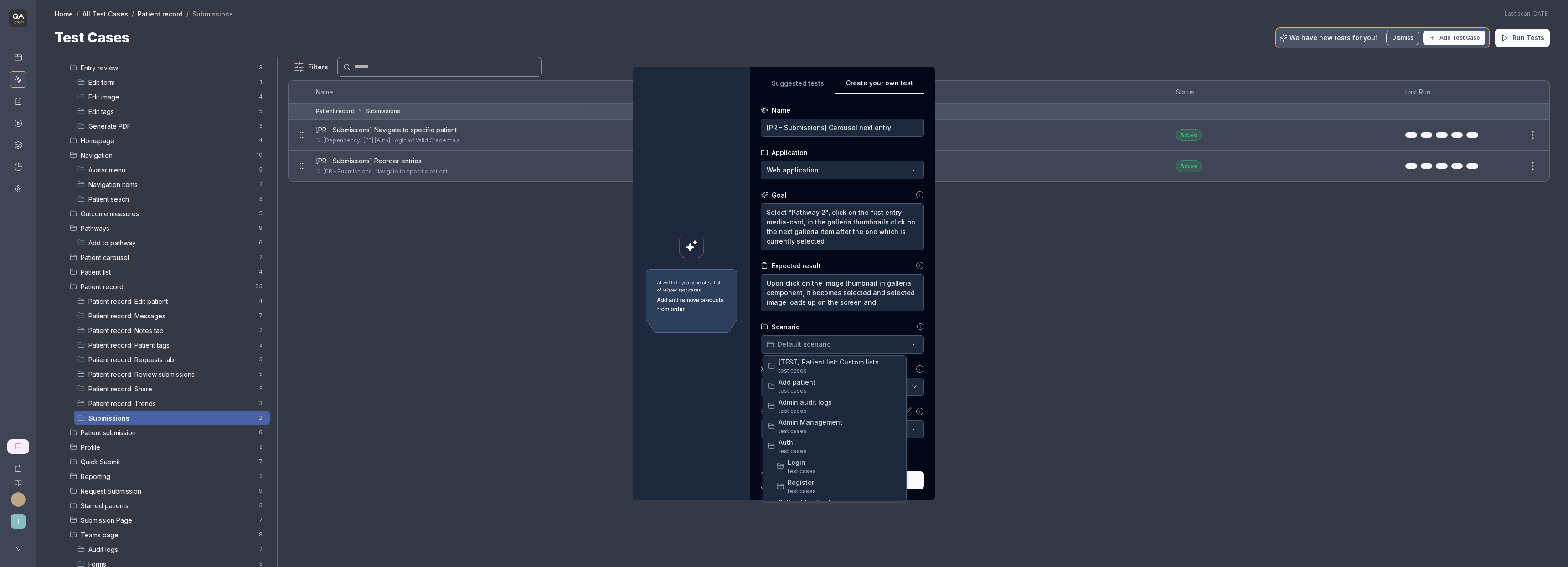
scroll to position [600, 0]
click at [809, 424] on span "Submissions" at bounding box center [844, 424] width 114 height 10
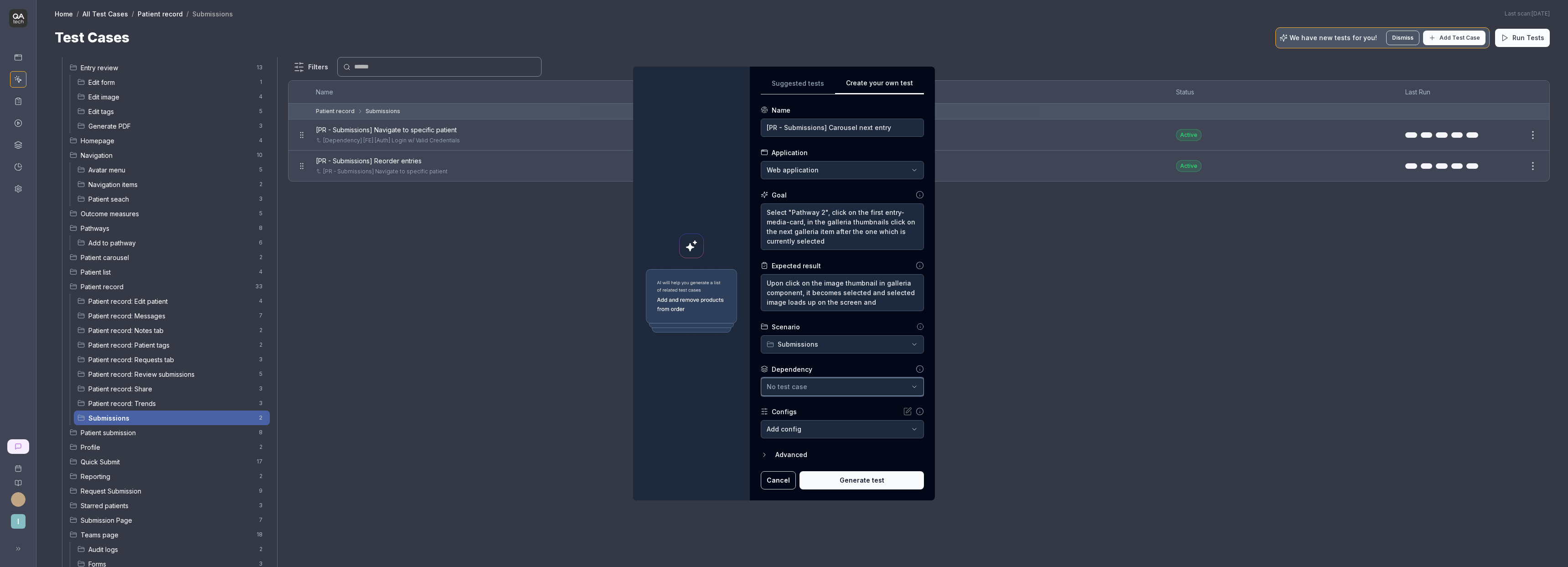
click at [803, 392] on button "No test case" at bounding box center [842, 387] width 163 height 18
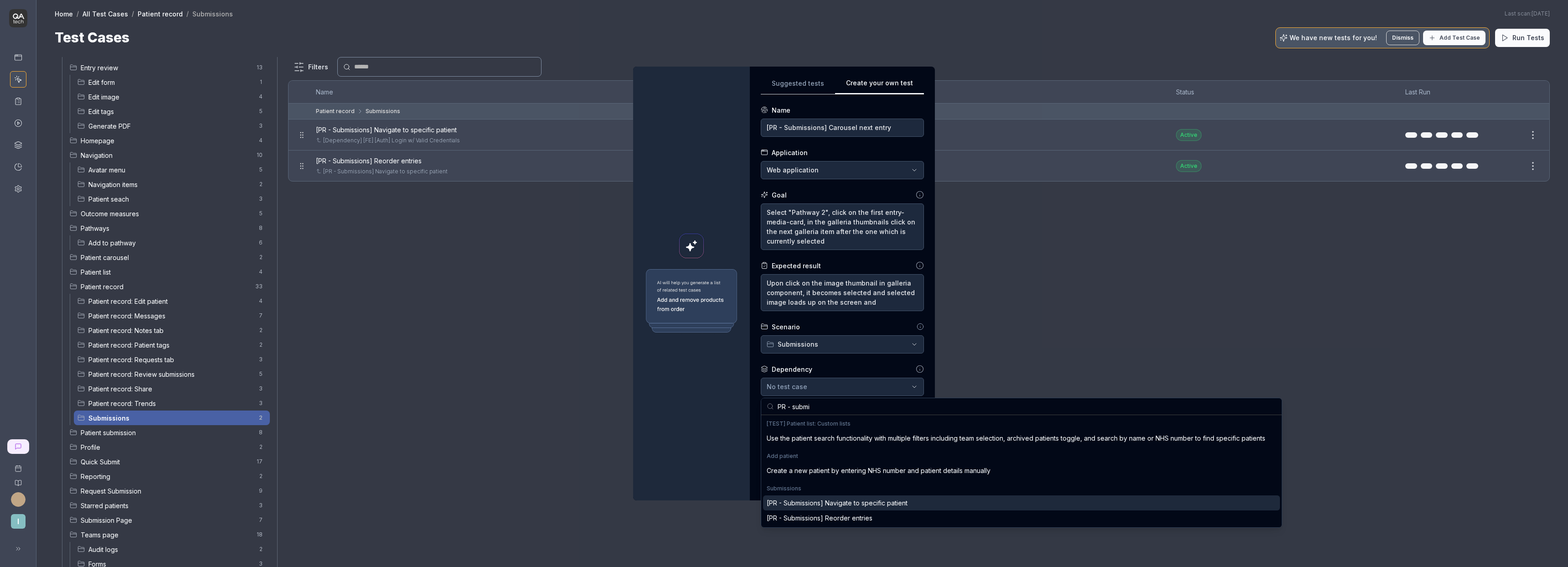
click at [899, 505] on div "[PR - Submissions] Navigate to specific patient" at bounding box center [837, 503] width 141 height 10
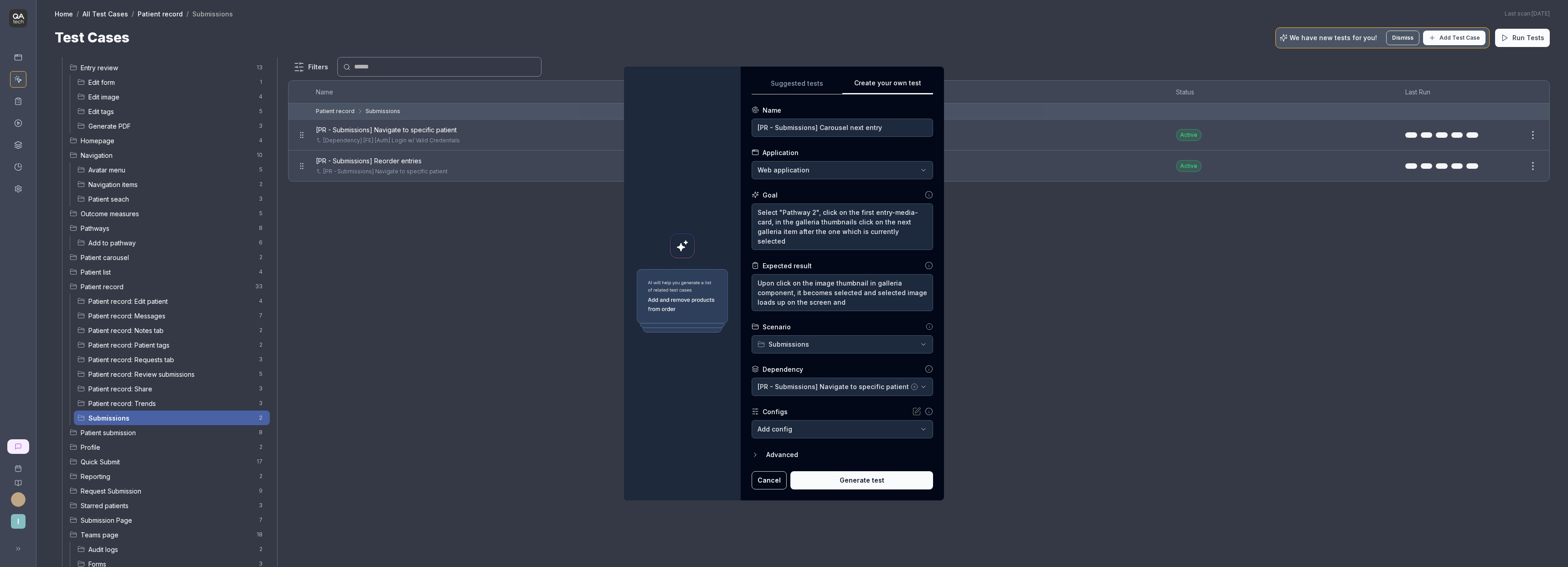
click at [865, 477] on button "Generate test" at bounding box center [861, 481] width 142 height 18
